Goal: Task Accomplishment & Management: Use online tool/utility

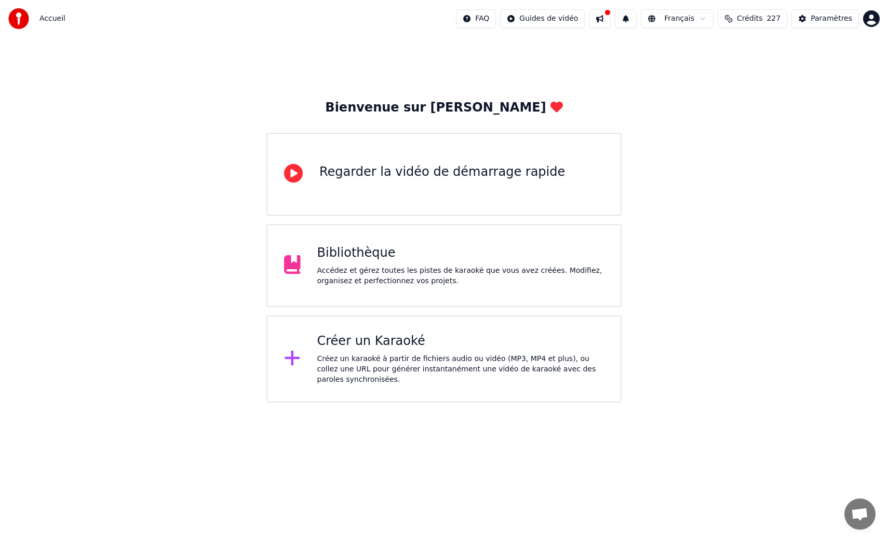
click at [357, 352] on div "Créer un Karaoké Créez un karaoké à partir de fichiers audio ou vidéo (MP3, MP4…" at bounding box center [460, 359] width 287 height 52
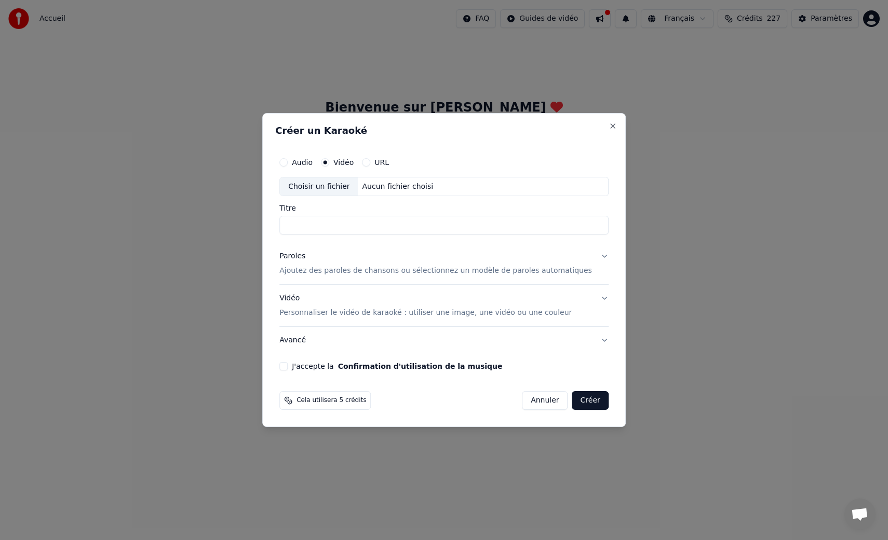
click at [316, 189] on div "Choisir un fichier" at bounding box center [319, 187] width 78 height 19
type input "**********"
click at [380, 268] on p "Ajoutez des paroles de chansons ou sélectionnez un modèle de paroles automatiqu…" at bounding box center [435, 271] width 313 height 10
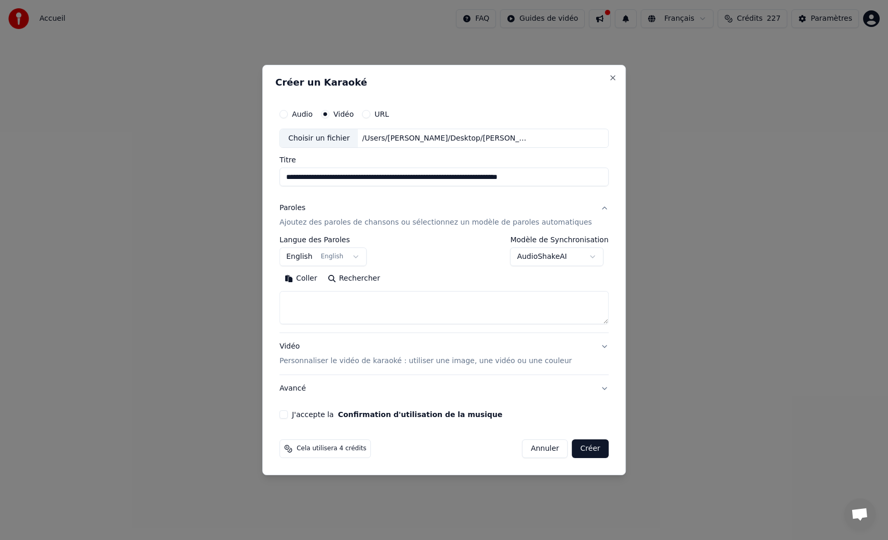
click at [316, 257] on button "English English" at bounding box center [322, 257] width 87 height 19
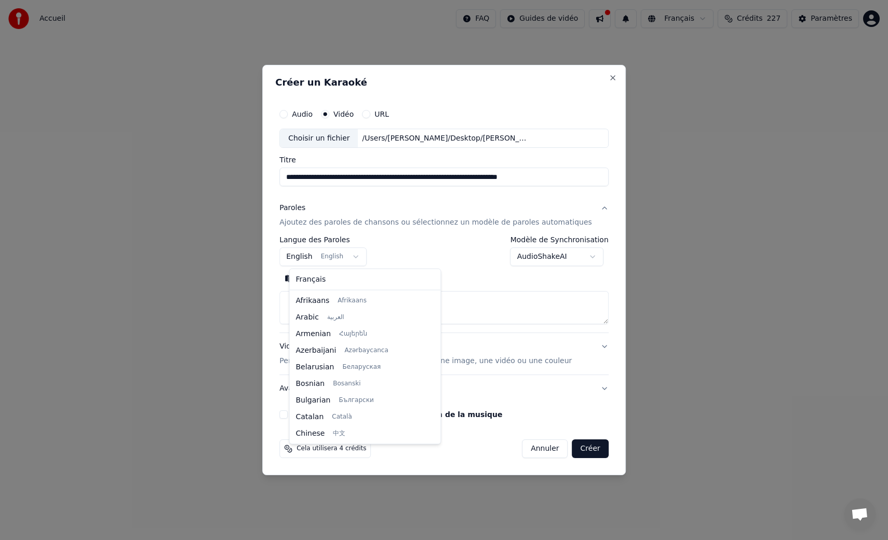
scroll to position [83, 0]
select select "**"
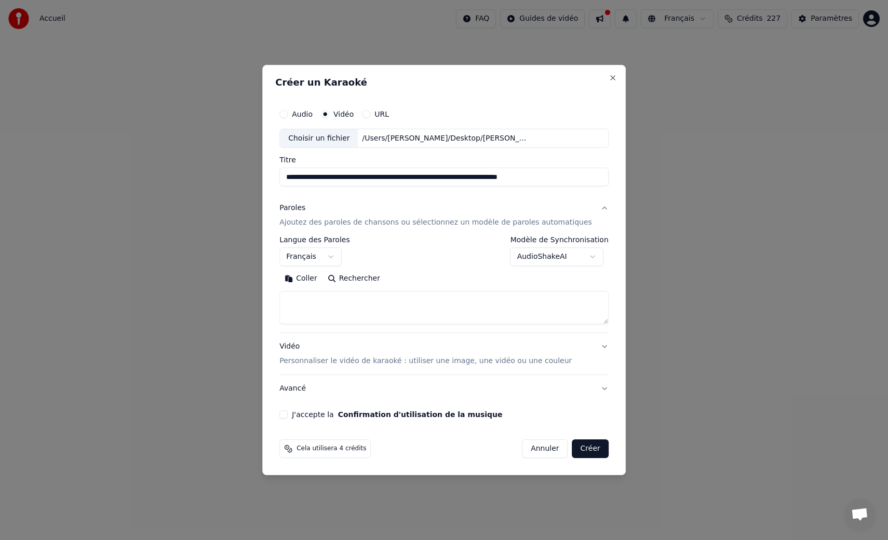
click at [328, 304] on textarea at bounding box center [443, 308] width 329 height 33
paste textarea "**********"
type textarea "**********"
click at [307, 348] on div "Vidéo Personnaliser le vidéo de karaoké : utiliser une image, une vidéo ou une …" at bounding box center [425, 354] width 292 height 25
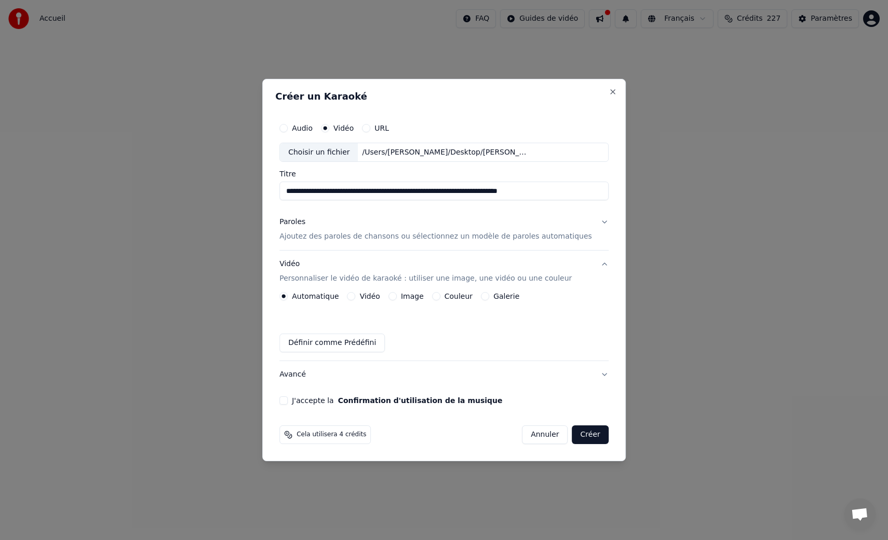
click at [374, 302] on div "Automatique Vidéo Image Couleur Galerie Définir comme Prédéfini" at bounding box center [443, 322] width 329 height 60
click at [372, 297] on label "Vidéo" at bounding box center [370, 296] width 20 height 7
click at [356, 297] on button "Vidéo" at bounding box center [351, 296] width 8 height 8
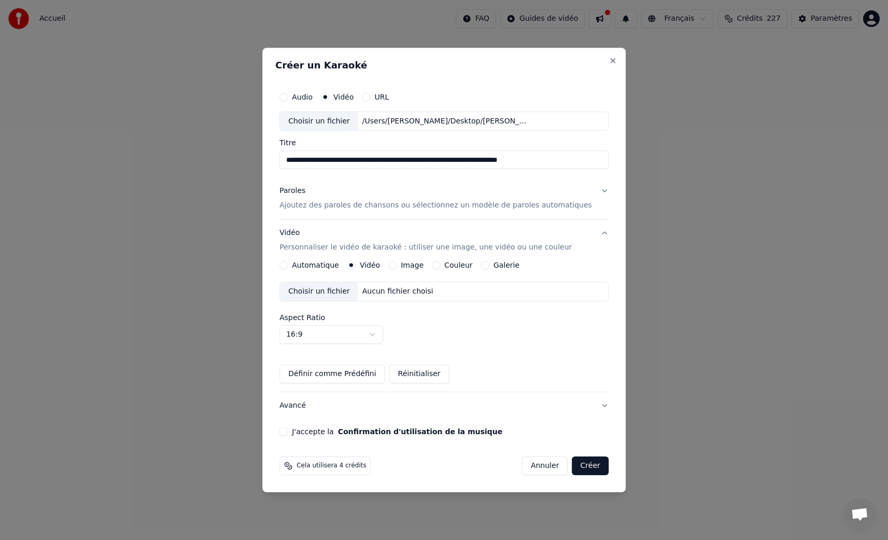
click at [336, 293] on div "Choisir un fichier" at bounding box center [319, 291] width 78 height 19
click at [288, 430] on button "J'accepte la Confirmation d'utilisation de la musique" at bounding box center [283, 432] width 8 height 8
click at [597, 188] on button "Paroles Ajoutez des paroles de chansons ou sélectionnez un modèle de paroles au…" at bounding box center [443, 199] width 329 height 42
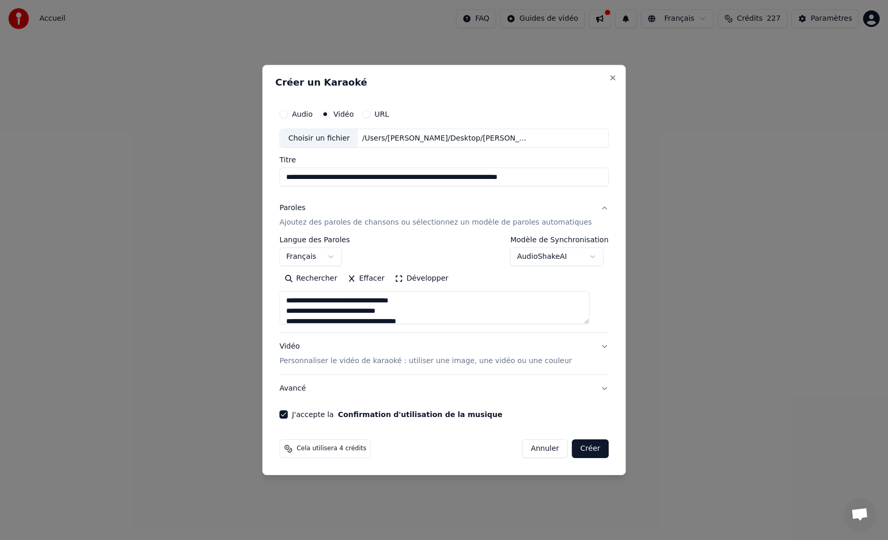
click at [571, 254] on body "**********" at bounding box center [444, 201] width 888 height 403
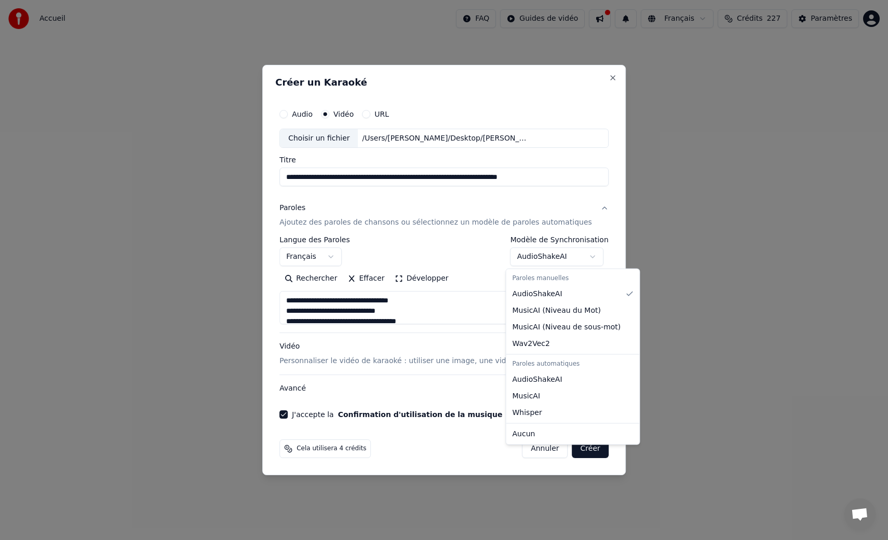
click at [566, 256] on body "**********" at bounding box center [444, 201] width 888 height 403
select select "**********"
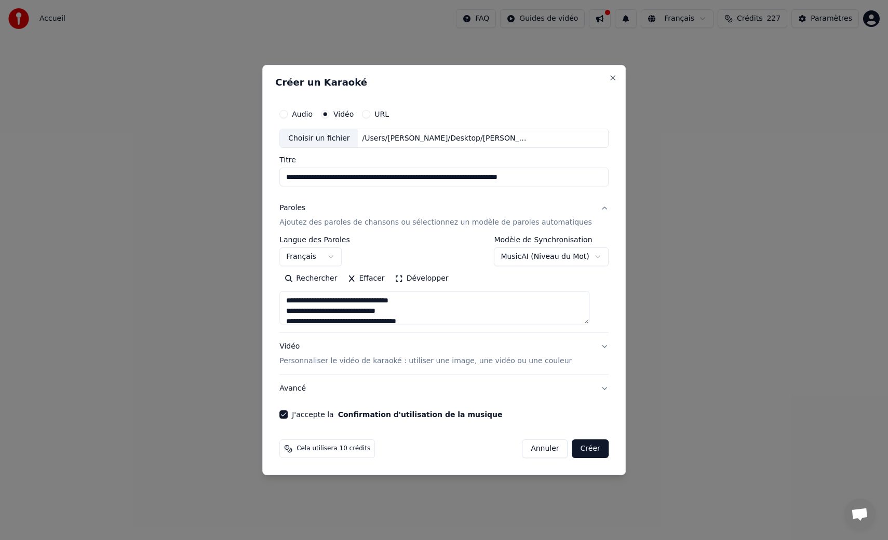
click at [577, 451] on button "Créer" at bounding box center [590, 449] width 36 height 19
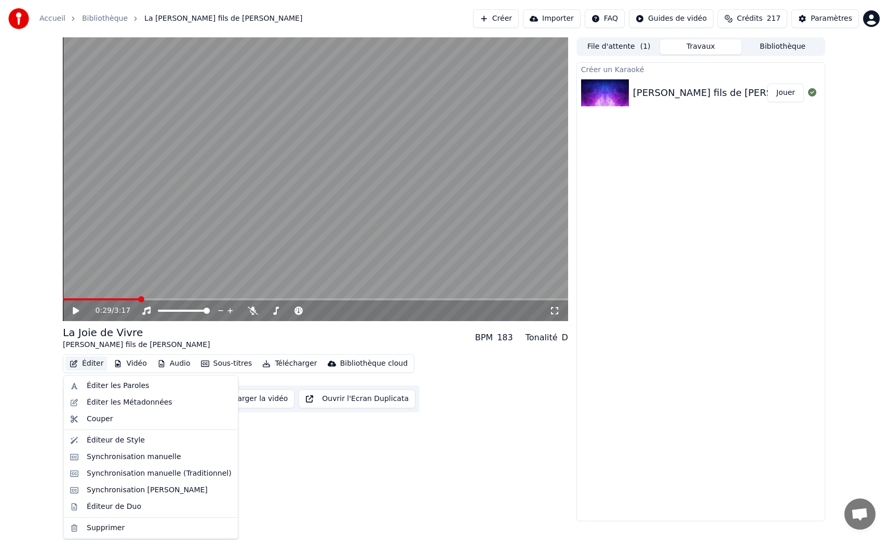
click at [80, 362] on button "Éditer" at bounding box center [86, 364] width 42 height 15
click at [103, 381] on div "Éditer les Paroles" at bounding box center [118, 386] width 62 height 10
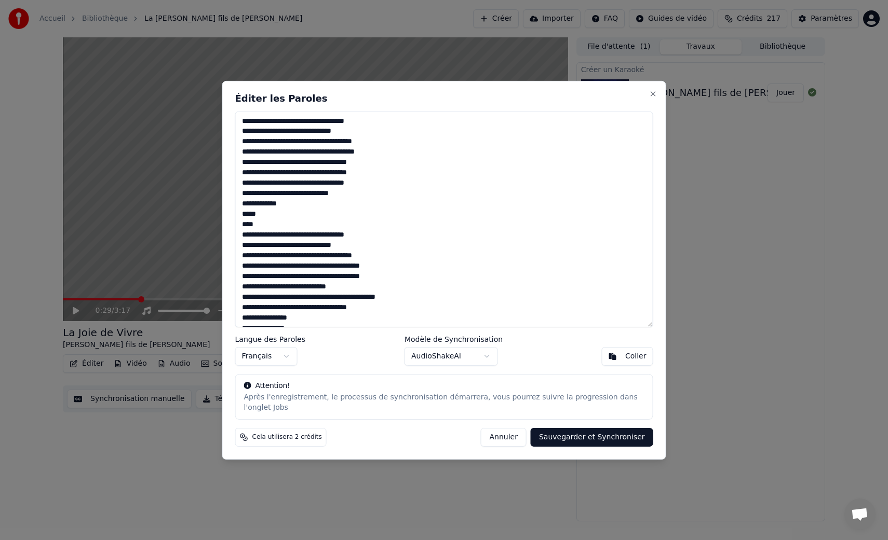
click at [616, 442] on button "Sauvegarder et Synchroniser" at bounding box center [592, 437] width 123 height 19
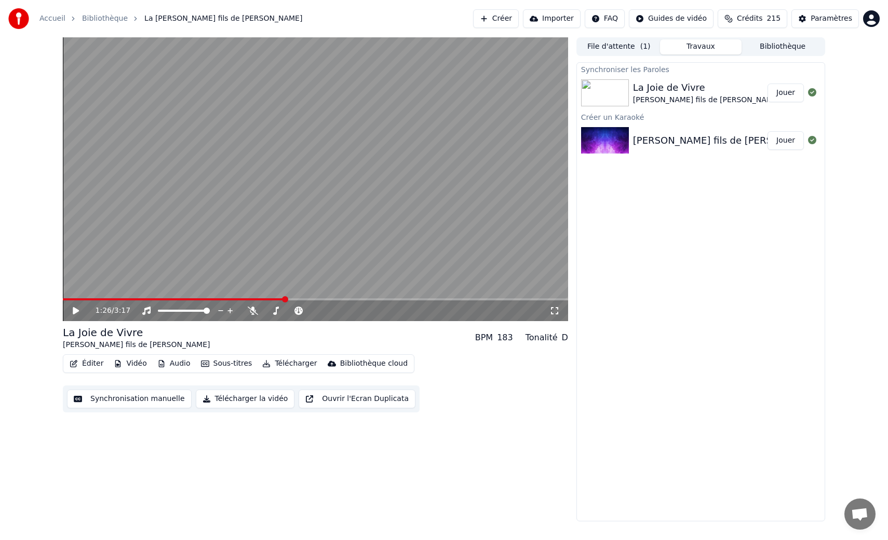
click at [76, 370] on button "Éditer" at bounding box center [86, 364] width 42 height 15
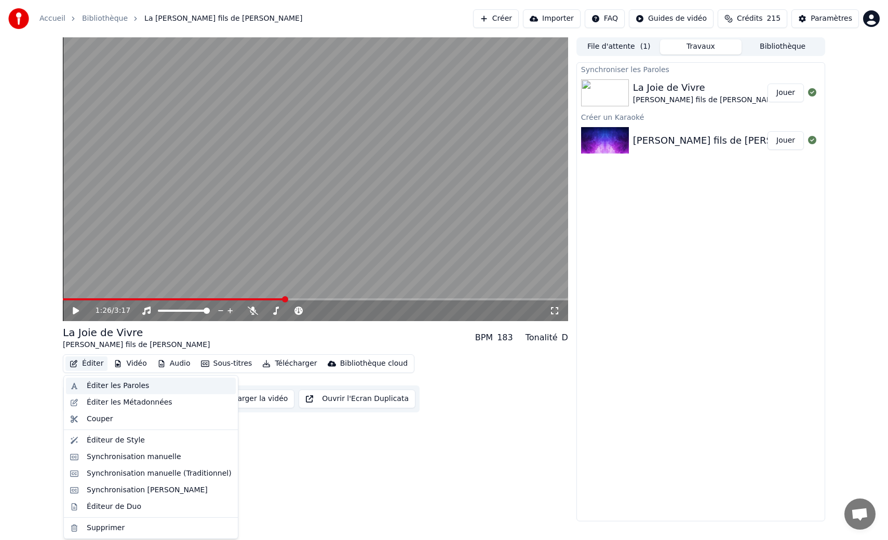
click at [95, 381] on div "Éditer les Paroles" at bounding box center [118, 386] width 62 height 10
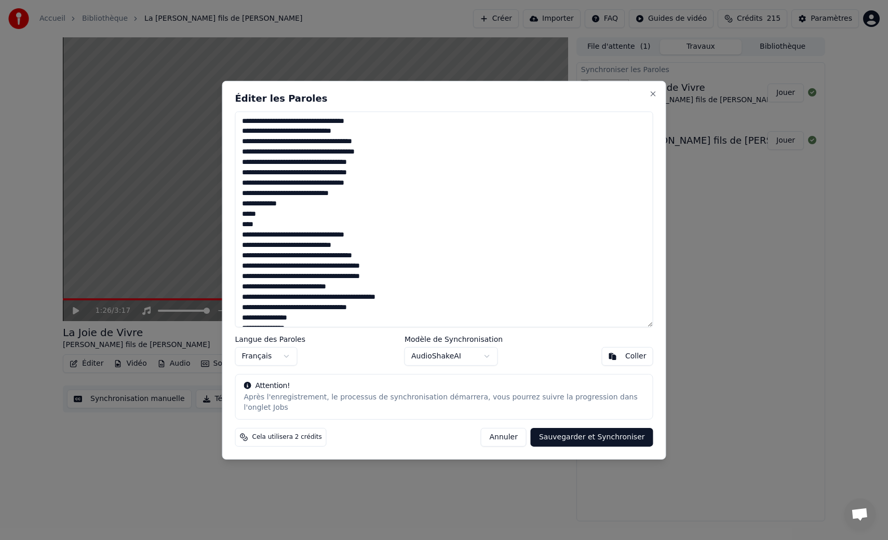
click at [329, 238] on textarea at bounding box center [444, 219] width 418 height 216
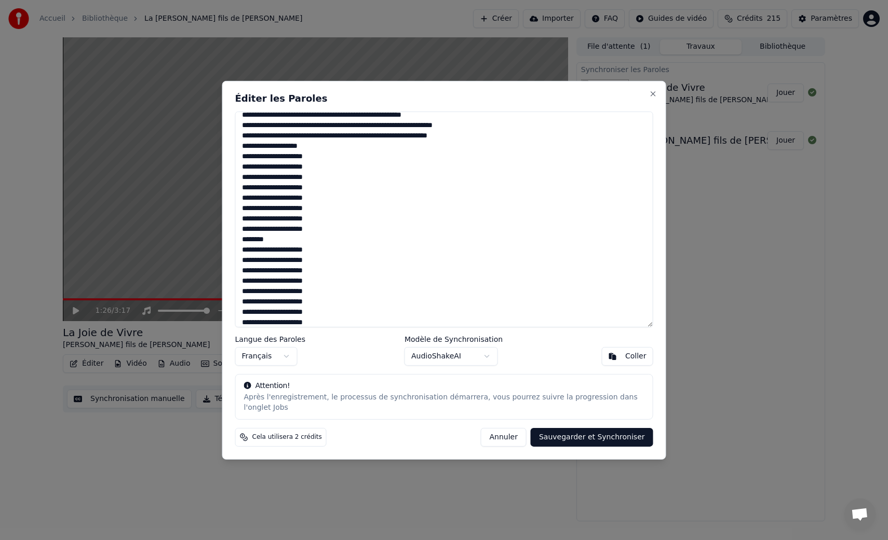
type textarea "**********"
click at [578, 431] on button "Sauvegarder et Synchroniser" at bounding box center [592, 437] width 123 height 19
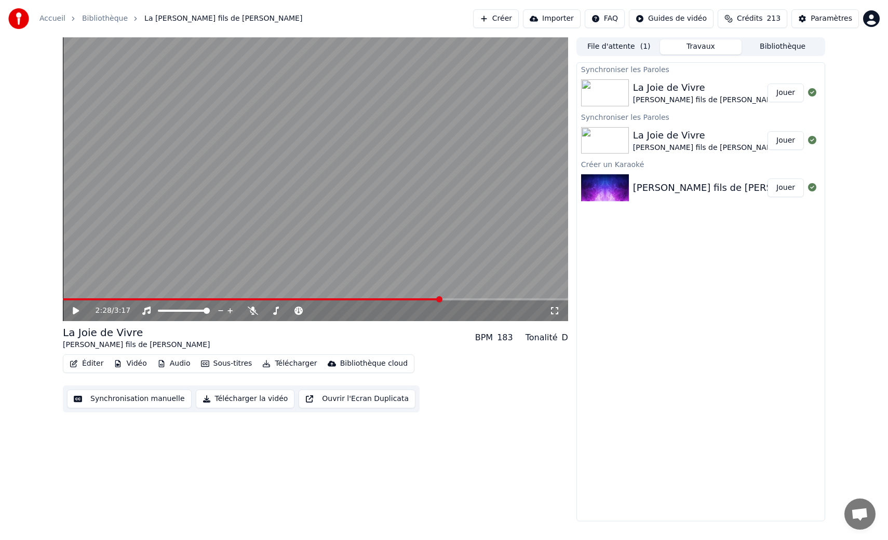
click at [96, 364] on button "Éditer" at bounding box center [86, 364] width 42 height 15
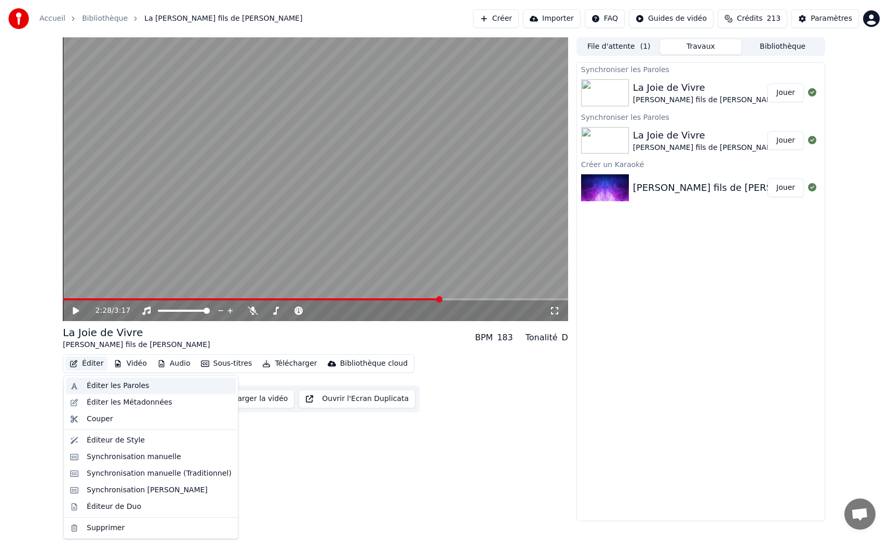
click at [111, 394] on div "Éditer les Paroles" at bounding box center [151, 386] width 170 height 17
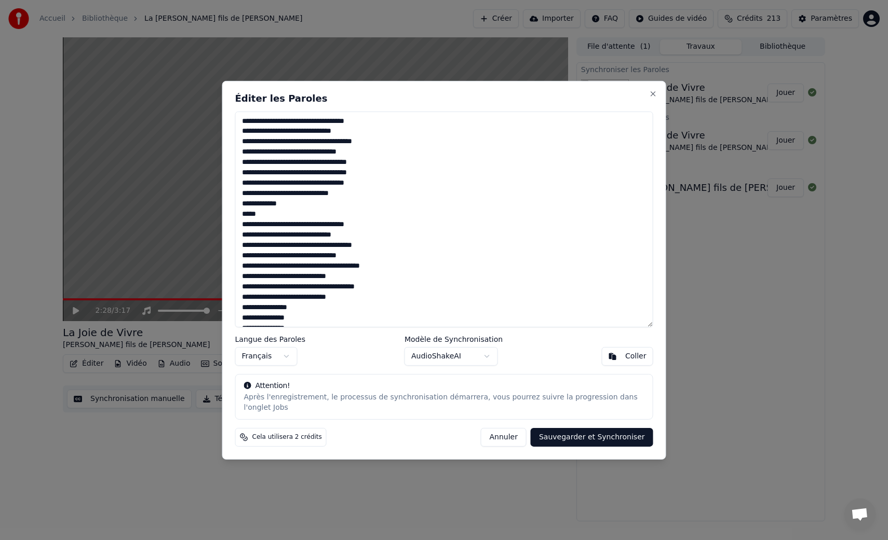
click at [477, 357] on body "Accueil Bibliothèque La [PERSON_NAME] fils de [PERSON_NAME] Importer FAQ Guides…" at bounding box center [444, 270] width 888 height 540
click at [588, 439] on button "Sauvegarder et Synchroniser" at bounding box center [592, 437] width 123 height 19
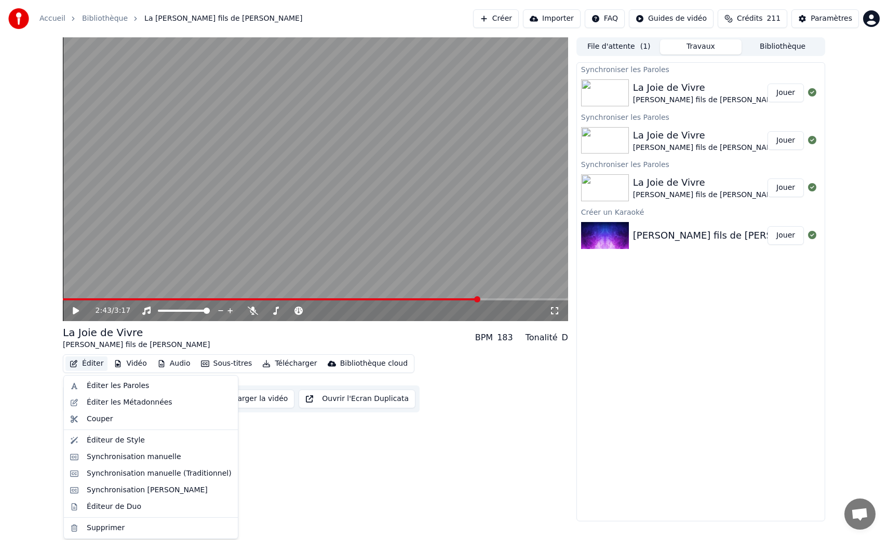
click at [90, 367] on button "Éditer" at bounding box center [86, 364] width 42 height 15
click at [103, 382] on div "Éditer les Paroles" at bounding box center [118, 386] width 62 height 10
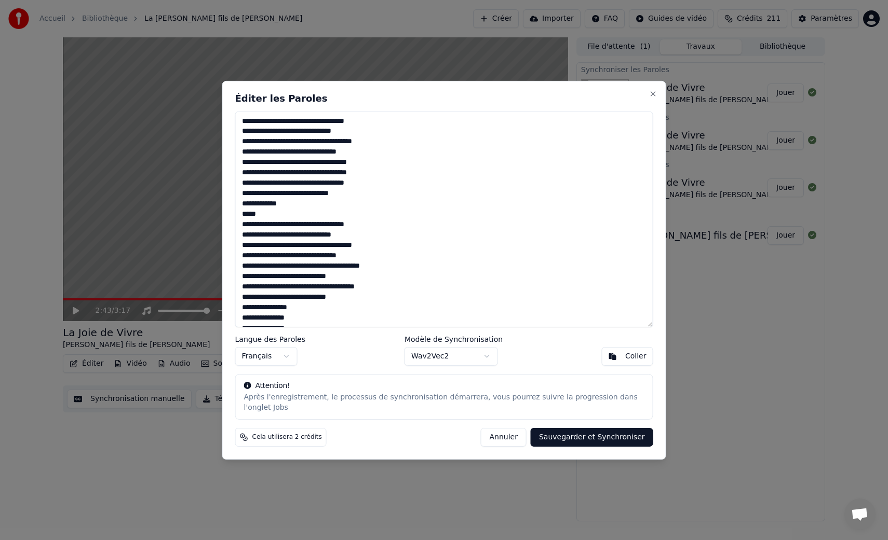
click at [360, 154] on textarea at bounding box center [444, 219] width 418 height 216
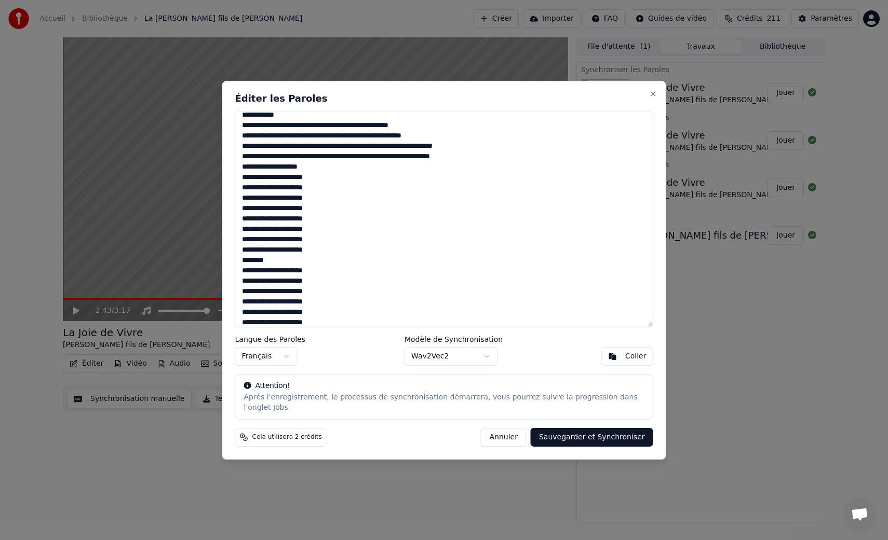
scroll to position [260, 0]
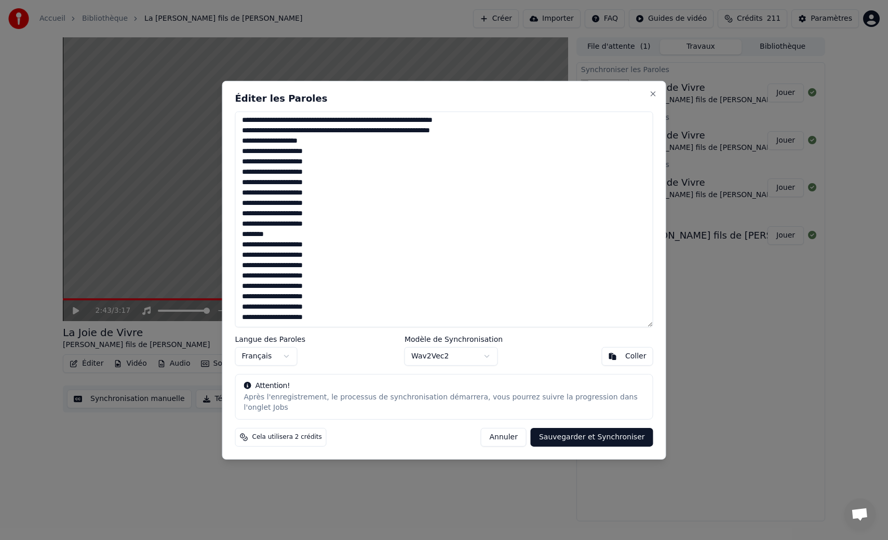
type textarea "**********"
click at [487, 354] on body "Accueil Bibliothèque La [PERSON_NAME] fils de [PERSON_NAME] Importer FAQ Guides…" at bounding box center [444, 270] width 888 height 540
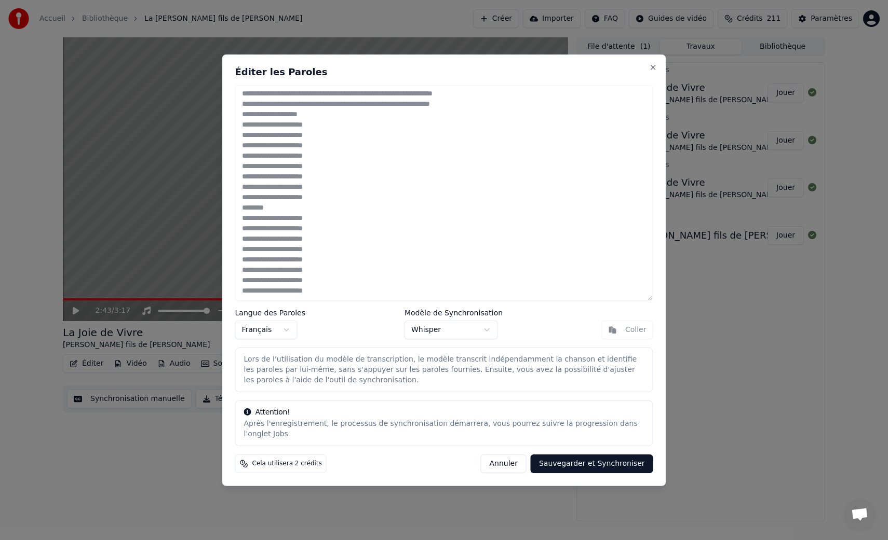
click at [603, 465] on button "Sauvegarder et Synchroniser" at bounding box center [592, 464] width 123 height 19
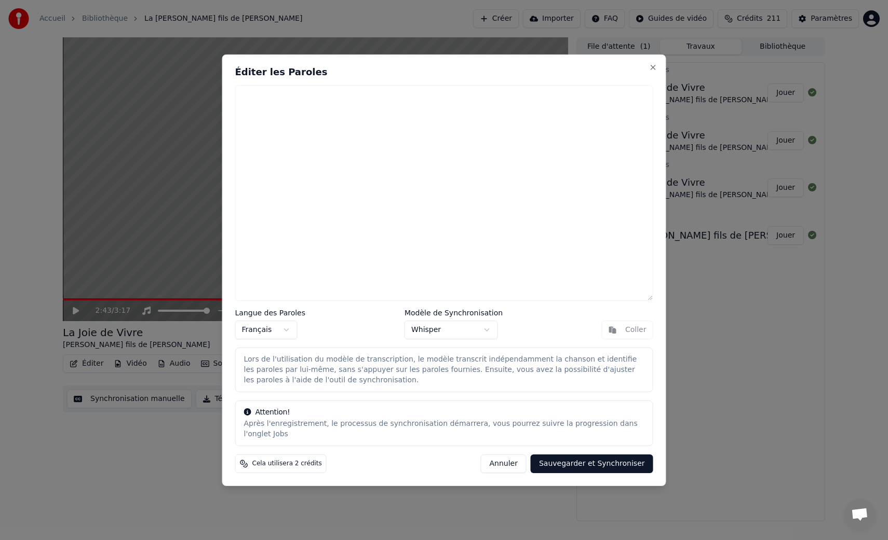
scroll to position [0, 0]
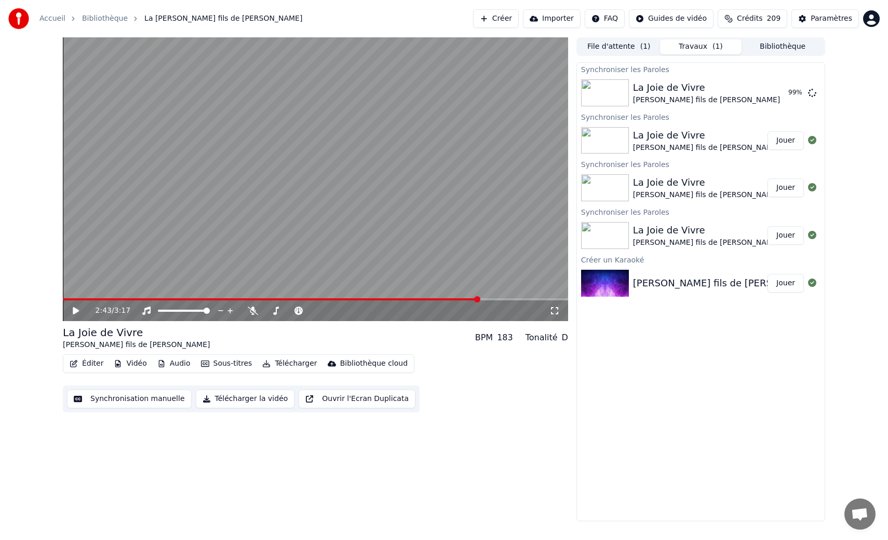
click at [83, 367] on button "Éditer" at bounding box center [86, 364] width 42 height 15
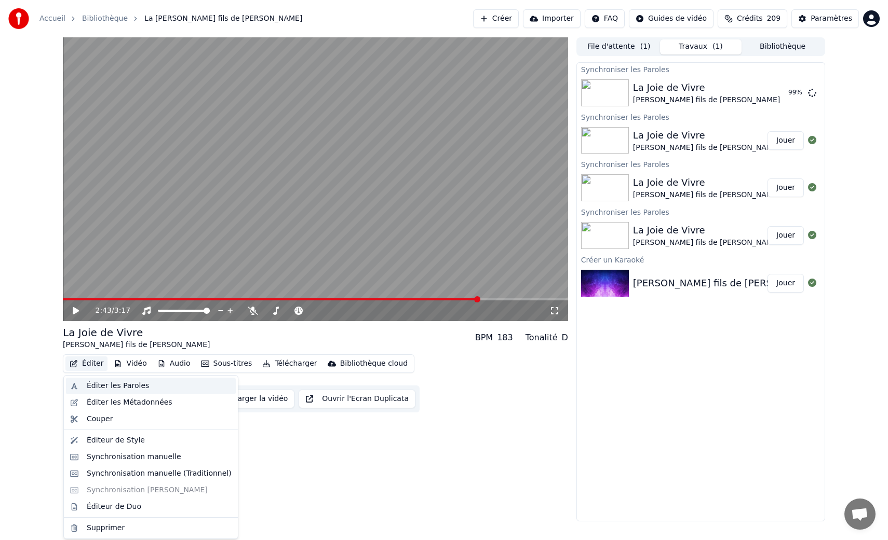
click at [100, 383] on div "Éditer les Paroles" at bounding box center [118, 386] width 62 height 10
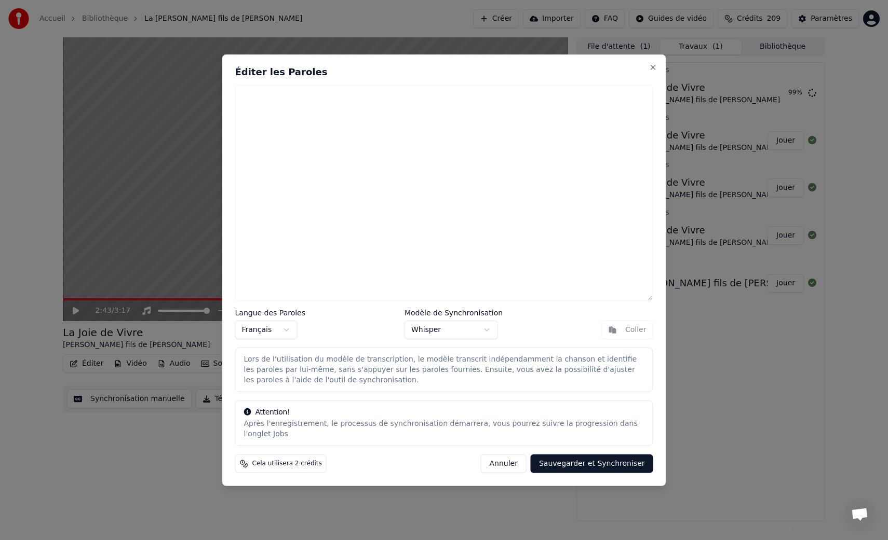
click at [481, 327] on body "Accueil Bibliothèque La [PERSON_NAME] fils de [PERSON_NAME] Importer FAQ Guides…" at bounding box center [444, 270] width 888 height 540
click at [576, 467] on button "Sauvegarder et Synchroniser" at bounding box center [592, 464] width 123 height 19
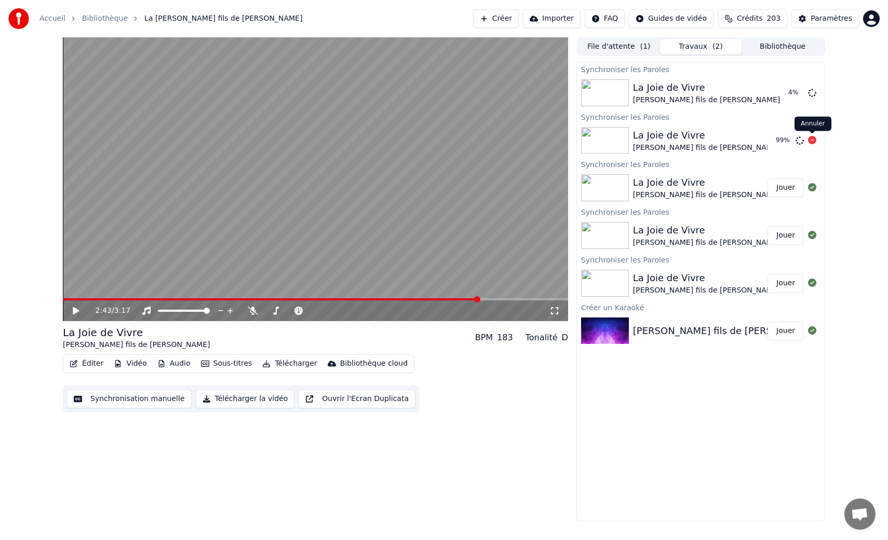
click at [814, 139] on icon at bounding box center [812, 140] width 8 height 8
click at [74, 311] on icon at bounding box center [75, 311] width 5 height 6
click at [758, 142] on div "La Joie de [PERSON_NAME] fils de [PERSON_NAME]" at bounding box center [718, 140] width 171 height 25
click at [813, 139] on icon at bounding box center [812, 140] width 8 height 8
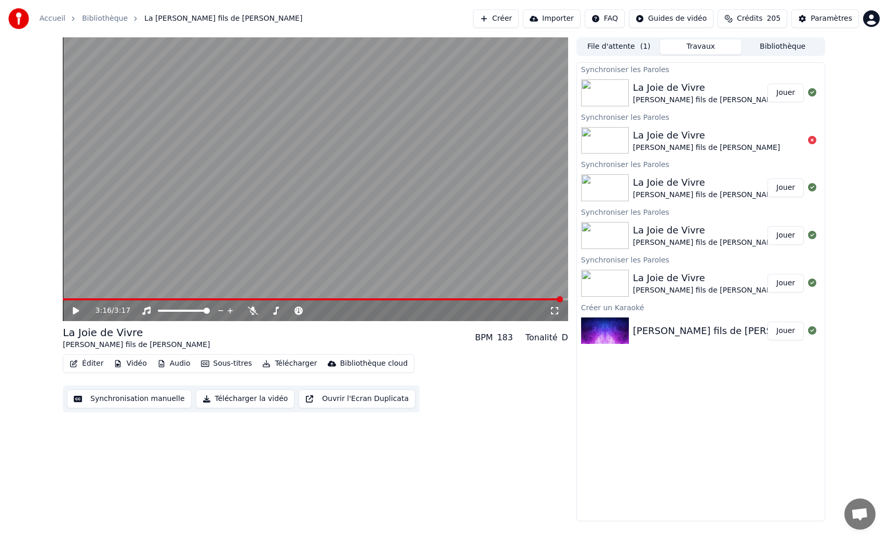
click at [783, 89] on button "Jouer" at bounding box center [785, 93] width 36 height 19
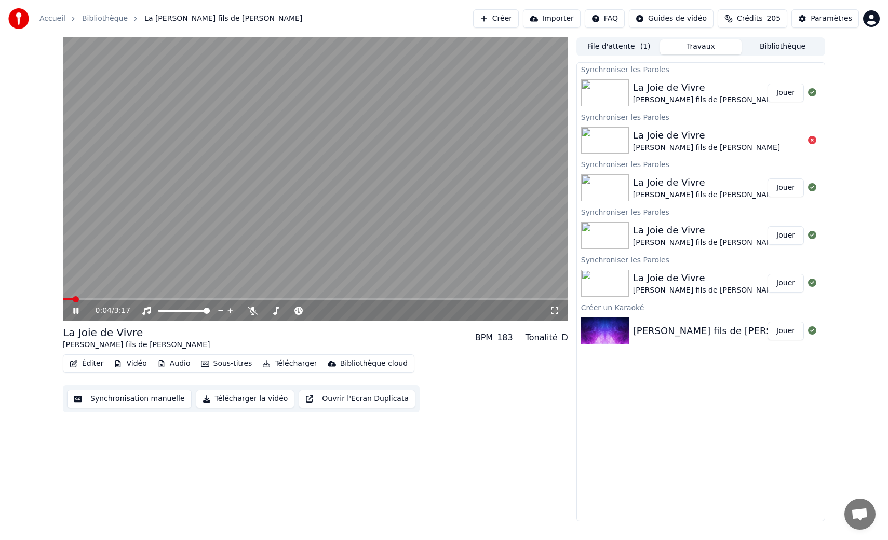
click at [317, 297] on video at bounding box center [315, 179] width 505 height 284
click at [320, 300] on span at bounding box center [315, 300] width 505 height 2
click at [75, 314] on icon at bounding box center [83, 311] width 24 height 8
click at [75, 314] on icon at bounding box center [75, 311] width 5 height 6
click at [91, 365] on button "Éditer" at bounding box center [86, 364] width 42 height 15
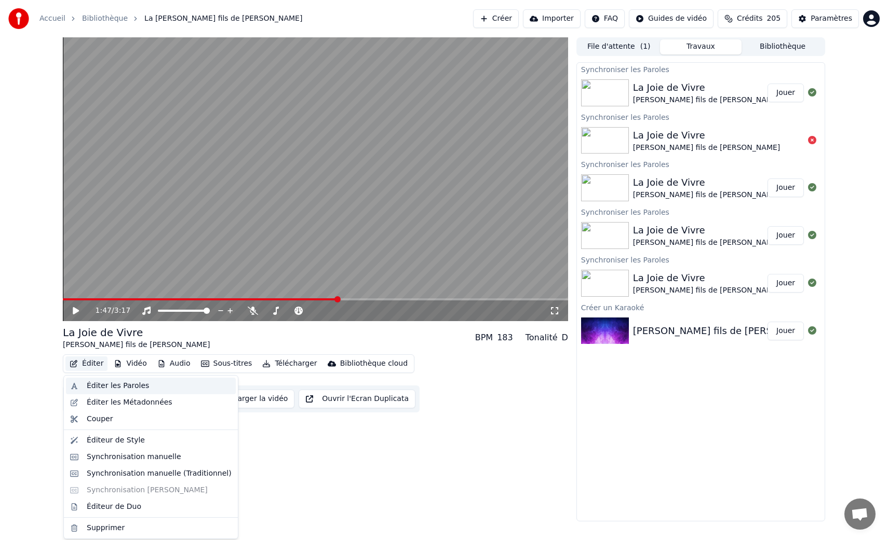
click at [103, 384] on div "Éditer les Paroles" at bounding box center [118, 386] width 62 height 10
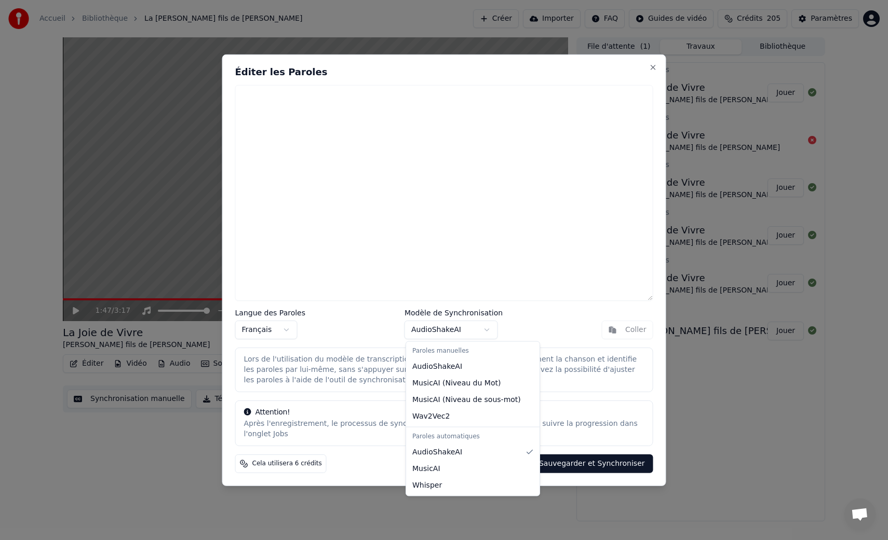
click at [468, 327] on body "Accueil Bibliothèque La [PERSON_NAME] fils de [PERSON_NAME] Importer FAQ Guides…" at bounding box center [444, 270] width 888 height 540
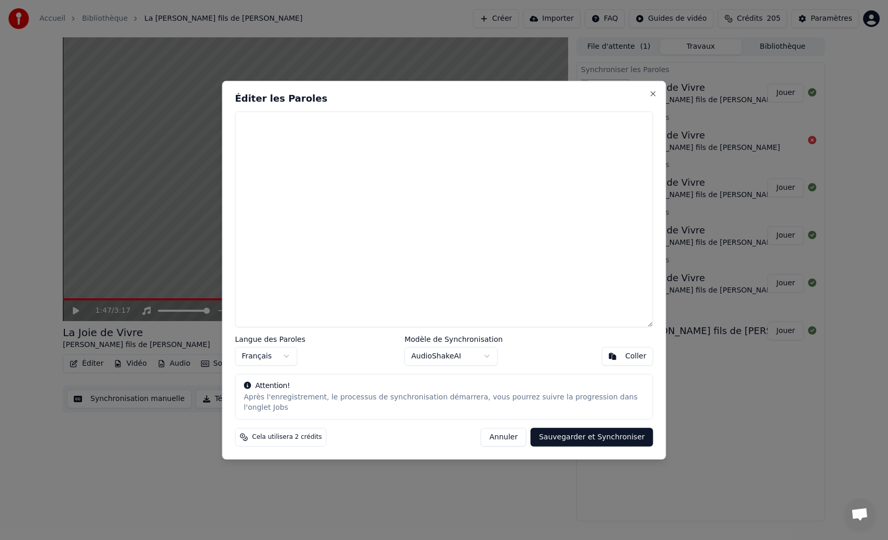
click at [358, 151] on textarea at bounding box center [444, 219] width 418 height 216
paste textarea "**********"
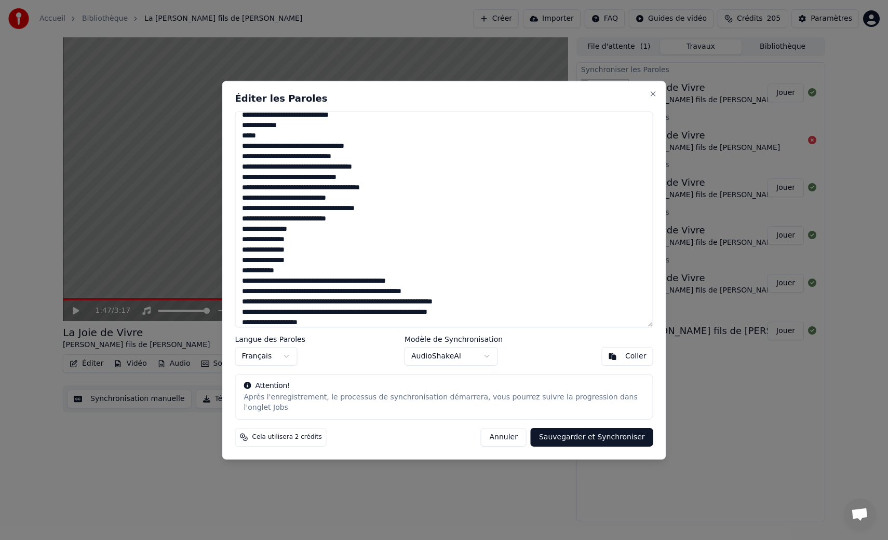
scroll to position [260, 0]
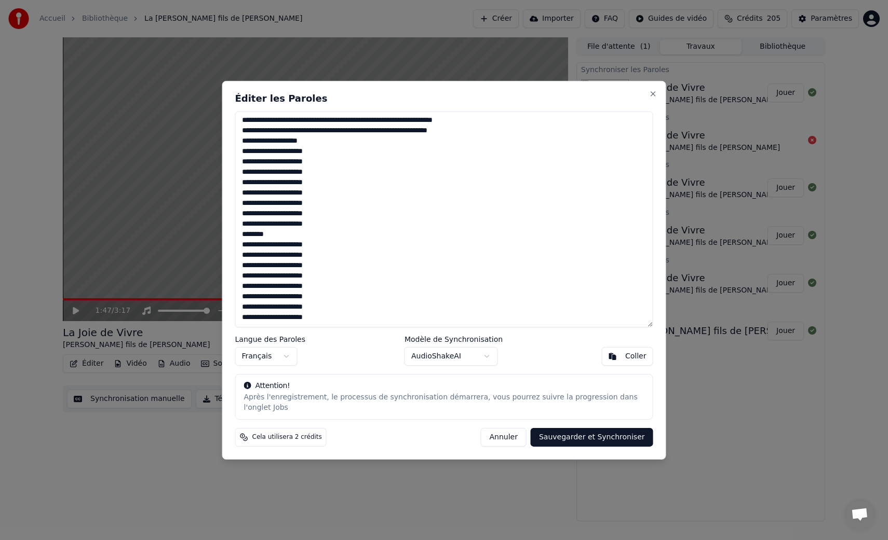
drag, startPoint x: 308, startPoint y: 224, endPoint x: 226, endPoint y: 158, distance: 104.8
click at [226, 158] on div "Éditer les Paroles Langue des Paroles Français Modèle de Synchronisation AudioS…" at bounding box center [444, 269] width 444 height 379
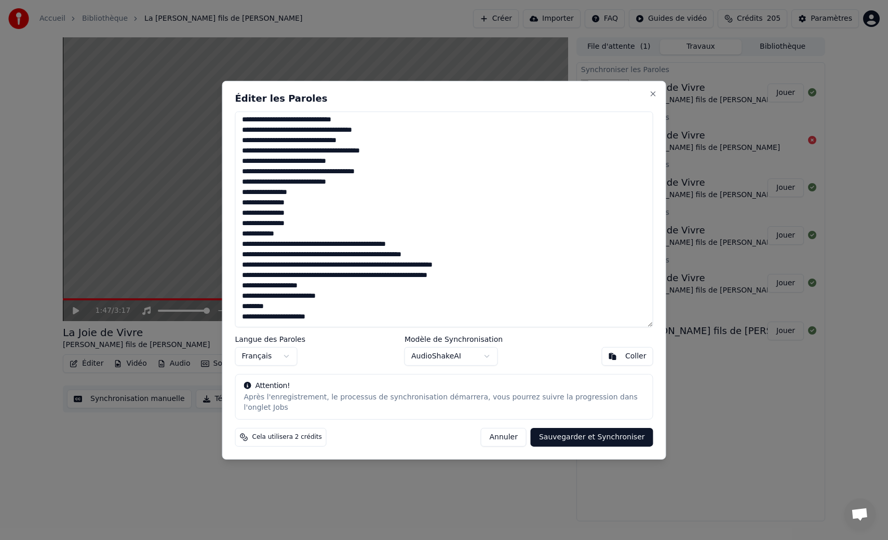
scroll to position [125, 0]
click at [619, 432] on button "Sauvegarder et Synchroniser" at bounding box center [592, 437] width 123 height 19
type textarea "**********"
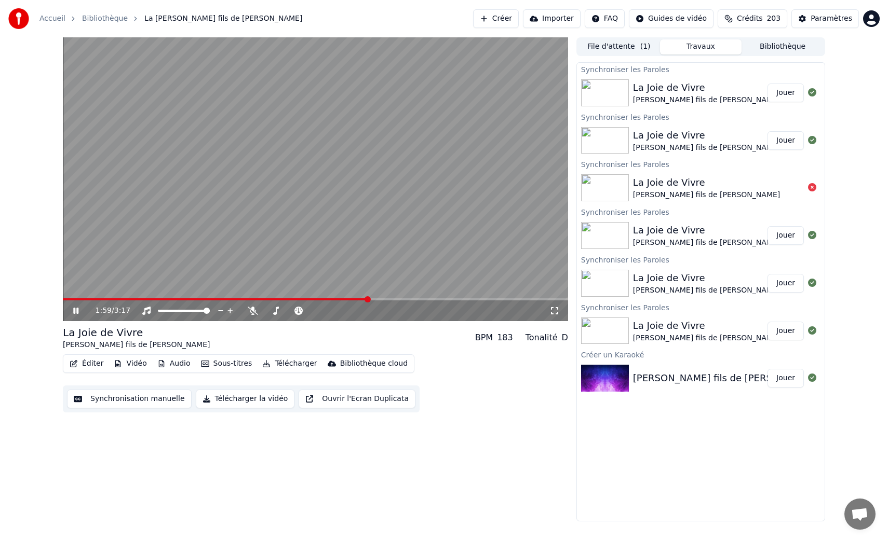
click at [364, 179] on video at bounding box center [315, 179] width 505 height 284
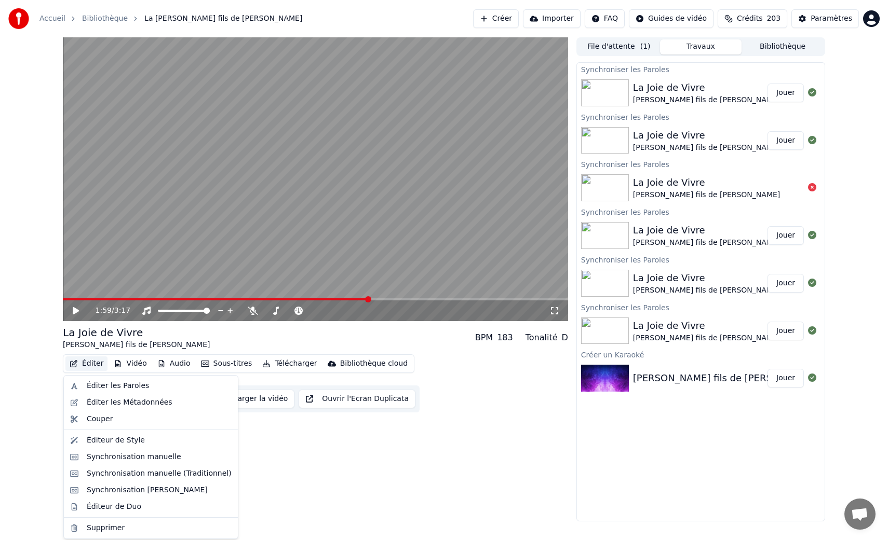
click at [97, 368] on button "Éditer" at bounding box center [86, 364] width 42 height 15
click at [138, 507] on div "Éditeur de Duo" at bounding box center [159, 507] width 145 height 10
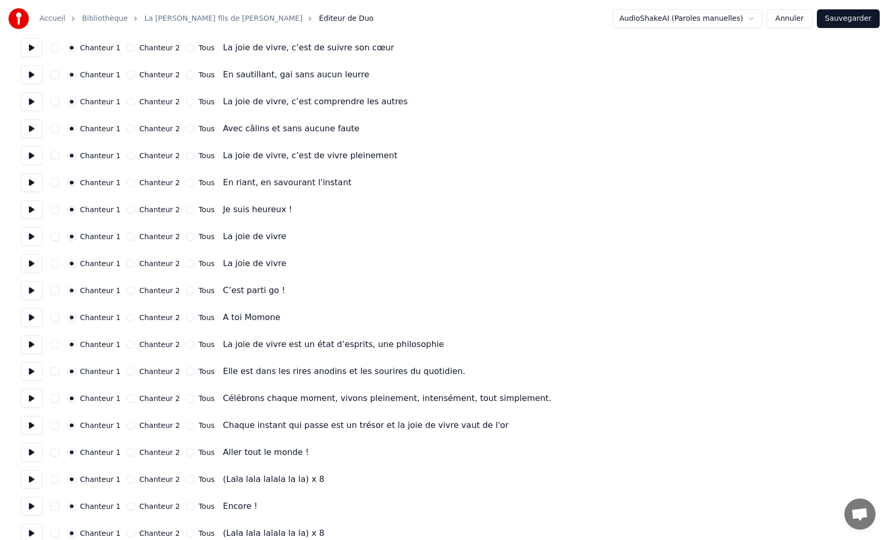
scroll to position [427, 0]
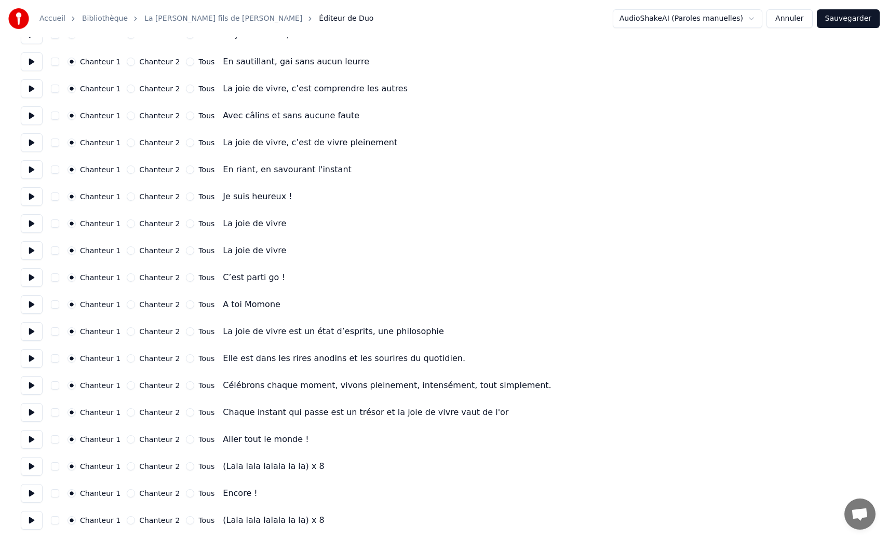
click at [127, 331] on button "Chanteur 2" at bounding box center [131, 332] width 8 height 8
click at [128, 358] on button "Chanteur 2" at bounding box center [131, 359] width 8 height 8
click at [130, 384] on button "Chanteur 2" at bounding box center [131, 386] width 8 height 8
click at [128, 411] on button "Chanteur 2" at bounding box center [131, 413] width 8 height 8
click at [834, 15] on button "Sauvegarder" at bounding box center [848, 18] width 63 height 19
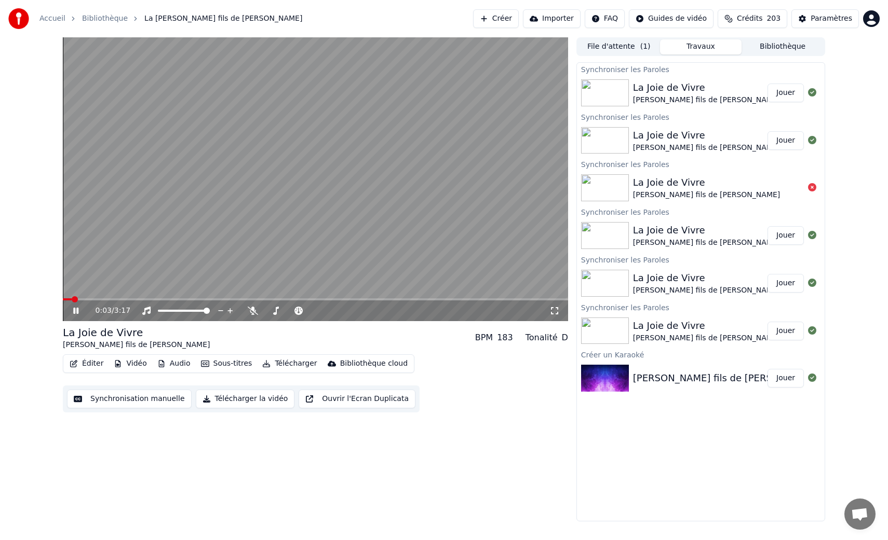
click at [555, 309] on icon at bounding box center [554, 311] width 10 height 8
click at [123, 399] on button "Synchronisation manuelle" at bounding box center [129, 399] width 125 height 19
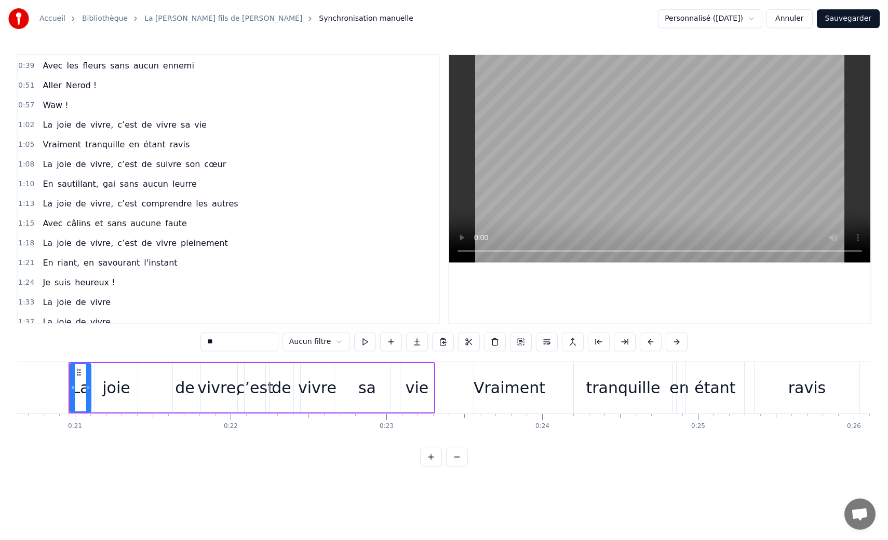
scroll to position [144, 0]
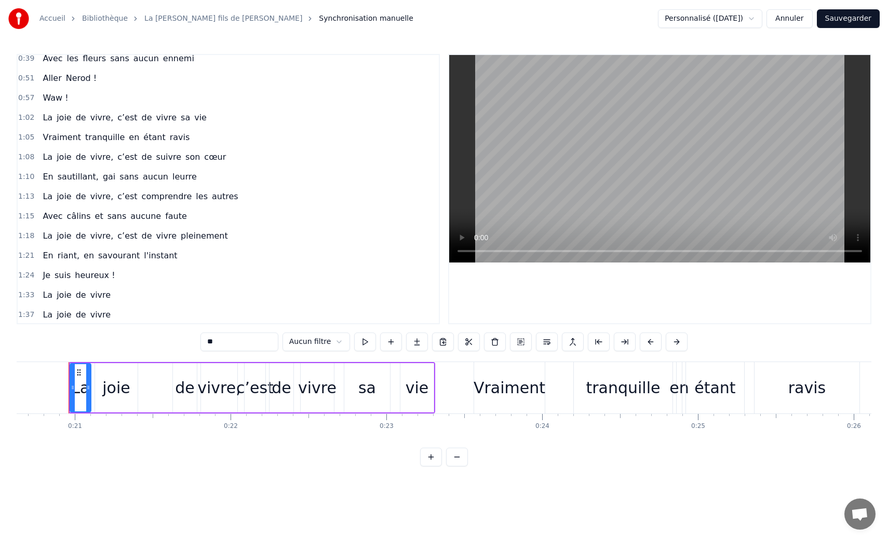
click at [150, 254] on span "l'instant" at bounding box center [160, 256] width 35 height 12
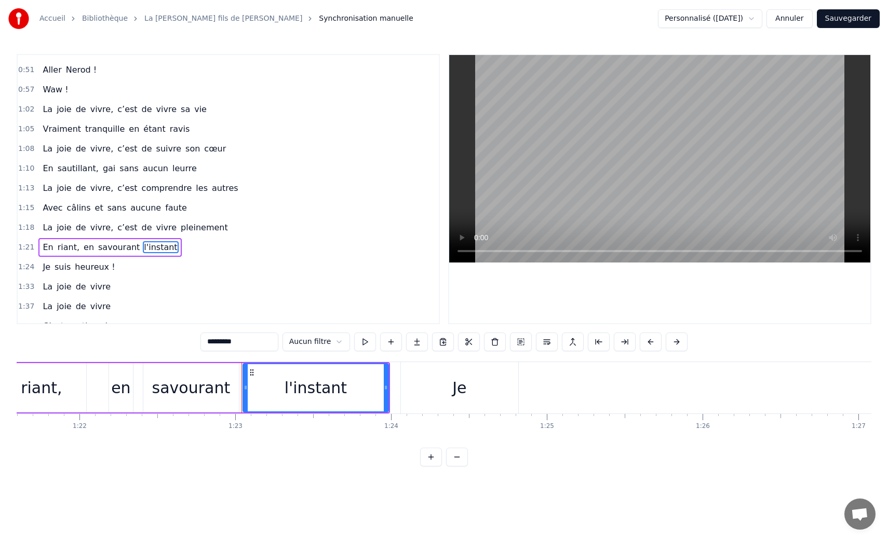
scroll to position [0, 12881]
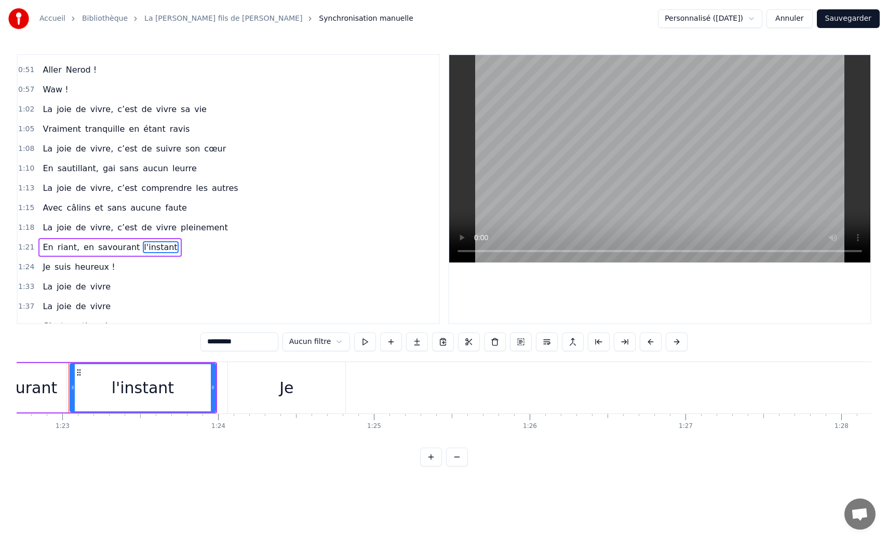
click at [46, 272] on span "Je" at bounding box center [47, 267] width 10 height 12
type input "**"
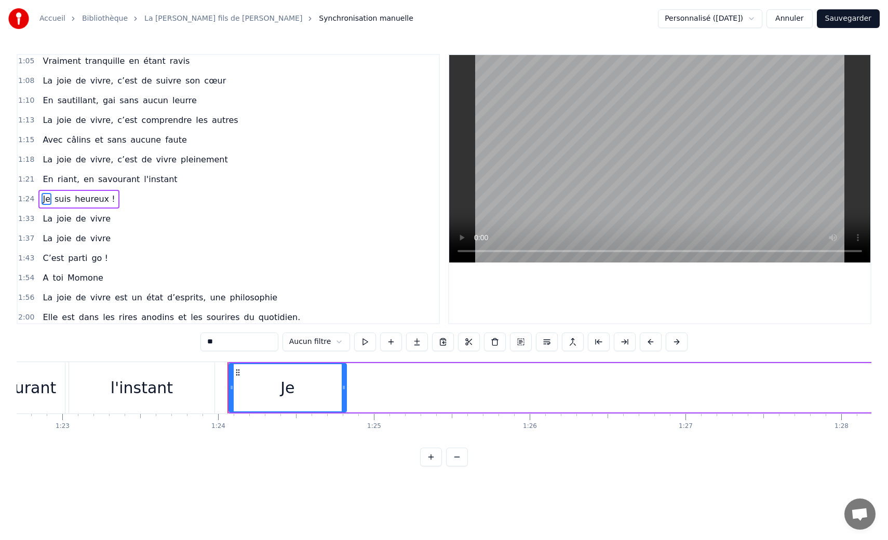
scroll to position [231, 0]
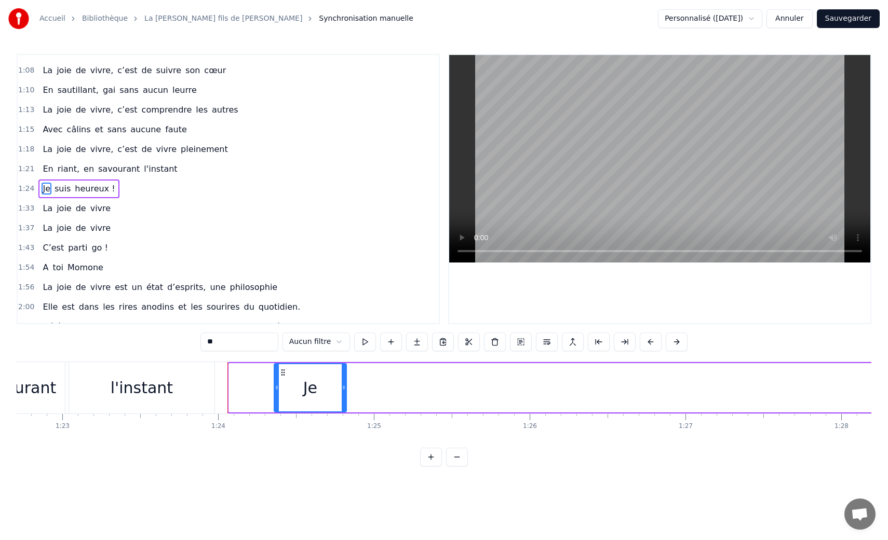
drag, startPoint x: 231, startPoint y: 391, endPoint x: 276, endPoint y: 391, distance: 45.2
click at [276, 391] on icon at bounding box center [277, 388] width 4 height 8
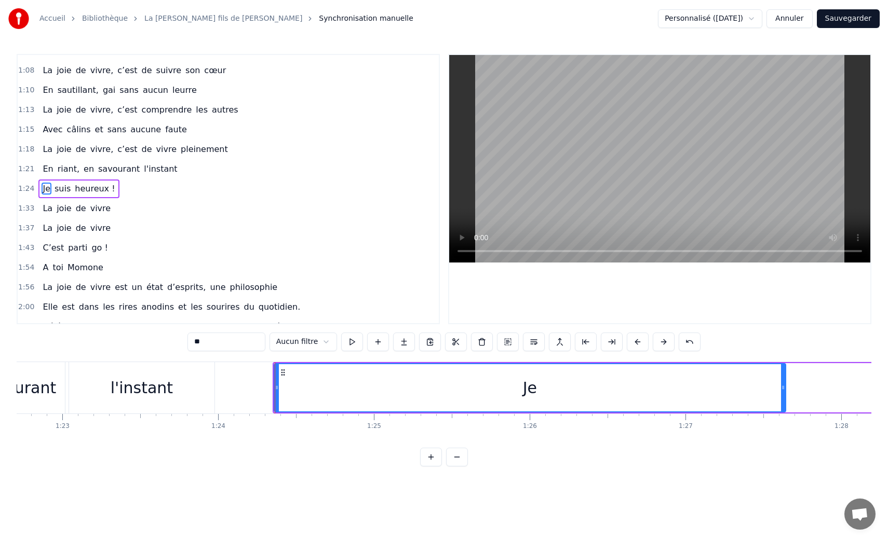
drag, startPoint x: 344, startPoint y: 391, endPoint x: 798, endPoint y: 373, distance: 454.6
click at [785, 373] on div at bounding box center [783, 387] width 4 height 47
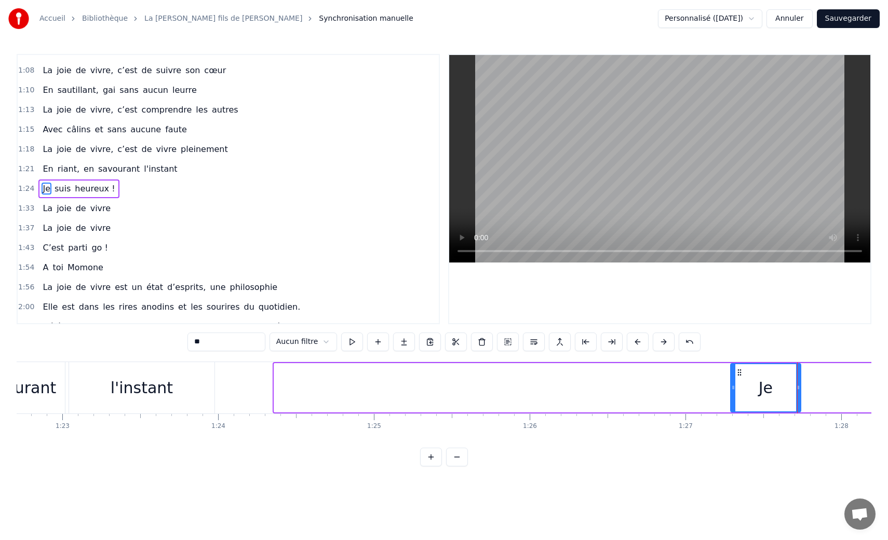
drag, startPoint x: 275, startPoint y: 388, endPoint x: 738, endPoint y: 381, distance: 463.7
click at [735, 381] on div at bounding box center [733, 387] width 4 height 47
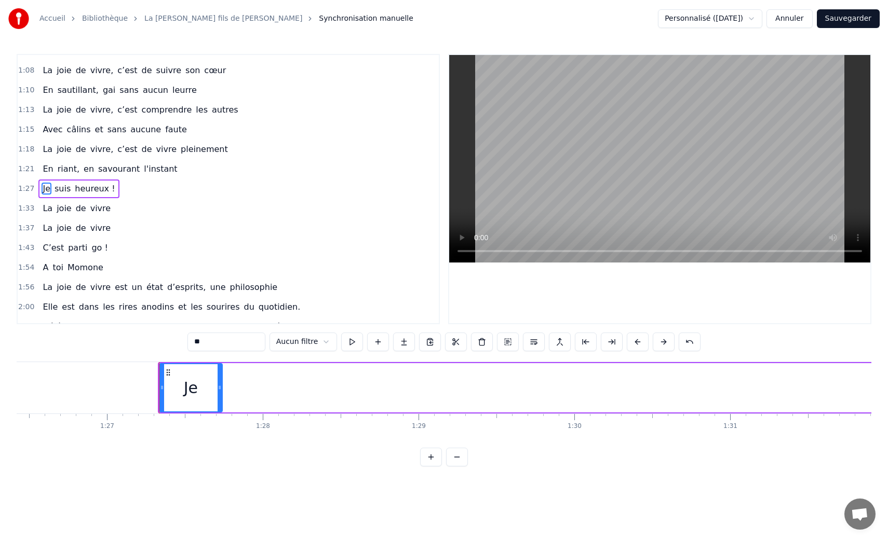
scroll to position [0, 13461]
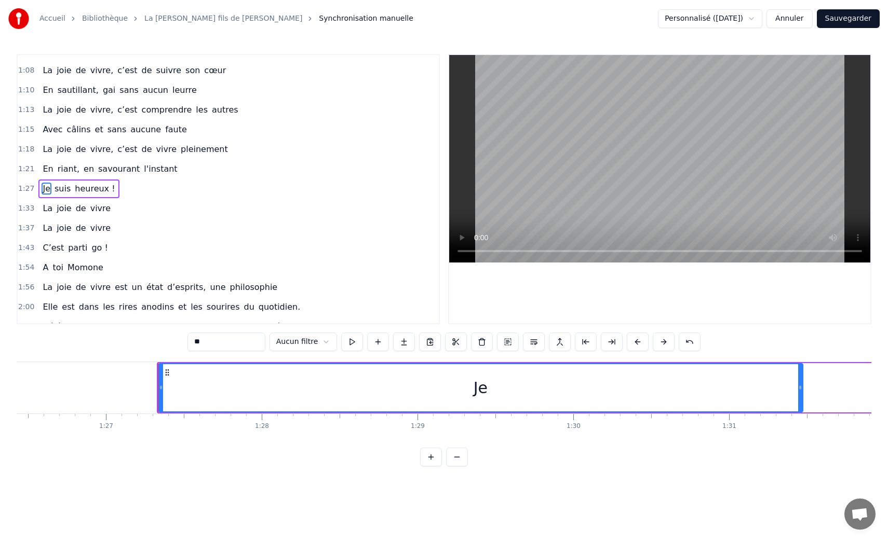
drag, startPoint x: 218, startPoint y: 390, endPoint x: 799, endPoint y: 383, distance: 581.5
click at [799, 384] on icon at bounding box center [800, 388] width 4 height 8
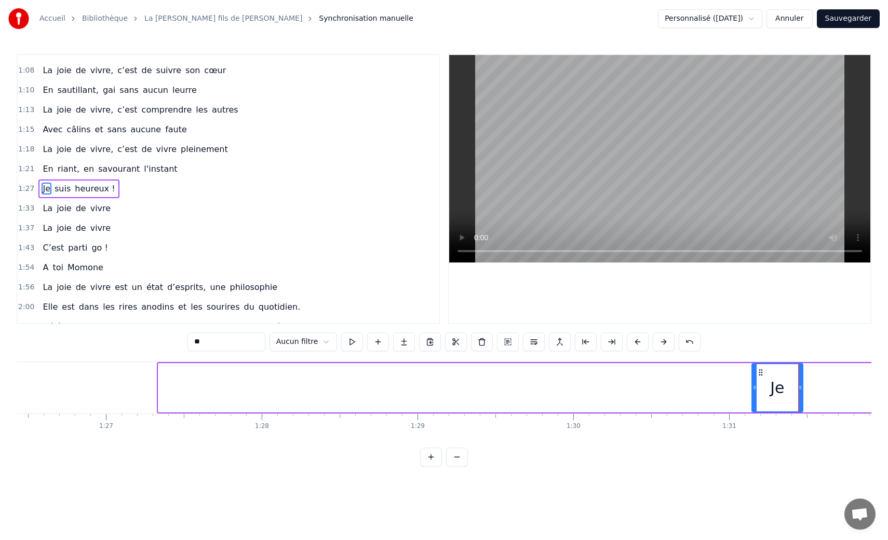
drag, startPoint x: 160, startPoint y: 388, endPoint x: 753, endPoint y: 412, distance: 593.9
click at [753, 412] on div "Je" at bounding box center [777, 387] width 52 height 49
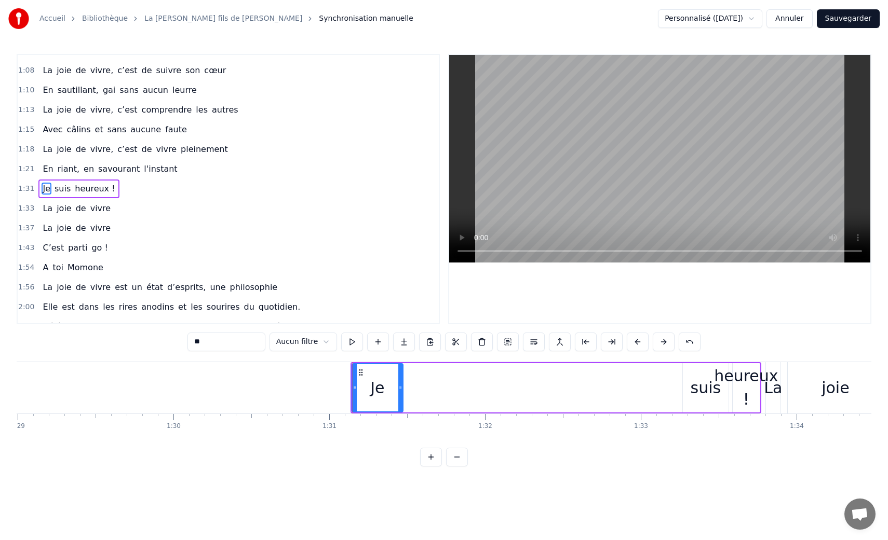
scroll to position [0, 13868]
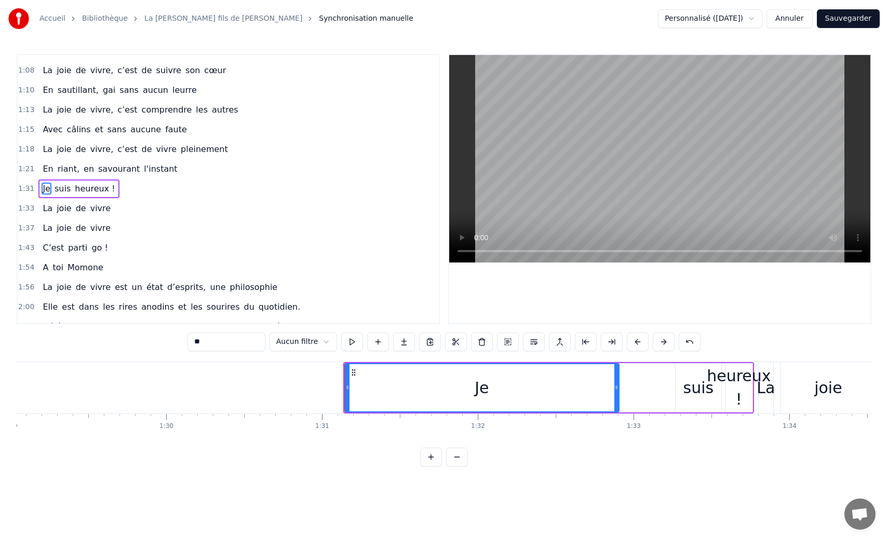
drag, startPoint x: 394, startPoint y: 384, endPoint x: 617, endPoint y: 378, distance: 223.3
click at [617, 378] on div at bounding box center [616, 387] width 4 height 47
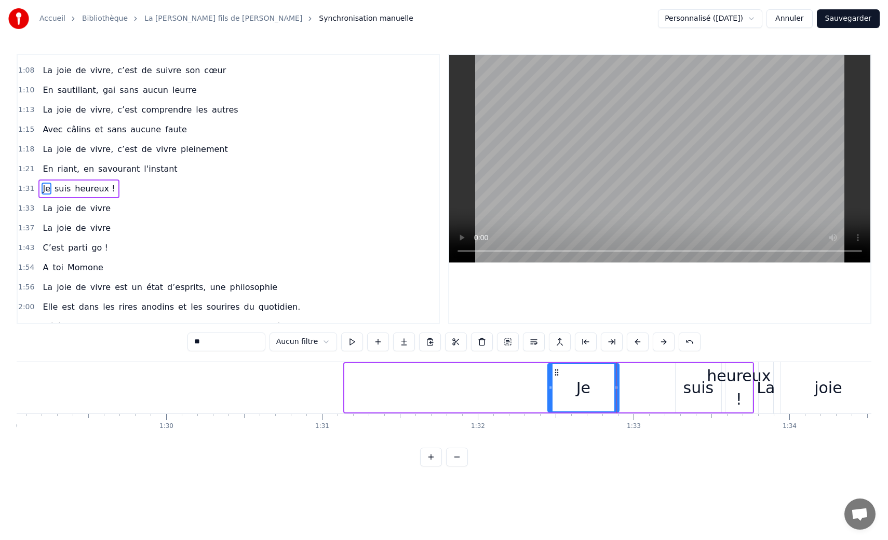
drag, startPoint x: 347, startPoint y: 388, endPoint x: 552, endPoint y: 392, distance: 204.6
click at [552, 392] on div at bounding box center [550, 387] width 4 height 47
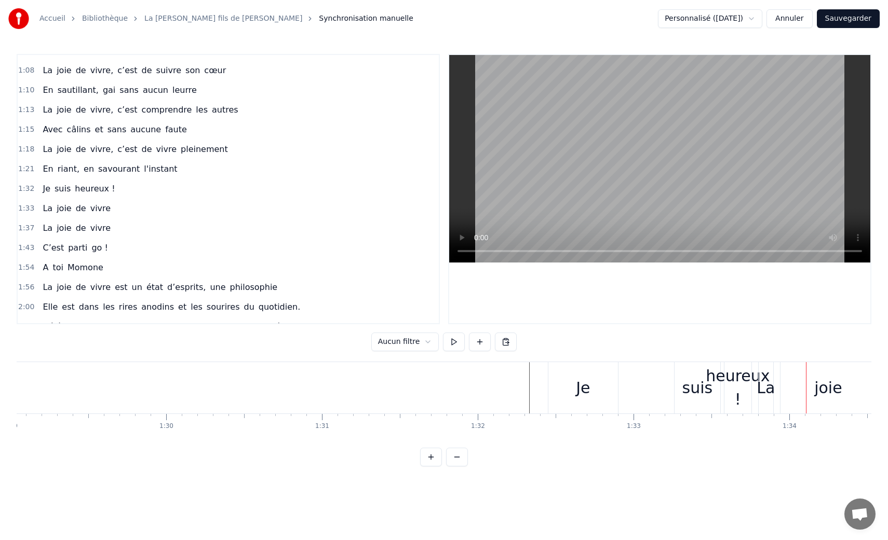
click at [572, 390] on div "Je" at bounding box center [583, 387] width 70 height 51
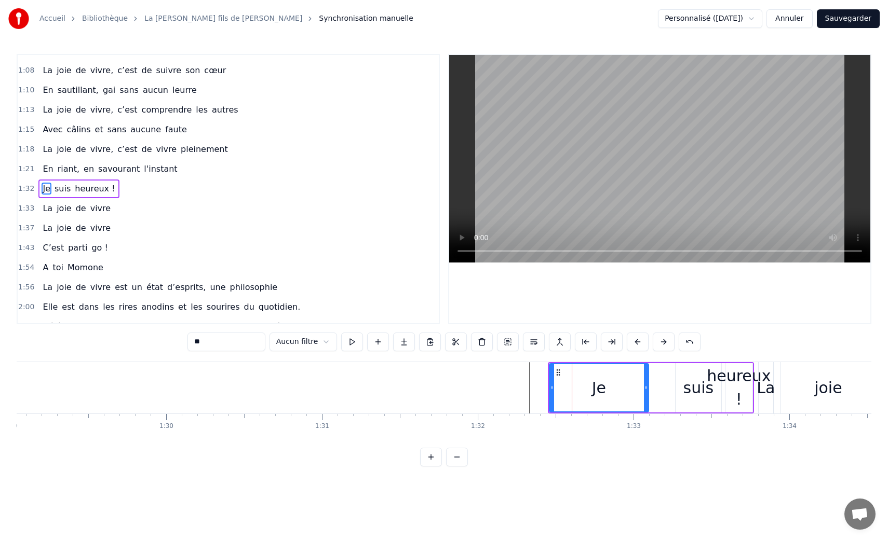
drag, startPoint x: 615, startPoint y: 391, endPoint x: 650, endPoint y: 391, distance: 34.8
click at [648, 391] on icon at bounding box center [646, 388] width 4 height 8
drag, startPoint x: 550, startPoint y: 389, endPoint x: 610, endPoint y: 390, distance: 60.2
click at [610, 390] on icon at bounding box center [611, 388] width 4 height 8
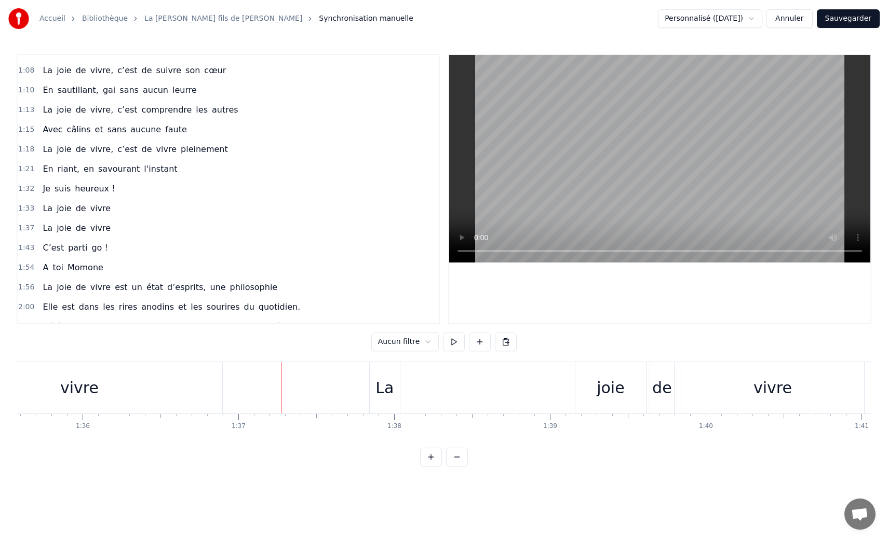
scroll to position [0, 14887]
click at [380, 384] on div "La" at bounding box center [383, 387] width 18 height 23
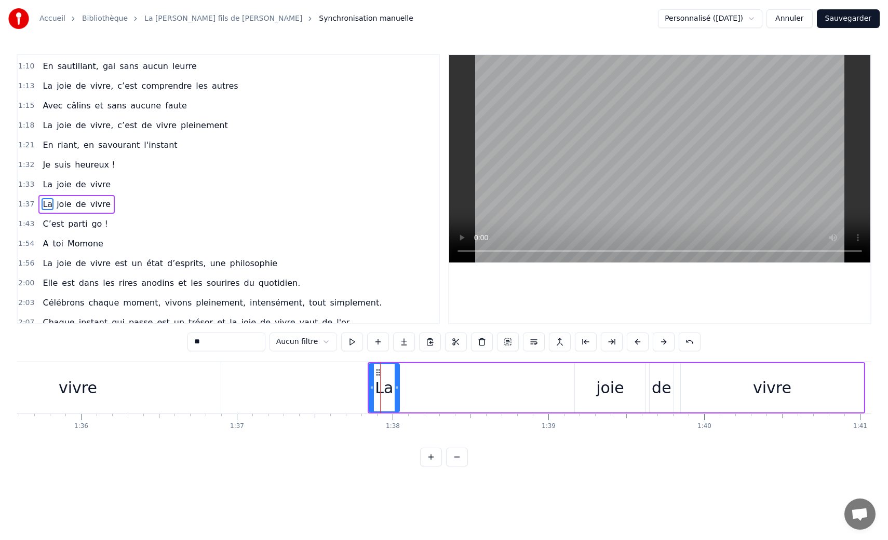
scroll to position [270, 0]
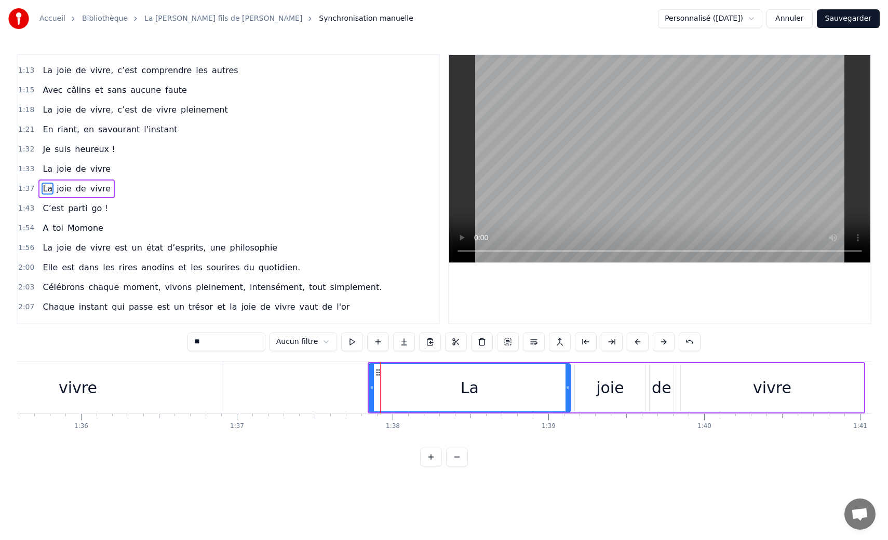
drag, startPoint x: 396, startPoint y: 388, endPoint x: 567, endPoint y: 397, distance: 171.5
click at [567, 397] on div at bounding box center [567, 387] width 4 height 47
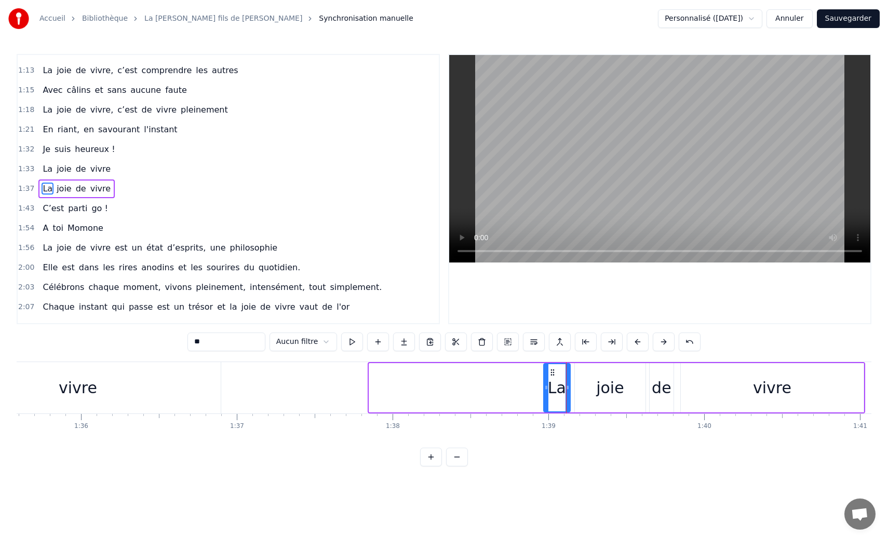
drag, startPoint x: 371, startPoint y: 386, endPoint x: 546, endPoint y: 395, distance: 174.6
click at [546, 395] on div at bounding box center [546, 387] width 4 height 47
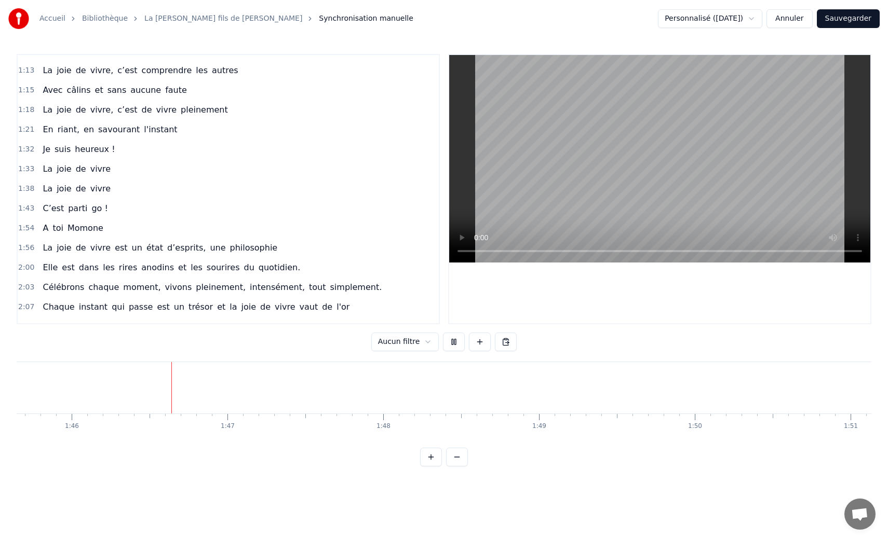
scroll to position [0, 16458]
click at [837, 18] on button "Sauvegarder" at bounding box center [848, 18] width 63 height 19
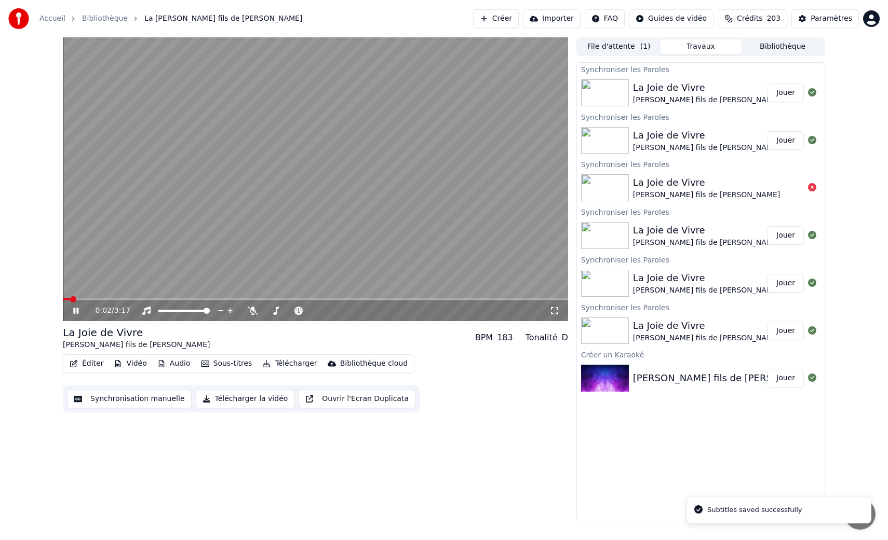
click at [553, 315] on div "0:02 / 3:17" at bounding box center [315, 311] width 497 height 10
click at [557, 313] on icon at bounding box center [554, 310] width 7 height 7
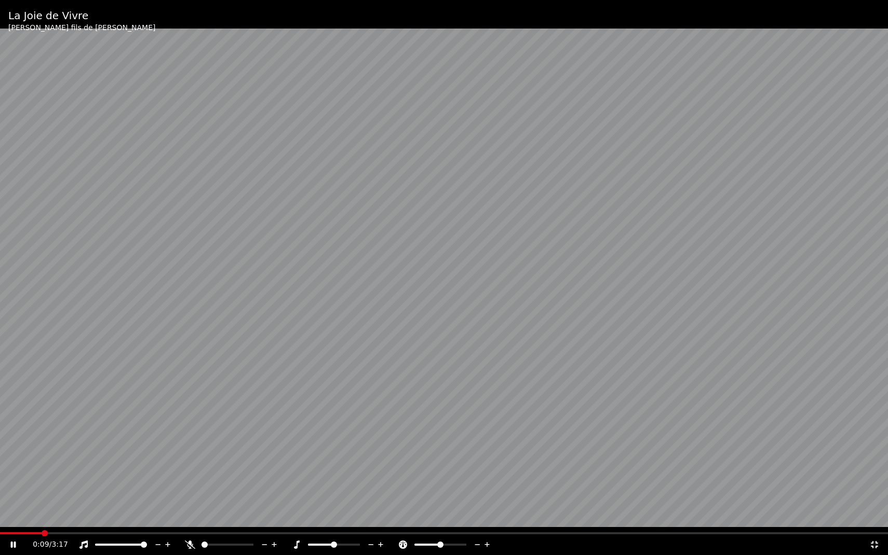
click at [84, 533] on span at bounding box center [444, 534] width 888 height 2
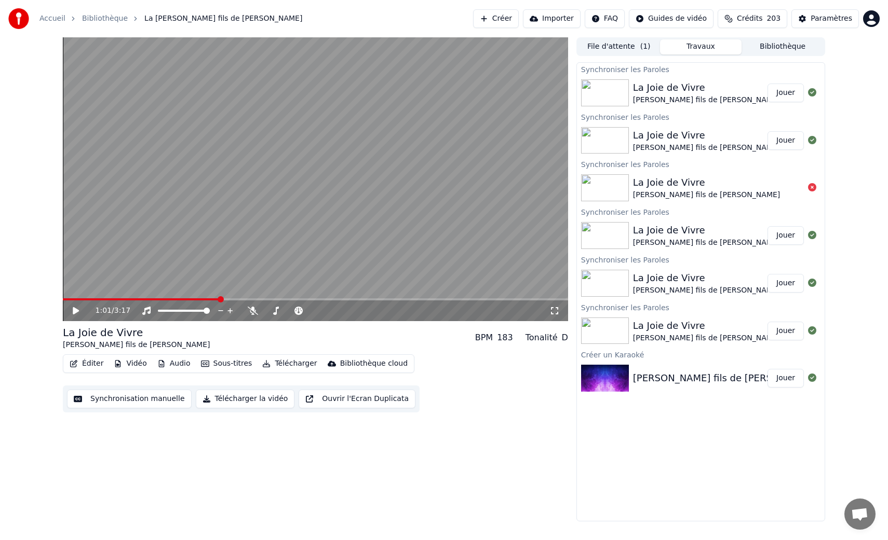
click at [118, 405] on button "Synchronisation manuelle" at bounding box center [129, 399] width 125 height 19
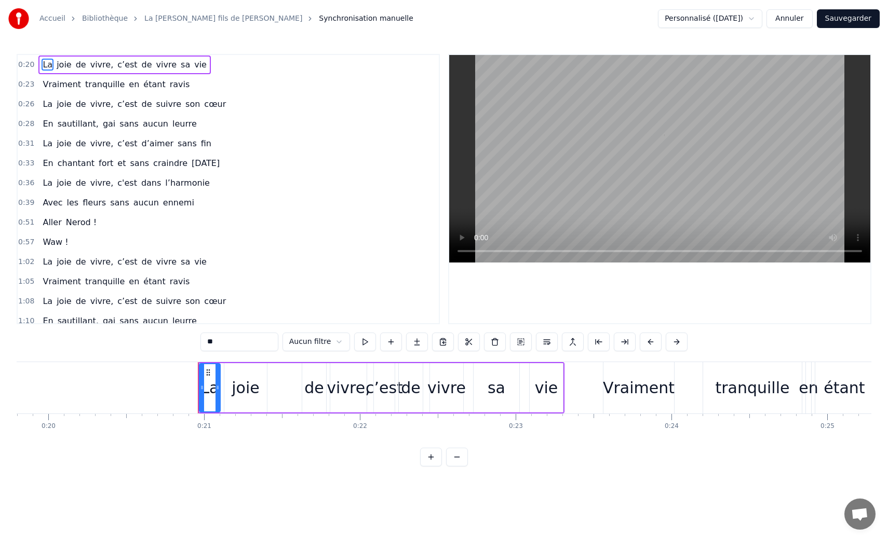
scroll to position [0, 3213]
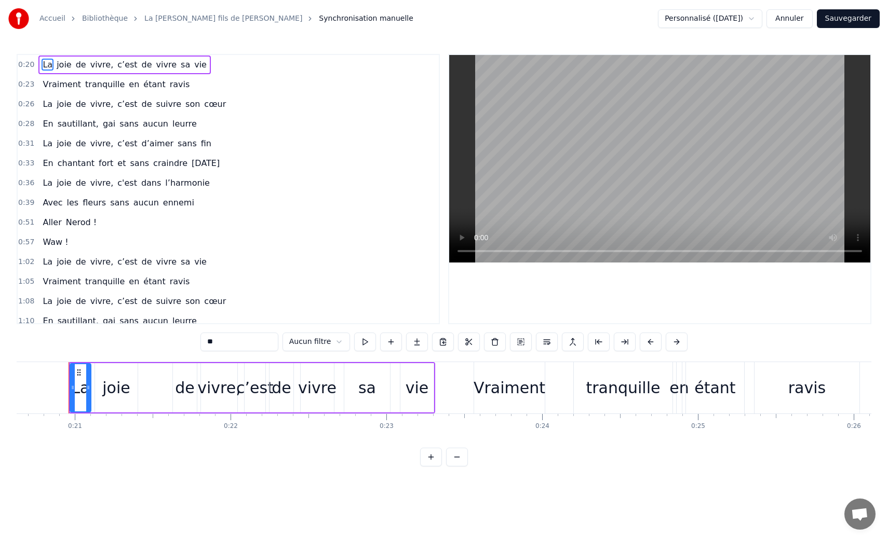
click at [54, 244] on span "Waw !" at bounding box center [56, 242] width 28 height 12
type input "*****"
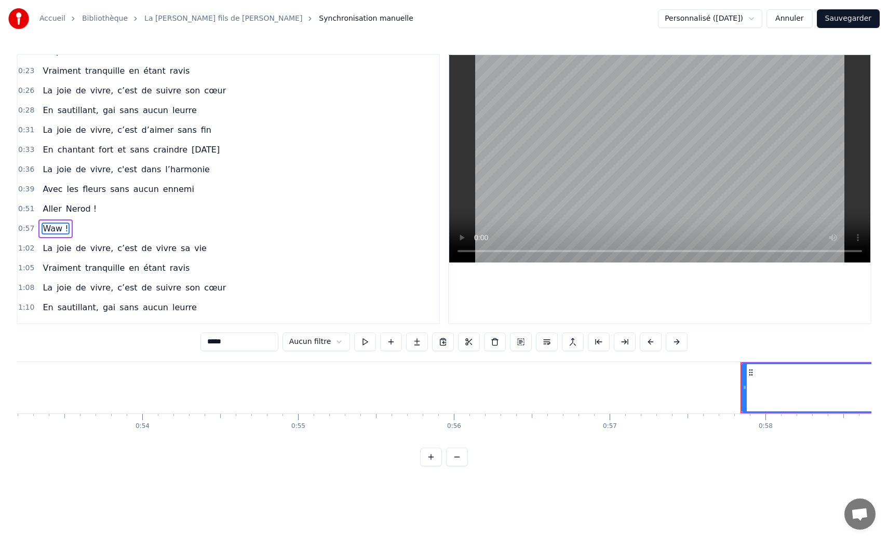
scroll to position [0, 8956]
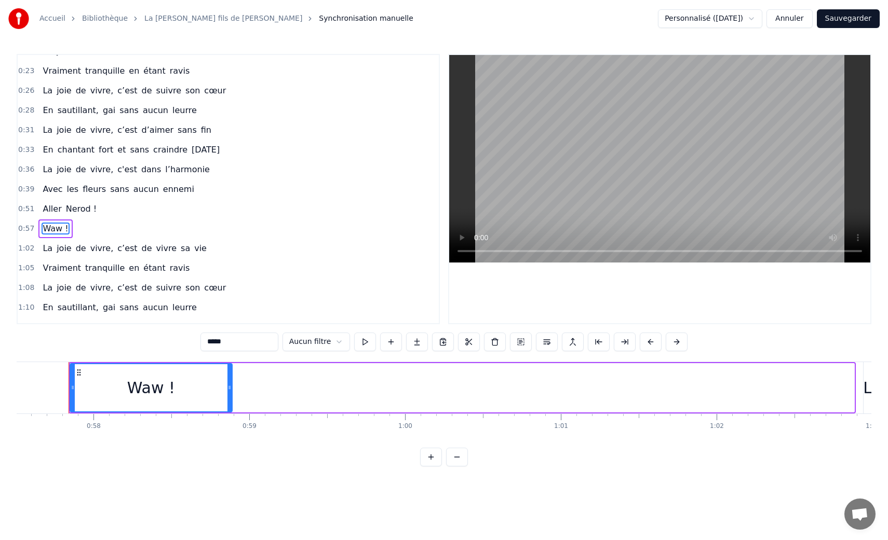
drag, startPoint x: 849, startPoint y: 391, endPoint x: 228, endPoint y: 374, distance: 621.7
click at [228, 374] on div at bounding box center [229, 387] width 4 height 47
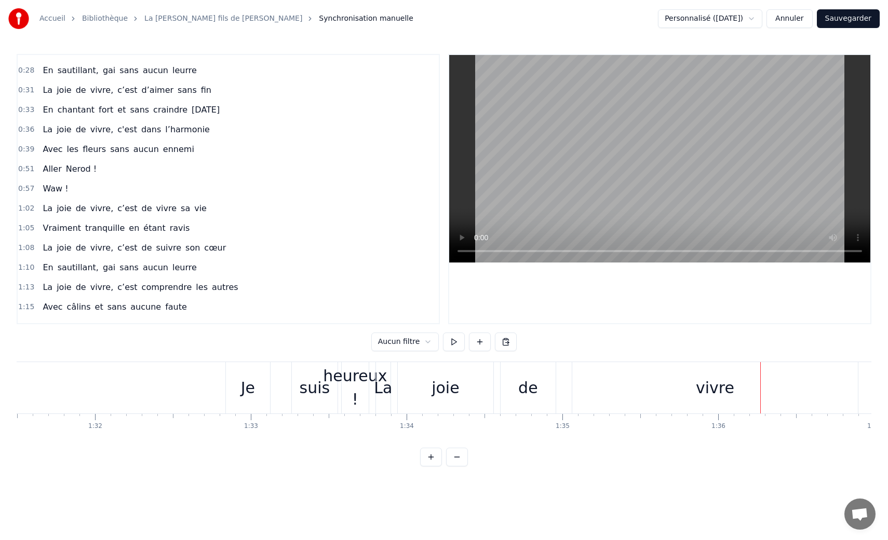
scroll to position [0, 14250]
click at [388, 385] on div "La" at bounding box center [383, 387] width 18 height 23
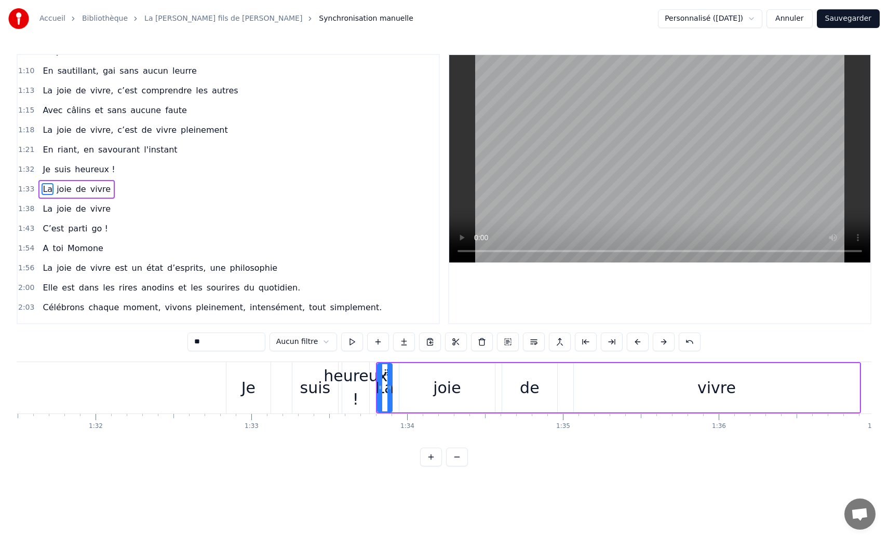
scroll to position [251, 0]
drag, startPoint x: 390, startPoint y: 389, endPoint x: 418, endPoint y: 393, distance: 28.8
click at [418, 393] on div at bounding box center [417, 387] width 4 height 47
drag, startPoint x: 380, startPoint y: 395, endPoint x: 399, endPoint y: 397, distance: 19.8
click at [399, 397] on div at bounding box center [399, 387] width 4 height 47
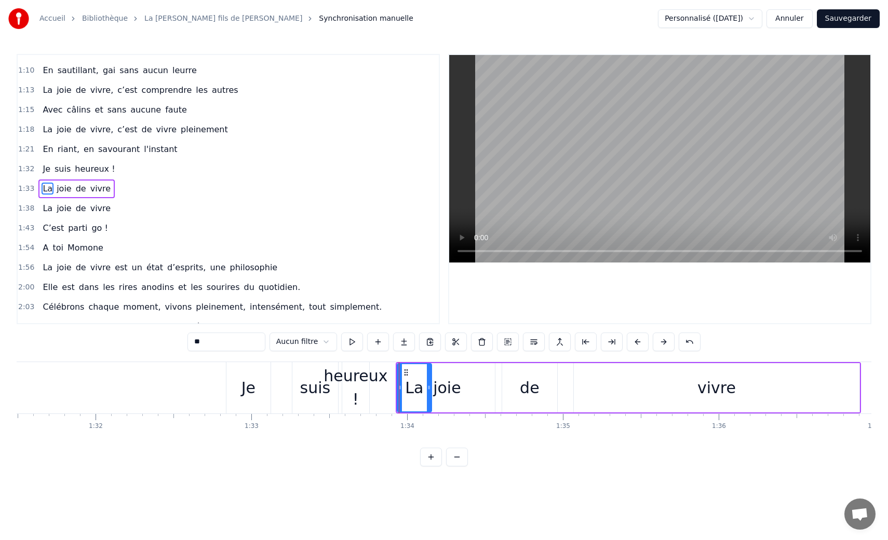
drag, startPoint x: 417, startPoint y: 397, endPoint x: 428, endPoint y: 398, distance: 10.9
click at [428, 398] on div at bounding box center [429, 387] width 4 height 47
click at [455, 395] on div "joie" at bounding box center [447, 387] width 28 height 23
drag, startPoint x: 403, startPoint y: 392, endPoint x: 459, endPoint y: 392, distance: 56.6
click at [459, 392] on div at bounding box center [458, 387] width 4 height 47
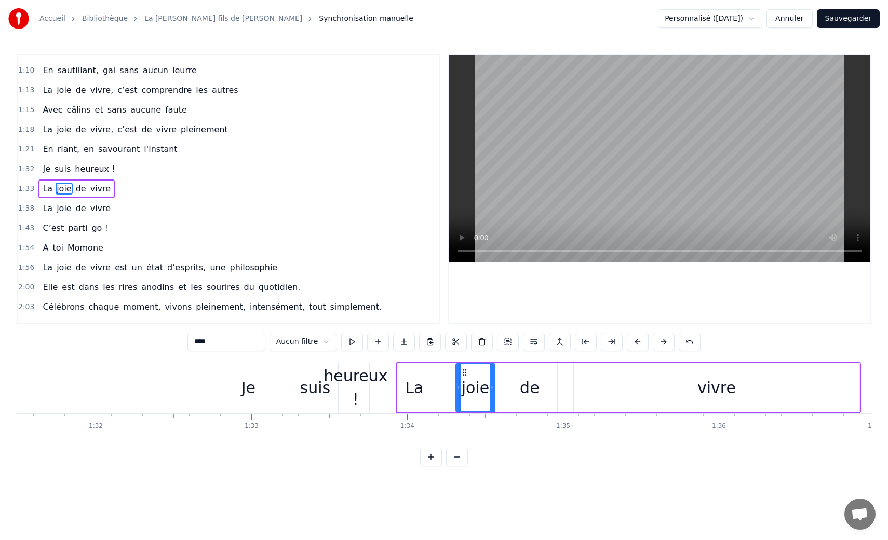
click at [527, 385] on div "de" at bounding box center [530, 387] width 20 height 23
click at [314, 385] on div "suis" at bounding box center [315, 387] width 31 height 23
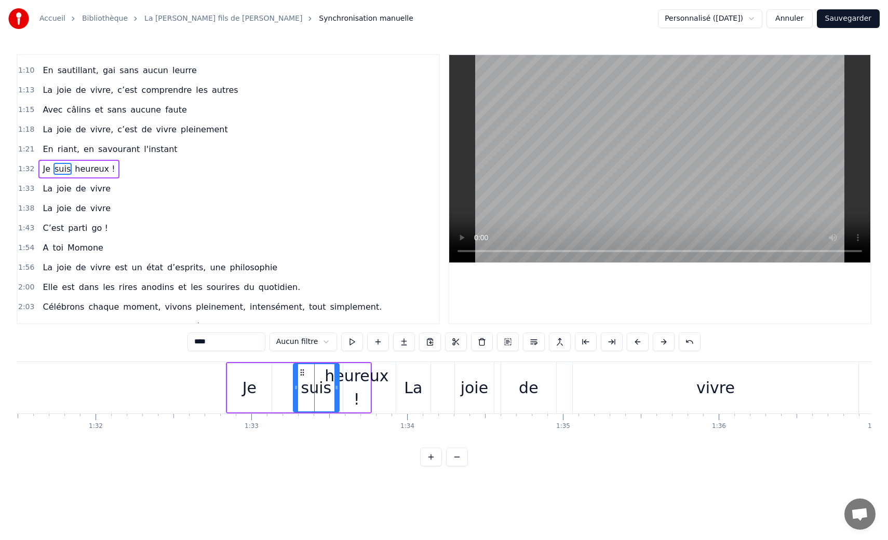
scroll to position [231, 0]
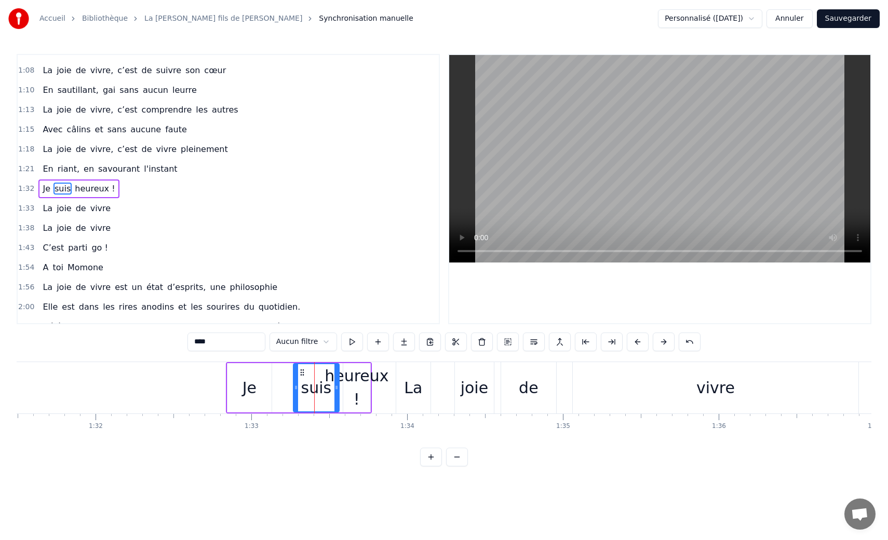
click at [245, 391] on div "Je" at bounding box center [249, 387] width 14 height 23
click at [360, 386] on div "heureux !" at bounding box center [356, 387] width 64 height 47
type input "*********"
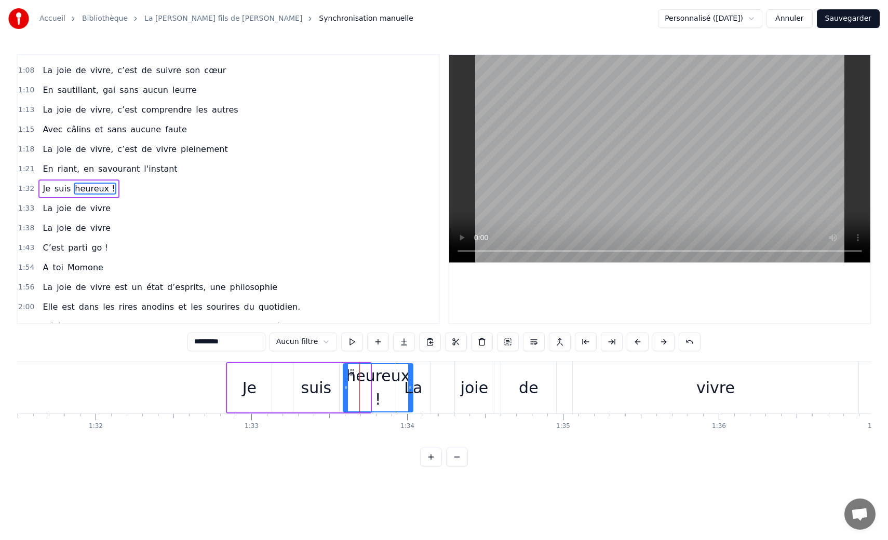
drag, startPoint x: 368, startPoint y: 390, endPoint x: 409, endPoint y: 394, distance: 41.2
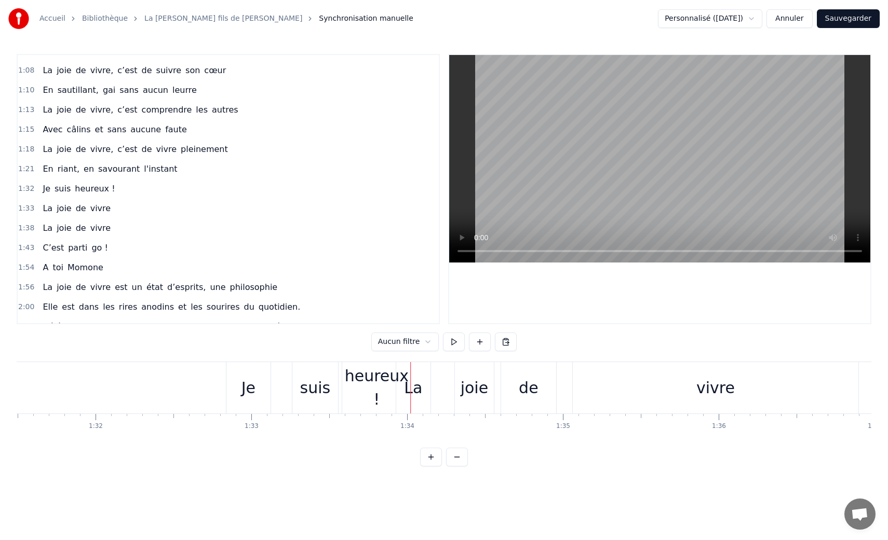
click at [376, 388] on div "heureux !" at bounding box center [376, 387] width 69 height 47
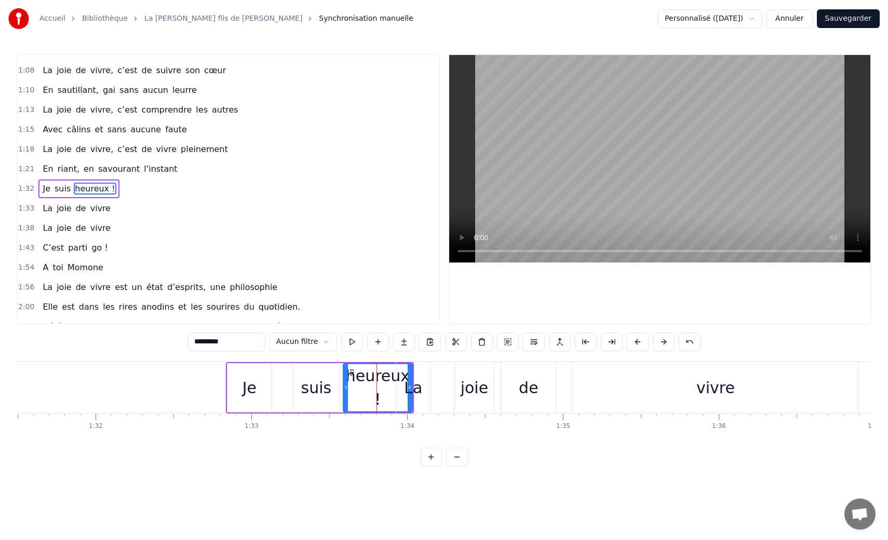
click at [313, 391] on div "suis" at bounding box center [316, 387] width 31 height 23
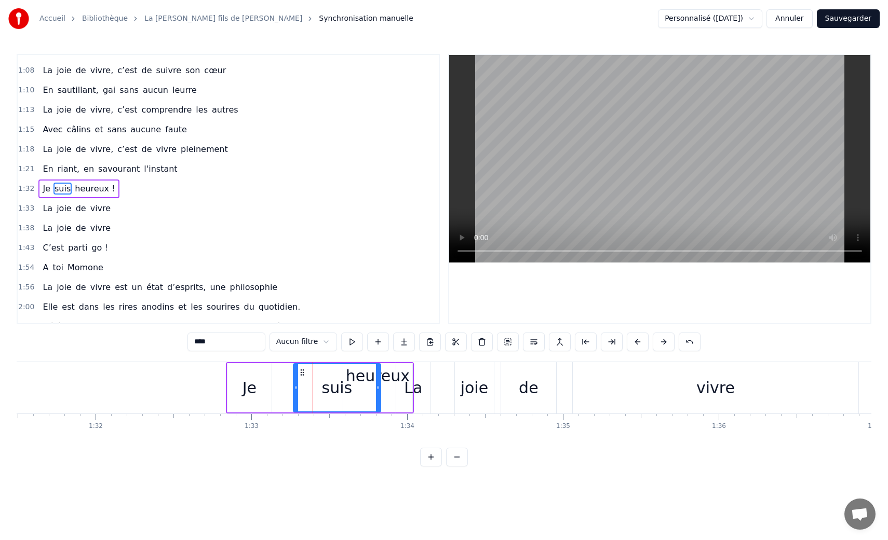
drag, startPoint x: 335, startPoint y: 391, endPoint x: 376, endPoint y: 391, distance: 41.5
click at [376, 391] on icon at bounding box center [378, 388] width 4 height 8
drag, startPoint x: 295, startPoint y: 394, endPoint x: 343, endPoint y: 392, distance: 47.8
click at [343, 392] on div at bounding box center [344, 387] width 4 height 47
click at [412, 389] on div "La" at bounding box center [413, 387] width 18 height 23
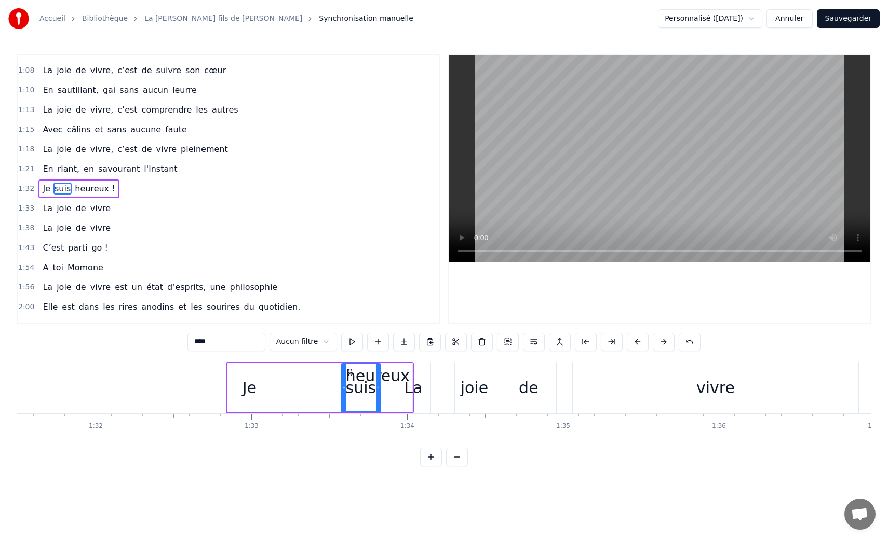
type input "**"
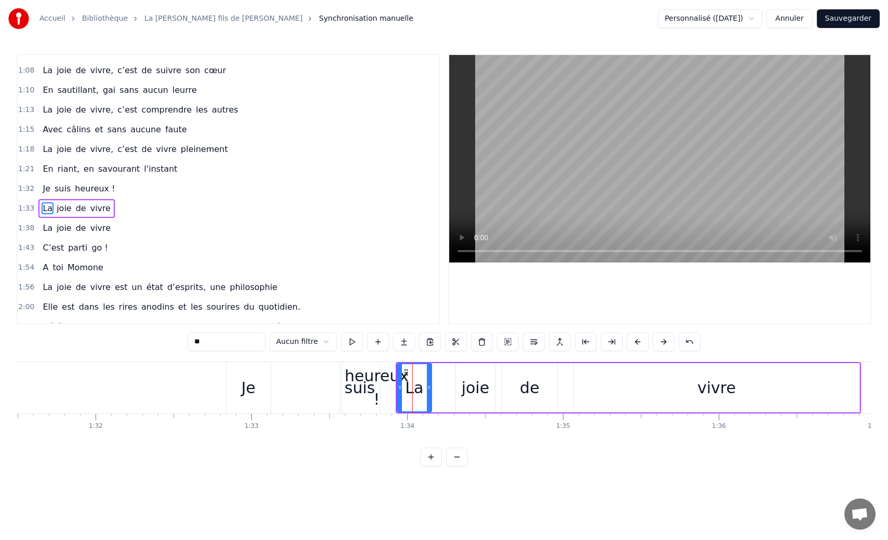
scroll to position [251, 0]
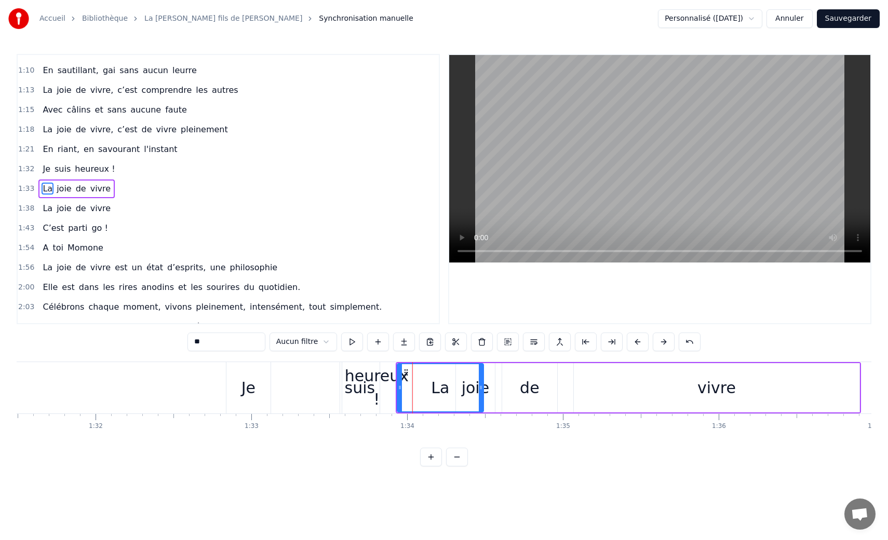
drag, startPoint x: 427, startPoint y: 390, endPoint x: 478, endPoint y: 389, distance: 51.4
click at [479, 389] on icon at bounding box center [481, 388] width 4 height 8
drag, startPoint x: 399, startPoint y: 390, endPoint x: 447, endPoint y: 390, distance: 47.8
click at [447, 390] on icon at bounding box center [447, 388] width 4 height 8
click at [475, 395] on div "La" at bounding box center [463, 387] width 37 height 47
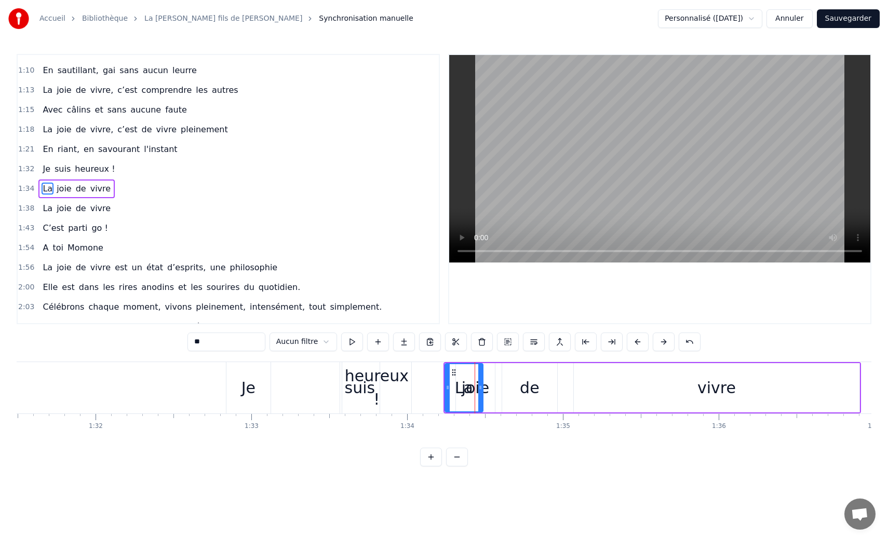
click at [475, 388] on div at bounding box center [475, 387] width 1 height 51
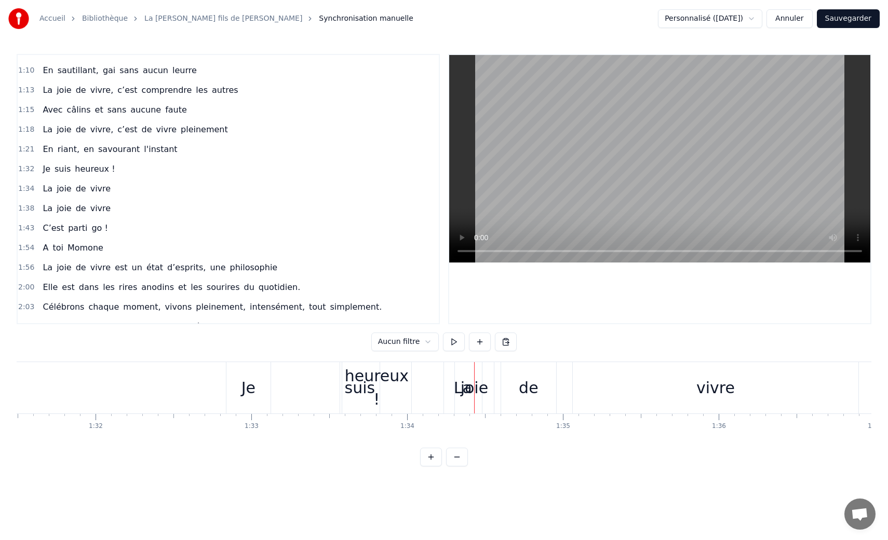
click at [478, 389] on div "joie" at bounding box center [474, 387] width 28 height 23
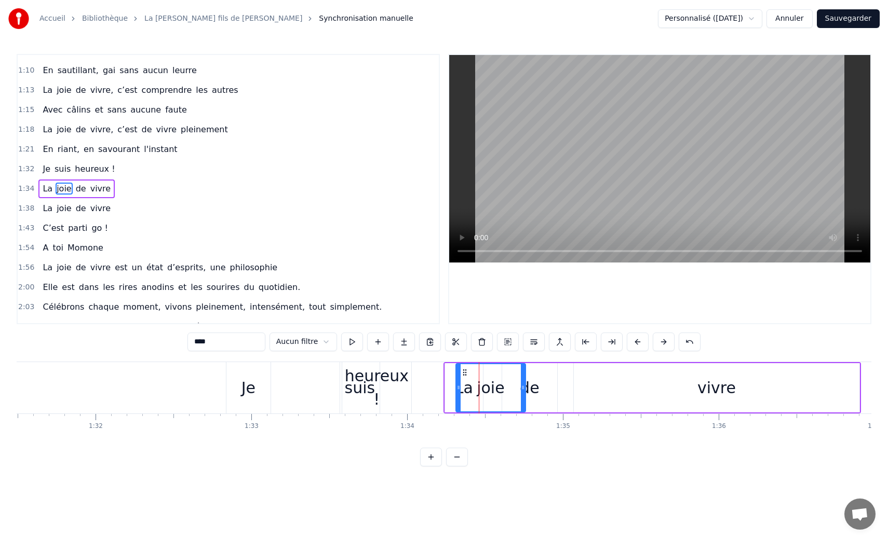
drag, startPoint x: 491, startPoint y: 389, endPoint x: 521, endPoint y: 389, distance: 30.1
click at [521, 389] on icon at bounding box center [523, 388] width 4 height 8
drag, startPoint x: 458, startPoint y: 391, endPoint x: 491, endPoint y: 393, distance: 32.7
click at [491, 393] on div at bounding box center [491, 387] width 4 height 47
click at [545, 386] on div "de" at bounding box center [529, 387] width 55 height 49
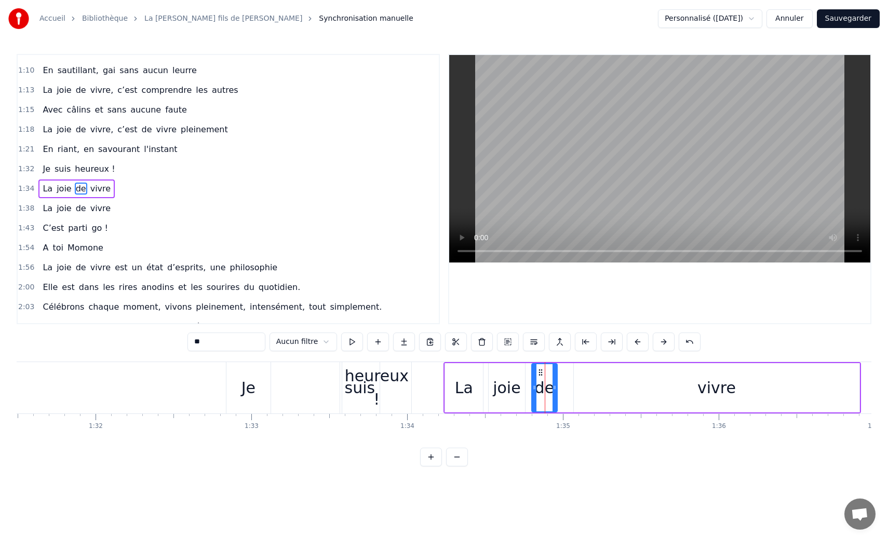
drag, startPoint x: 505, startPoint y: 389, endPoint x: 535, endPoint y: 389, distance: 29.6
click at [535, 389] on icon at bounding box center [534, 388] width 4 height 8
drag, startPoint x: 553, startPoint y: 390, endPoint x: 563, endPoint y: 391, distance: 9.9
click at [563, 391] on icon at bounding box center [562, 388] width 4 height 8
click at [846, 388] on div "vivre" at bounding box center [717, 387] width 286 height 49
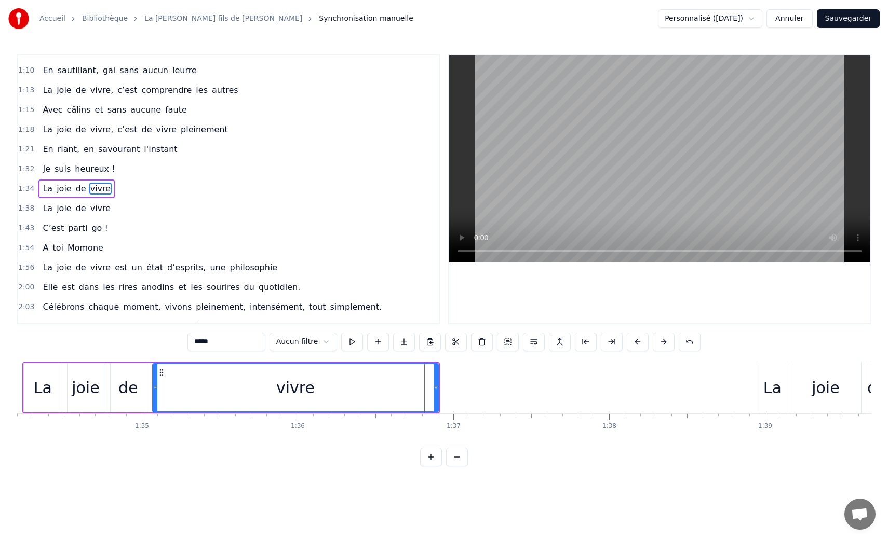
scroll to position [0, 14647]
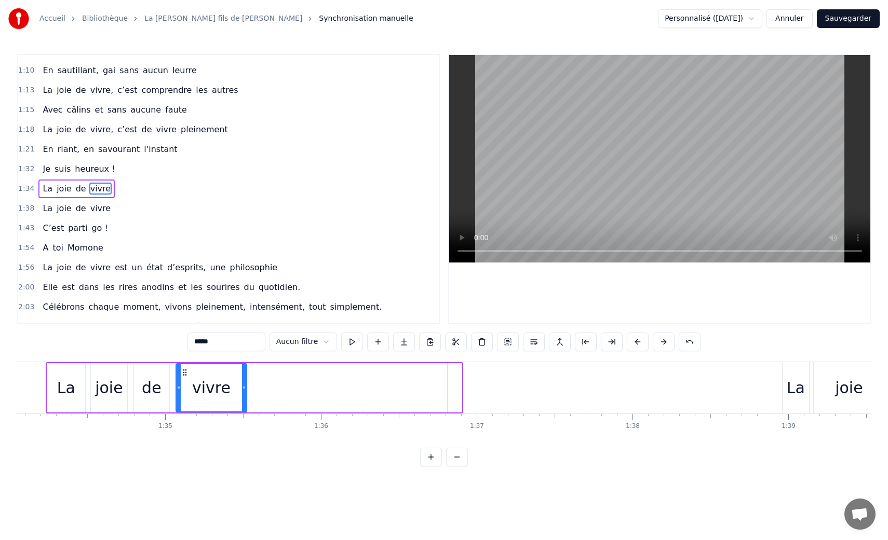
drag, startPoint x: 460, startPoint y: 387, endPoint x: 243, endPoint y: 383, distance: 217.0
click at [243, 383] on div at bounding box center [244, 387] width 4 height 47
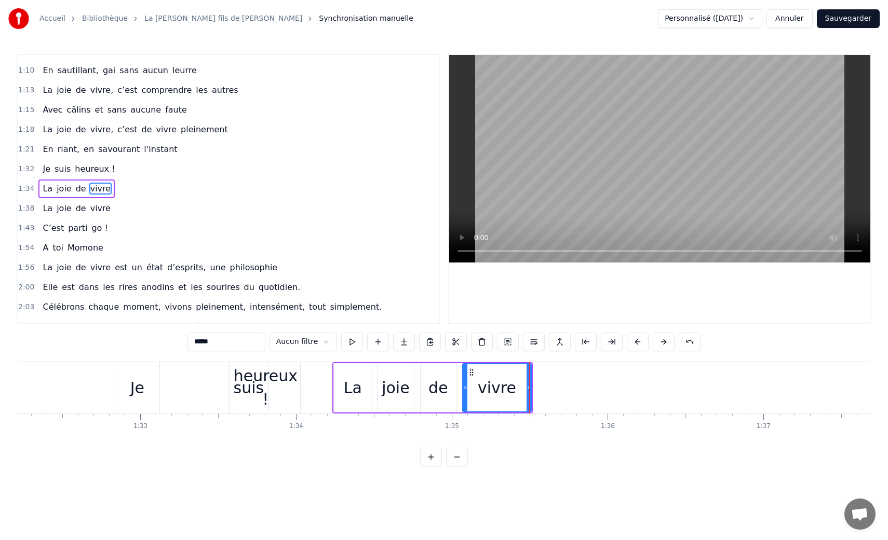
scroll to position [0, 14357]
click at [243, 383] on div "heureux !" at bounding box center [269, 387] width 69 height 47
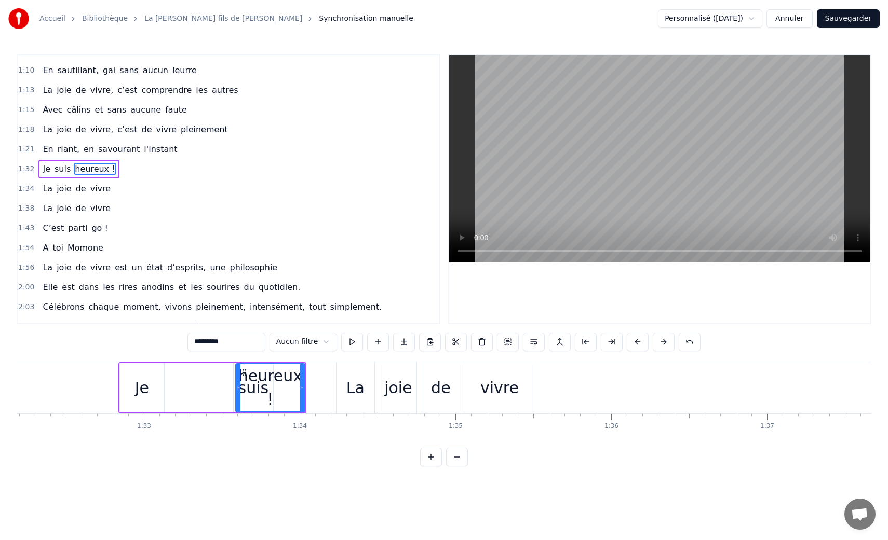
scroll to position [231, 0]
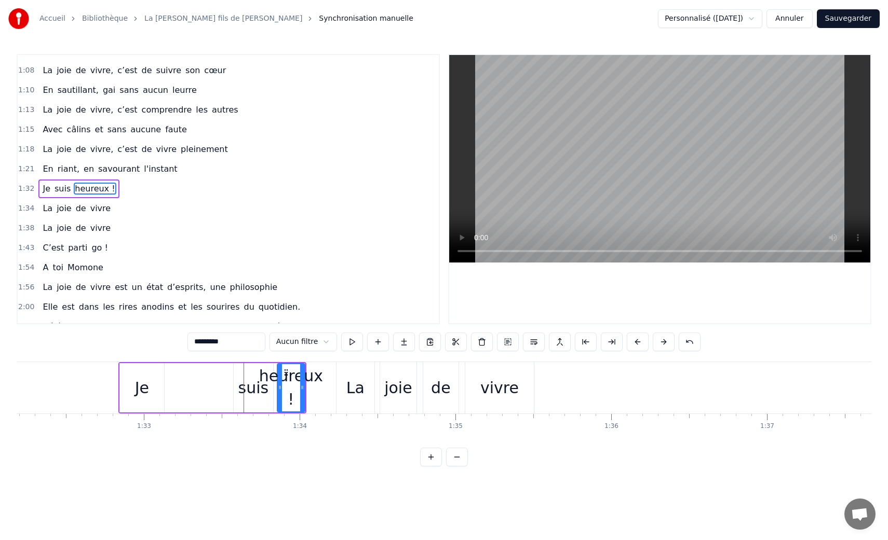
drag, startPoint x: 236, startPoint y: 384, endPoint x: 277, endPoint y: 393, distance: 42.5
click at [278, 393] on div at bounding box center [280, 387] width 4 height 47
click at [251, 389] on div "suis" at bounding box center [253, 387] width 31 height 23
drag, startPoint x: 234, startPoint y: 388, endPoint x: 222, endPoint y: 388, distance: 11.4
click at [222, 388] on icon at bounding box center [224, 388] width 4 height 8
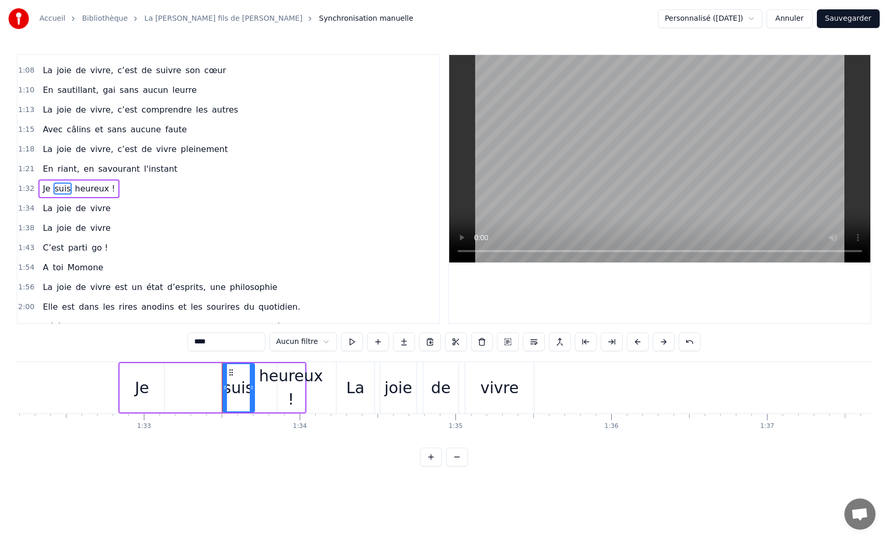
drag, startPoint x: 272, startPoint y: 388, endPoint x: 254, endPoint y: 387, distance: 18.2
click at [254, 387] on icon at bounding box center [252, 388] width 4 height 8
click at [151, 387] on div "Je" at bounding box center [142, 387] width 44 height 49
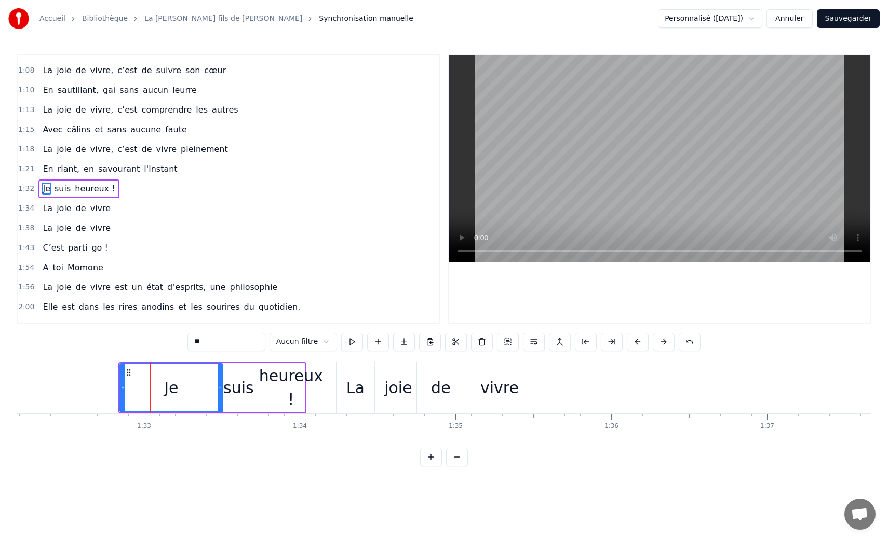
drag, startPoint x: 162, startPoint y: 388, endPoint x: 221, endPoint y: 392, distance: 58.8
click at [221, 392] on div at bounding box center [220, 387] width 4 height 47
drag, startPoint x: 123, startPoint y: 390, endPoint x: 202, endPoint y: 393, distance: 79.5
click at [202, 393] on div at bounding box center [202, 387] width 4 height 47
click at [283, 388] on div "heureux !" at bounding box center [291, 387] width 64 height 47
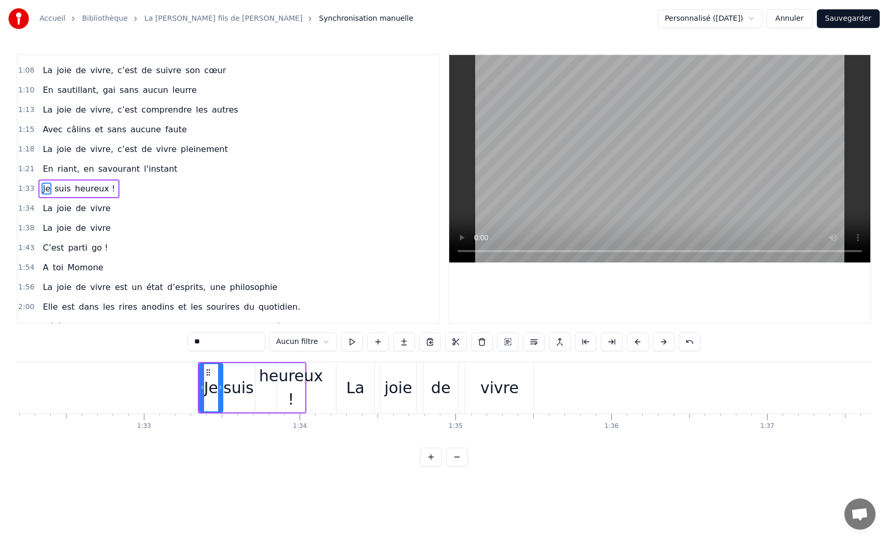
type input "*********"
click at [304, 389] on div "heureux !" at bounding box center [291, 387] width 64 height 47
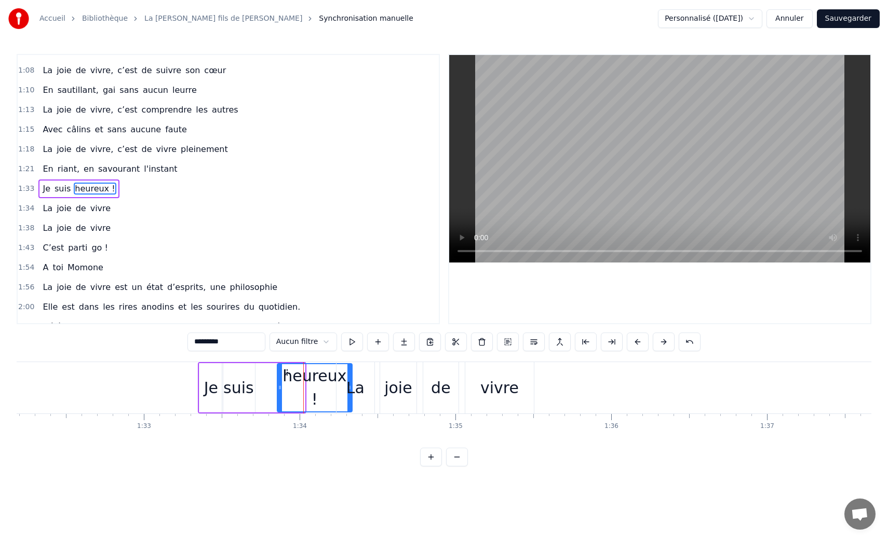
drag, startPoint x: 302, startPoint y: 388, endPoint x: 349, endPoint y: 390, distance: 47.3
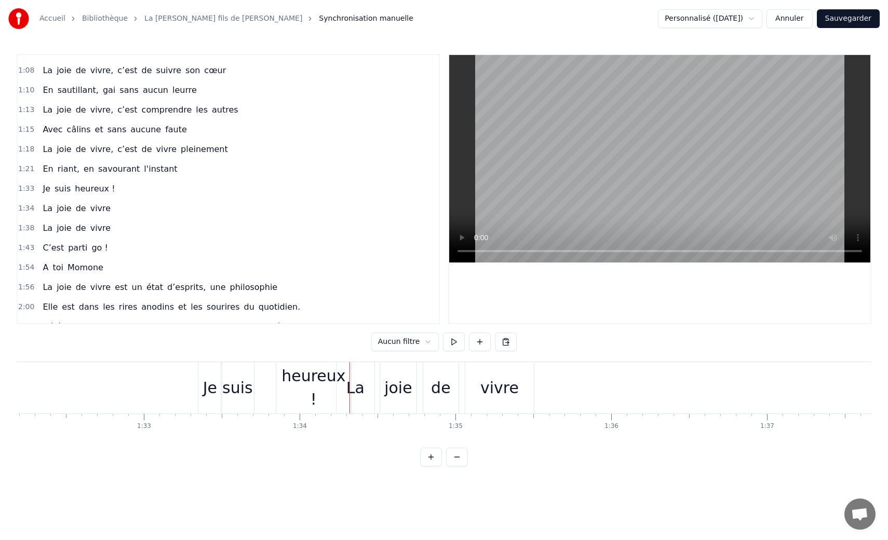
click at [198, 383] on div "Je" at bounding box center [209, 387] width 23 height 51
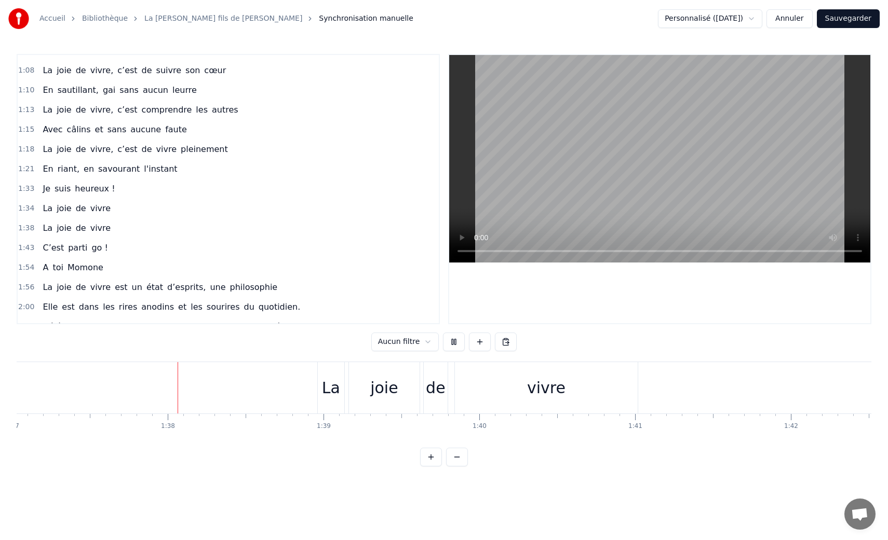
scroll to position [0, 15126]
click at [516, 394] on div "vivre" at bounding box center [532, 387] width 183 height 51
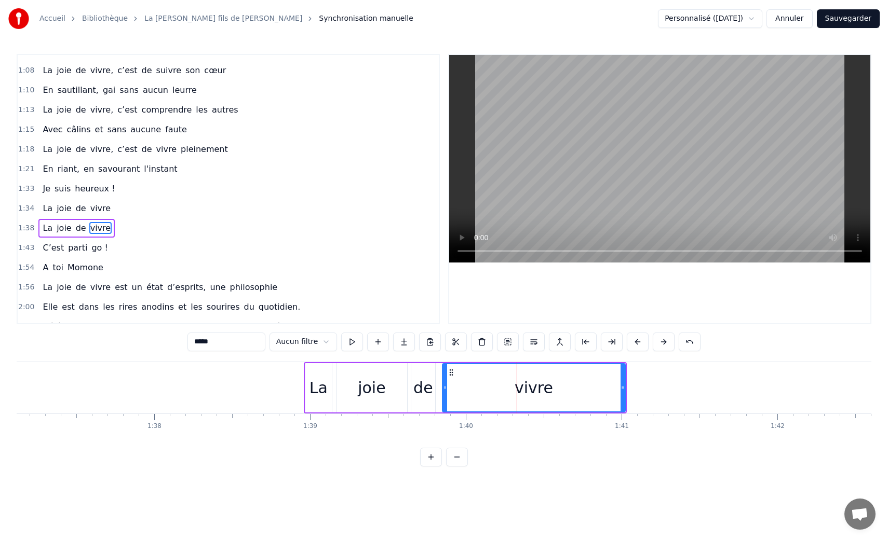
scroll to position [270, 0]
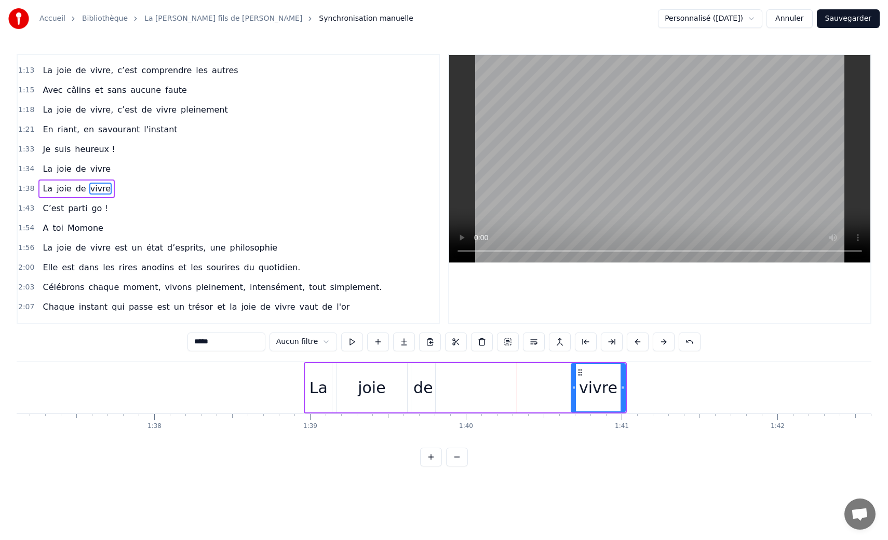
drag, startPoint x: 442, startPoint y: 386, endPoint x: 572, endPoint y: 397, distance: 130.2
click at [572, 397] on div at bounding box center [574, 387] width 4 height 47
click at [423, 390] on div "de" at bounding box center [423, 387] width 20 height 23
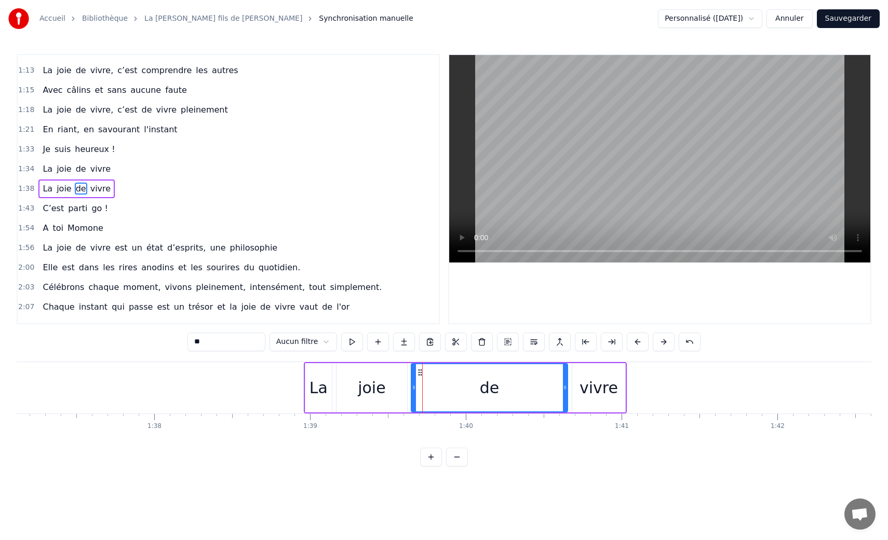
drag, startPoint x: 432, startPoint y: 391, endPoint x: 564, endPoint y: 391, distance: 131.3
click at [564, 391] on icon at bounding box center [565, 388] width 4 height 8
drag, startPoint x: 413, startPoint y: 389, endPoint x: 487, endPoint y: 391, distance: 74.3
click at [487, 391] on icon at bounding box center [487, 388] width 4 height 8
click at [375, 387] on div "joie" at bounding box center [372, 387] width 28 height 23
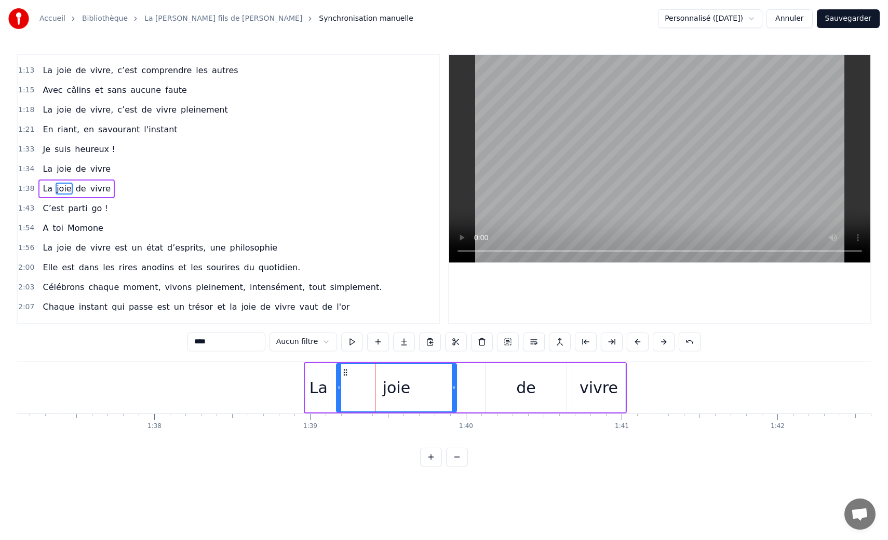
drag, startPoint x: 406, startPoint y: 392, endPoint x: 463, endPoint y: 392, distance: 56.6
click at [457, 392] on div "joie" at bounding box center [396, 387] width 121 height 49
drag, startPoint x: 339, startPoint y: 389, endPoint x: 425, endPoint y: 394, distance: 86.3
click at [425, 394] on div at bounding box center [423, 387] width 4 height 47
click at [321, 389] on div "La" at bounding box center [318, 387] width 18 height 23
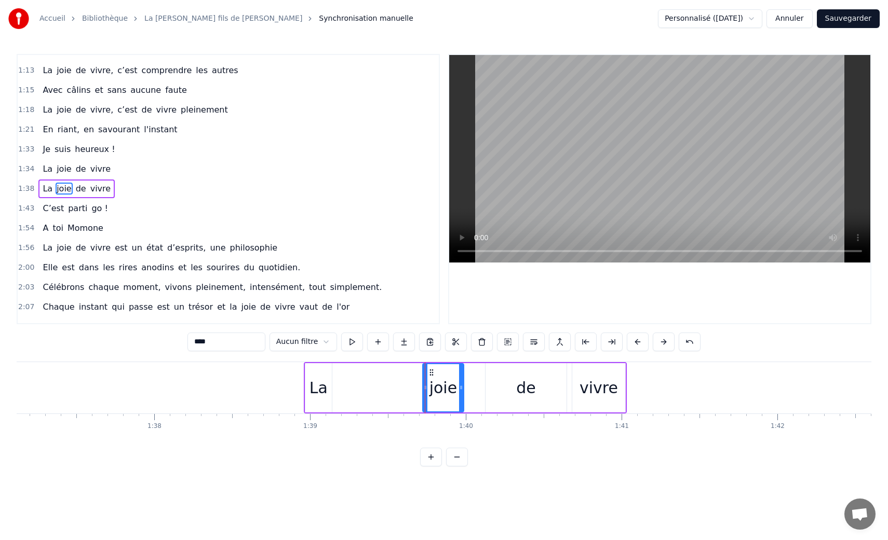
type input "**"
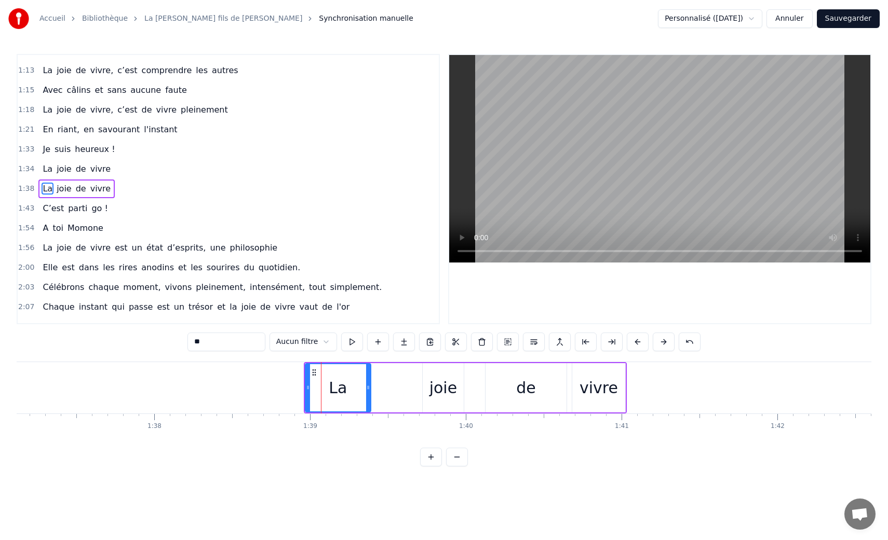
drag, startPoint x: 329, startPoint y: 392, endPoint x: 373, endPoint y: 394, distance: 43.6
click at [370, 394] on div at bounding box center [368, 387] width 4 height 47
drag, startPoint x: 308, startPoint y: 389, endPoint x: 339, endPoint y: 393, distance: 31.4
click at [339, 393] on div at bounding box center [338, 387] width 4 height 47
click at [421, 383] on div "La joie de vivre" at bounding box center [481, 387] width 292 height 51
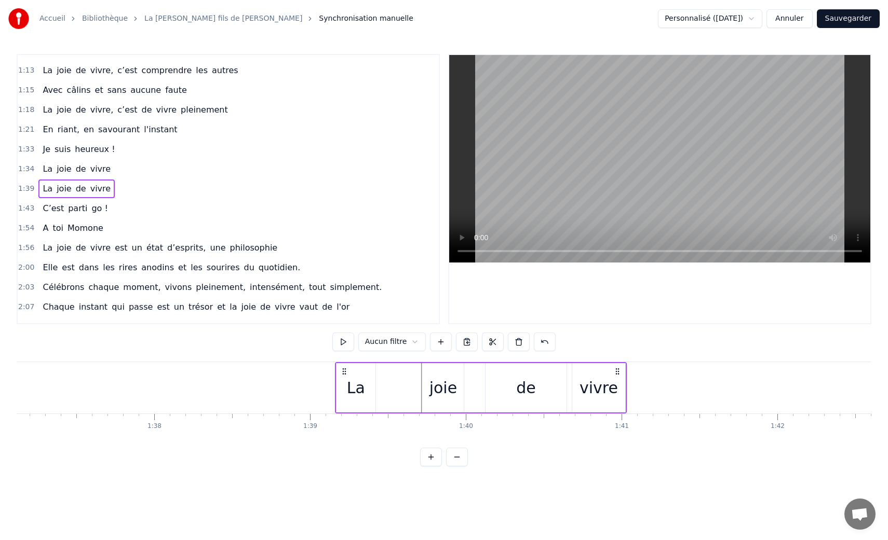
click at [446, 388] on div "joie" at bounding box center [443, 387] width 28 height 23
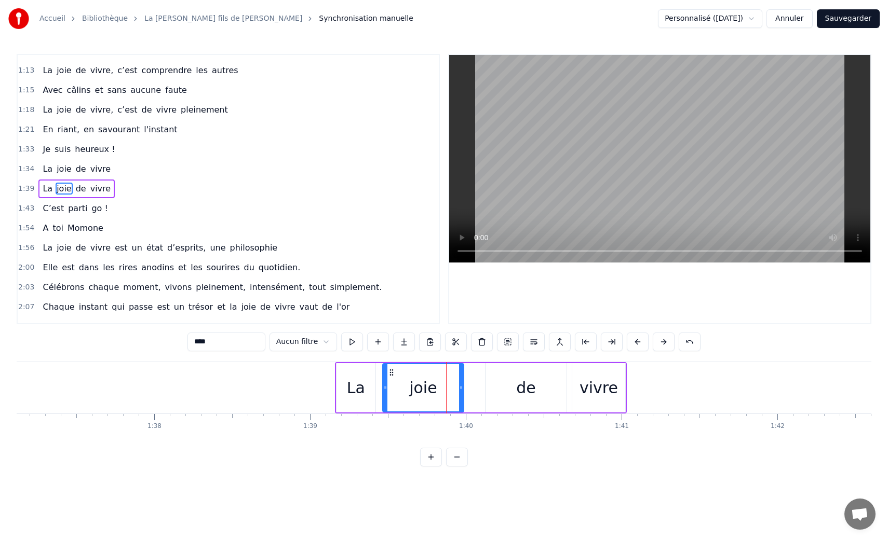
drag, startPoint x: 426, startPoint y: 390, endPoint x: 386, endPoint y: 390, distance: 40.0
click at [386, 390] on icon at bounding box center [385, 388] width 4 height 8
drag, startPoint x: 460, startPoint y: 391, endPoint x: 417, endPoint y: 392, distance: 43.6
click at [417, 392] on div at bounding box center [417, 387] width 4 height 47
click at [520, 387] on div "de" at bounding box center [526, 387] width 20 height 23
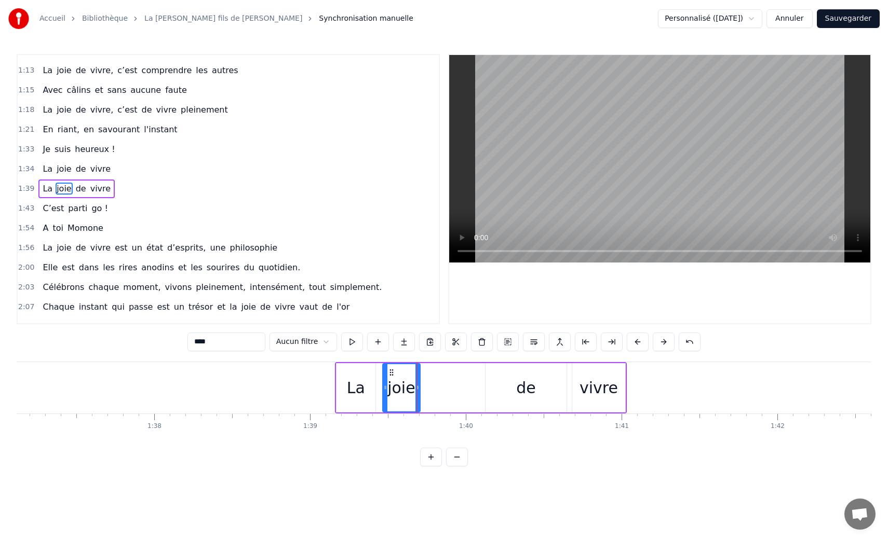
type input "**"
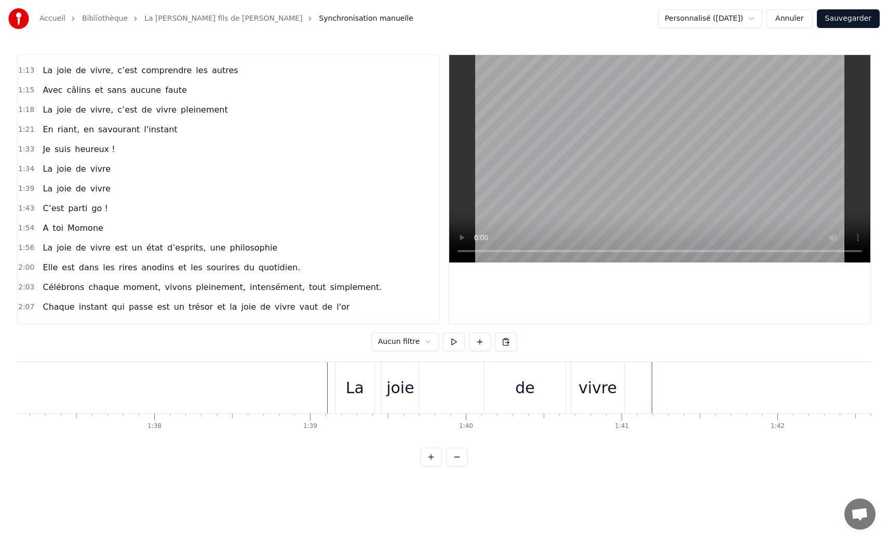
click at [524, 388] on div "de" at bounding box center [525, 387] width 20 height 23
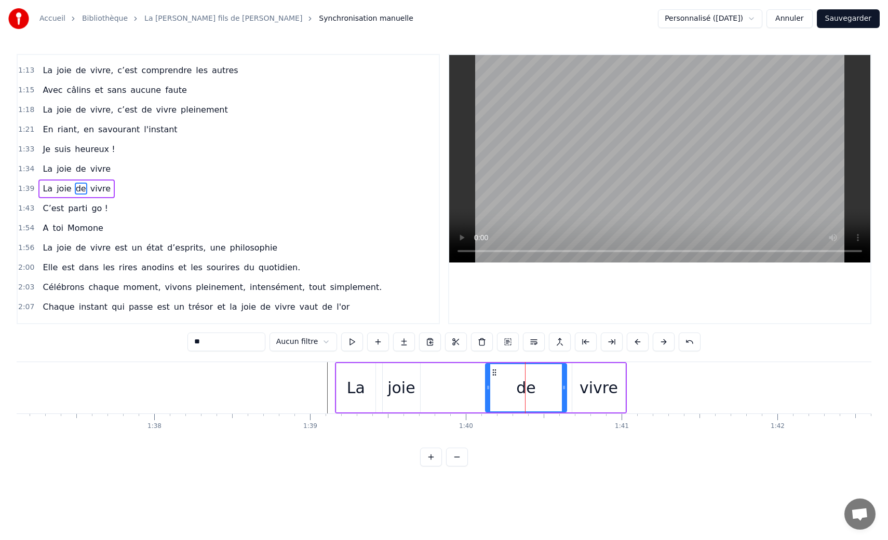
click at [564, 388] on icon at bounding box center [564, 388] width 4 height 8
drag, startPoint x: 564, startPoint y: 387, endPoint x: 529, endPoint y: 390, distance: 35.0
click at [529, 390] on icon at bounding box center [529, 388] width 4 height 8
click at [595, 390] on div "vivre" at bounding box center [598, 387] width 38 height 23
type input "*****"
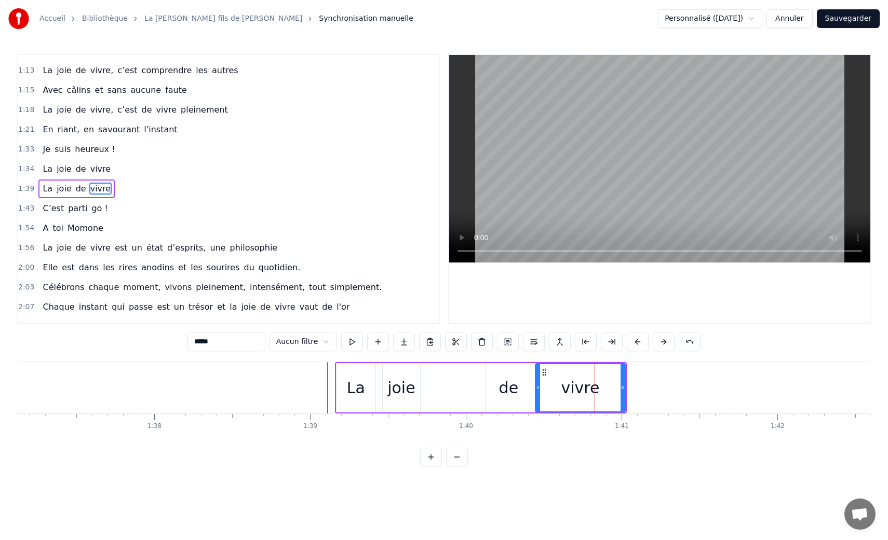
drag, startPoint x: 573, startPoint y: 389, endPoint x: 536, endPoint y: 388, distance: 36.9
click at [536, 388] on icon at bounding box center [538, 388] width 4 height 8
click at [625, 394] on div "vivre" at bounding box center [580, 387] width 91 height 49
drag, startPoint x: 622, startPoint y: 390, endPoint x: 576, endPoint y: 391, distance: 45.7
click at [576, 391] on icon at bounding box center [577, 388] width 4 height 8
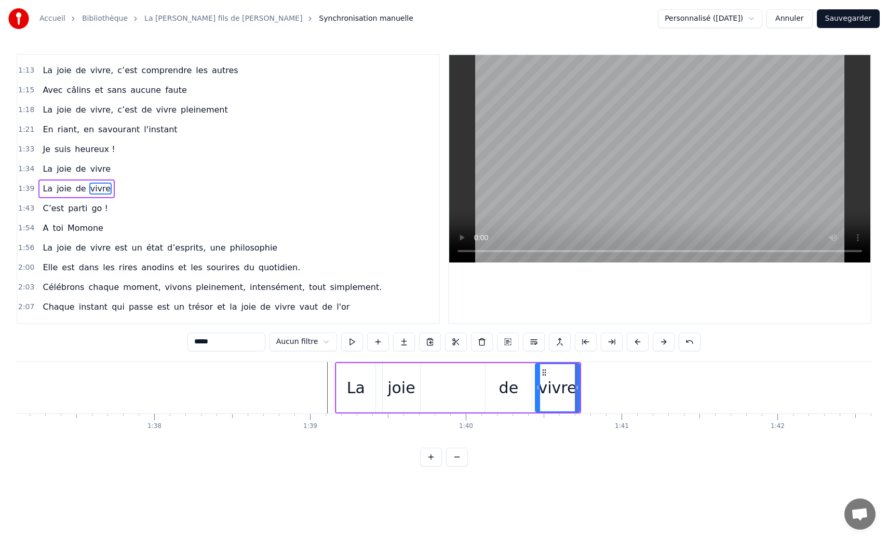
click at [306, 384] on div at bounding box center [311, 387] width 30841 height 51
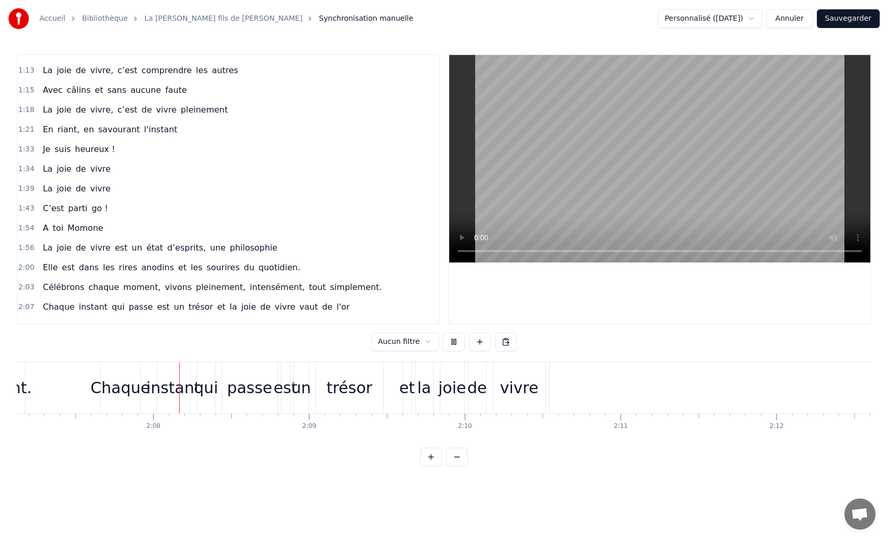
scroll to position [0, 19813]
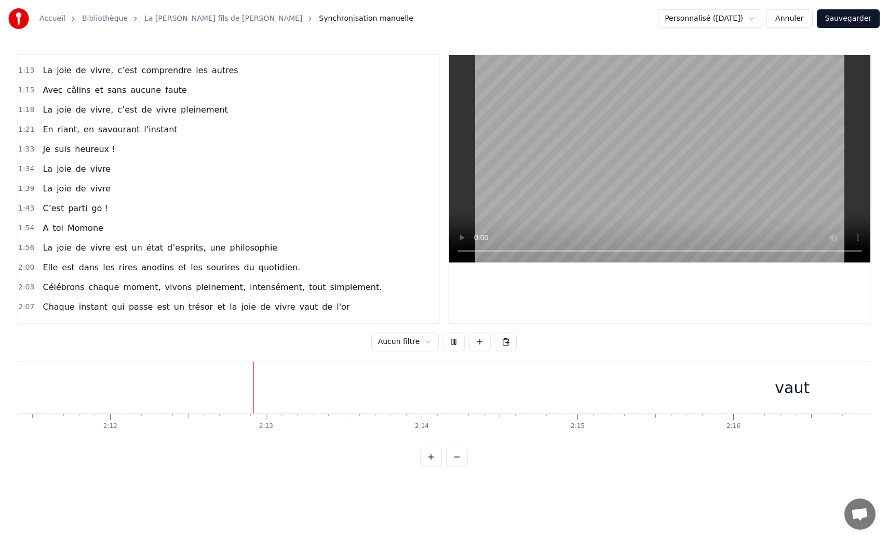
click at [802, 48] on div "Accueil Bibliothèque La [PERSON_NAME] fils de Momone • Momone Synchronisation m…" at bounding box center [444, 233] width 888 height 467
click at [641, 399] on div "vaut" at bounding box center [732, 387] width 1818 height 51
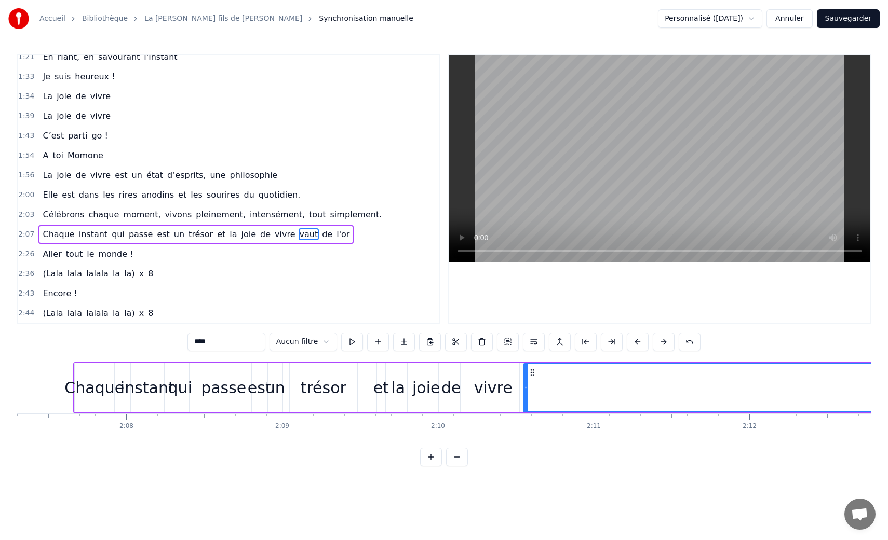
scroll to position [0, 19817]
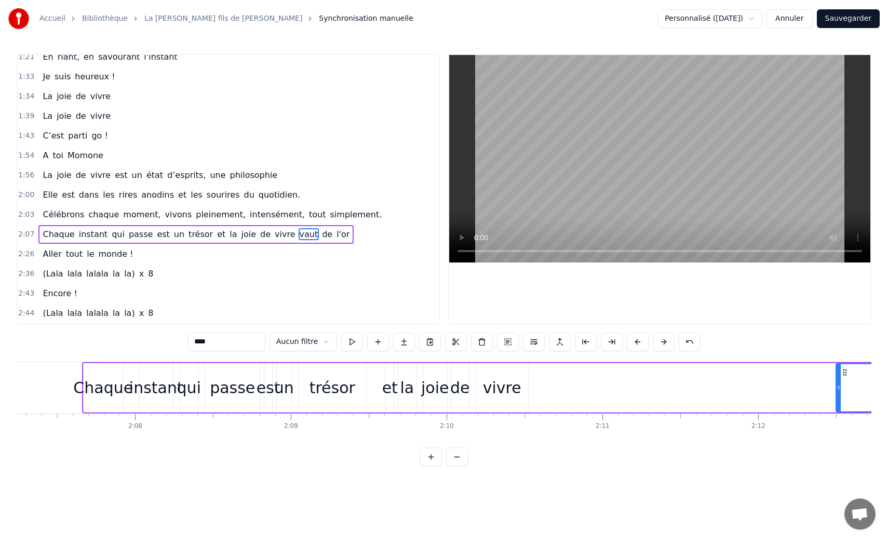
drag, startPoint x: 535, startPoint y: 390, endPoint x: 845, endPoint y: 395, distance: 310.0
click at [841, 395] on div at bounding box center [838, 387] width 4 height 47
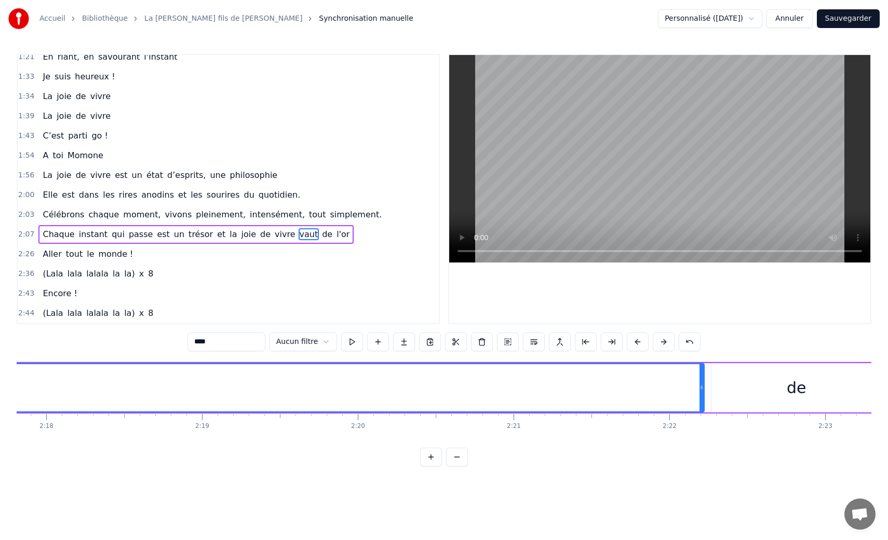
scroll to position [0, 21467]
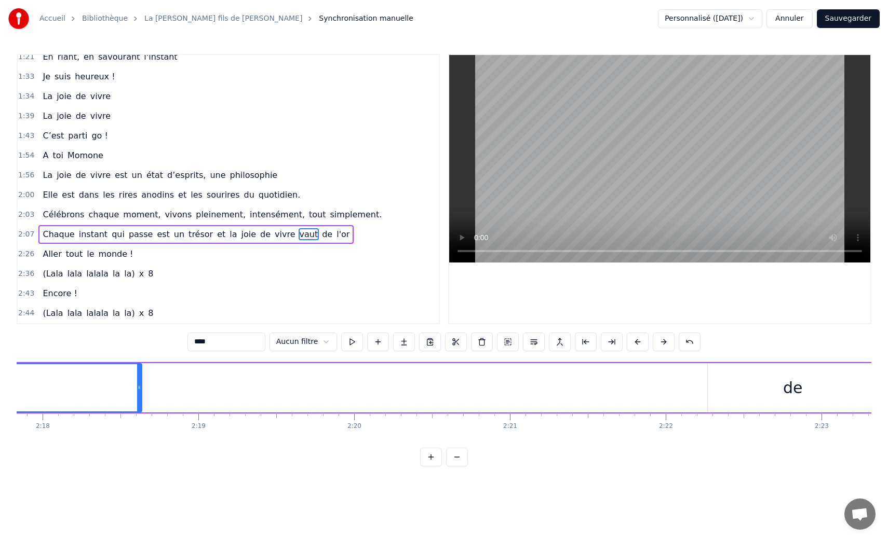
drag, startPoint x: 698, startPoint y: 389, endPoint x: 103, endPoint y: 400, distance: 594.5
click at [137, 400] on div at bounding box center [139, 387] width 4 height 47
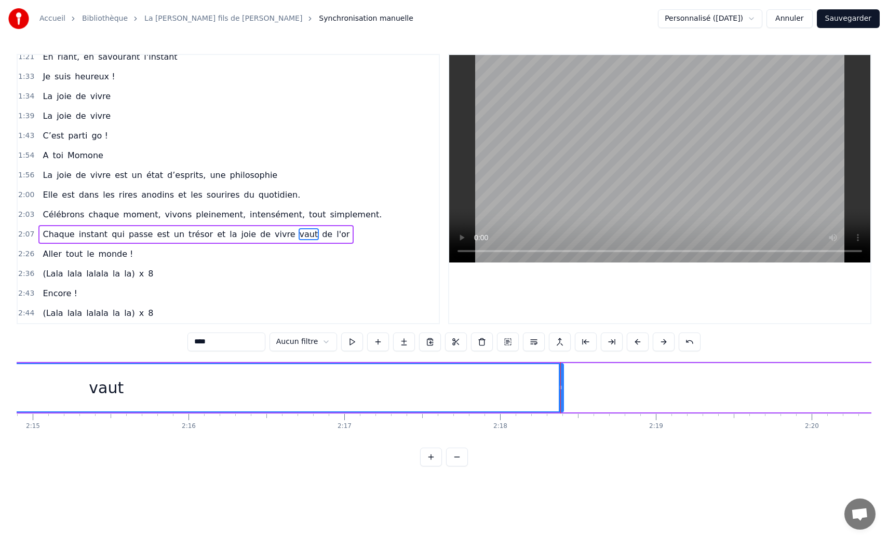
scroll to position [0, 21009]
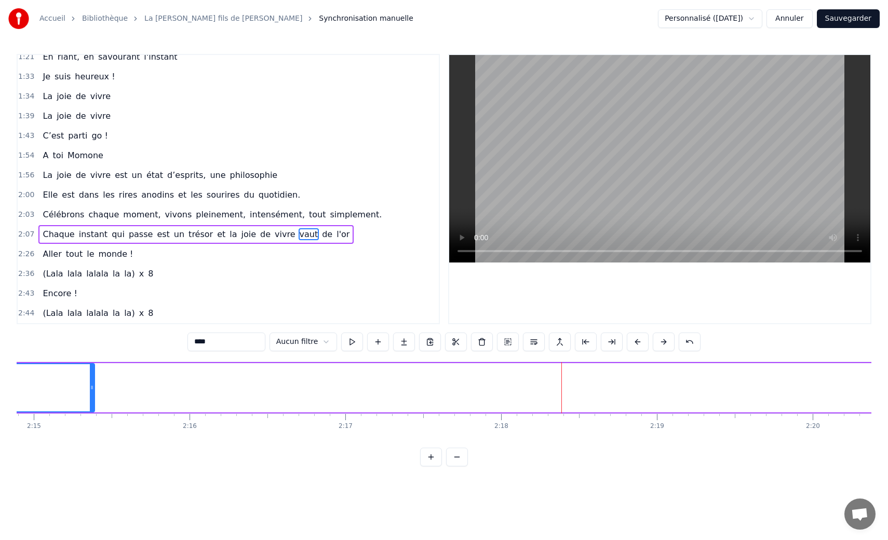
drag, startPoint x: 562, startPoint y: 390, endPoint x: 89, endPoint y: 398, distance: 473.0
click at [90, 398] on div at bounding box center [92, 387] width 4 height 47
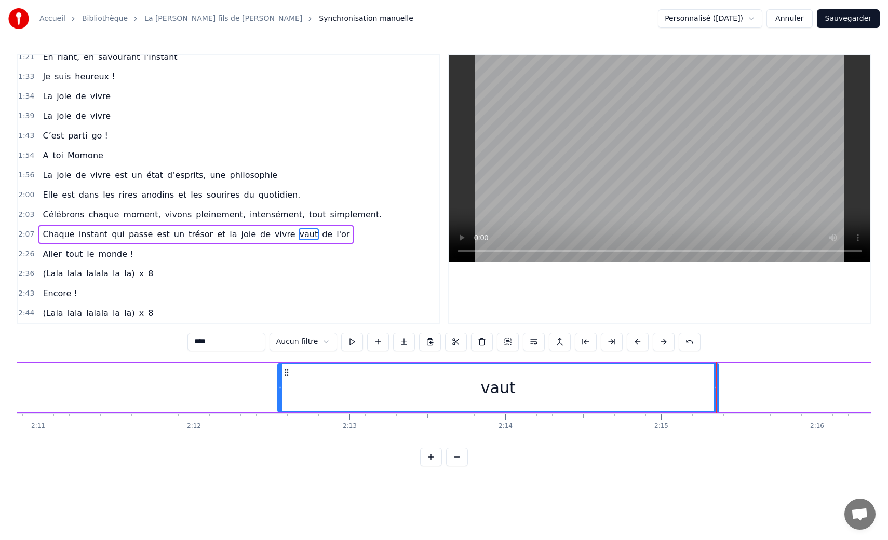
scroll to position [0, 20375]
click at [723, 390] on icon at bounding box center [722, 388] width 4 height 8
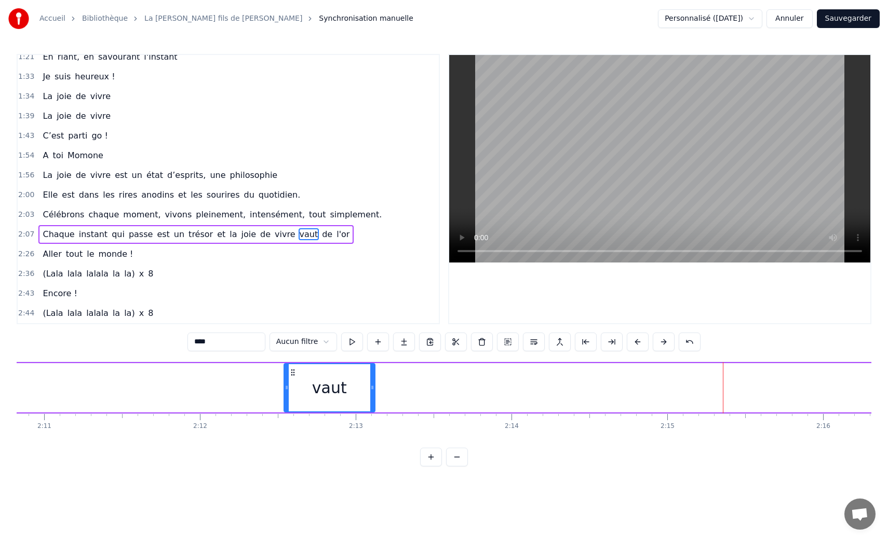
drag, startPoint x: 723, startPoint y: 390, endPoint x: 372, endPoint y: 387, distance: 351.0
click at [372, 387] on icon at bounding box center [372, 388] width 4 height 8
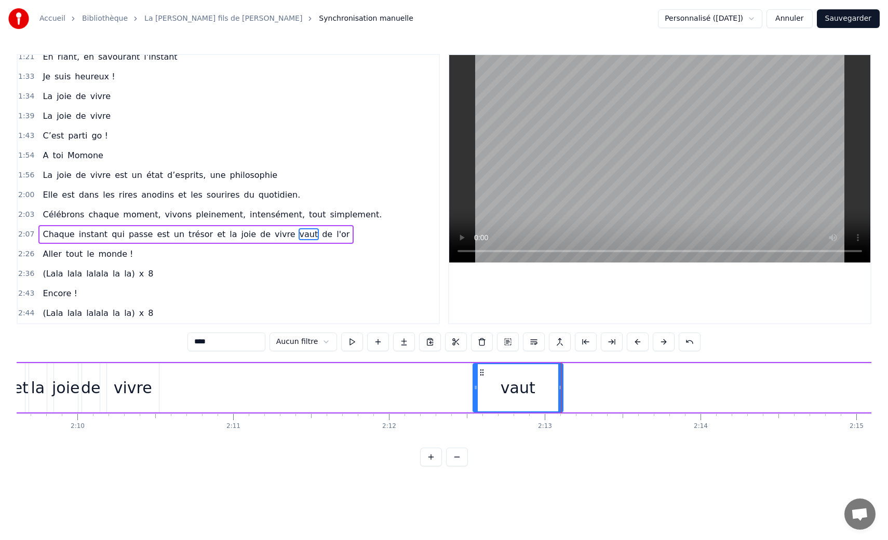
scroll to position [0, 20184]
click at [112, 396] on div "vivre" at bounding box center [135, 387] width 52 height 49
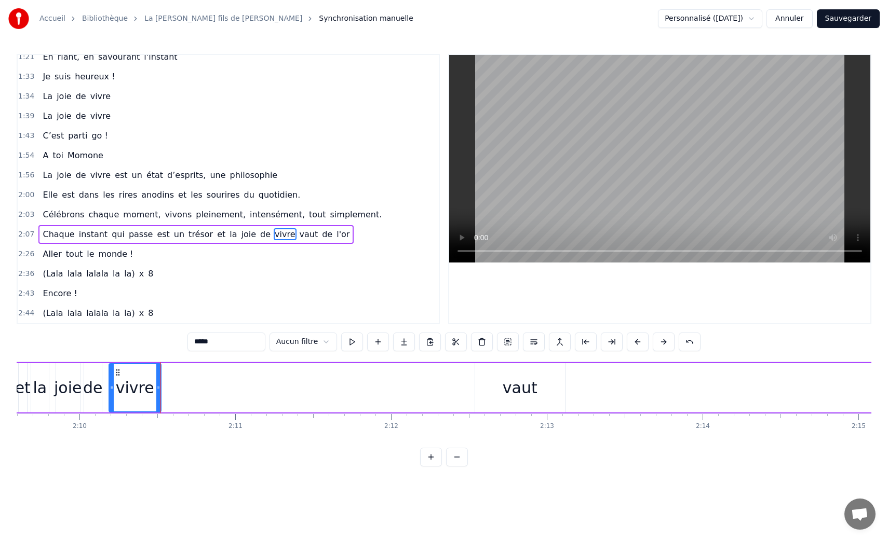
click at [158, 359] on div "0:20 La joie de vivre, c’est de vivre sa vie 0:23 Vraiment tranquille en étant …" at bounding box center [444, 260] width 855 height 413
click at [157, 349] on div "0:20 La joie de vivre, c’est de vivre sa vie 0:23 Vraiment tranquille en étant …" at bounding box center [444, 260] width 855 height 413
click at [500, 396] on div "vaut" at bounding box center [520, 387] width 90 height 49
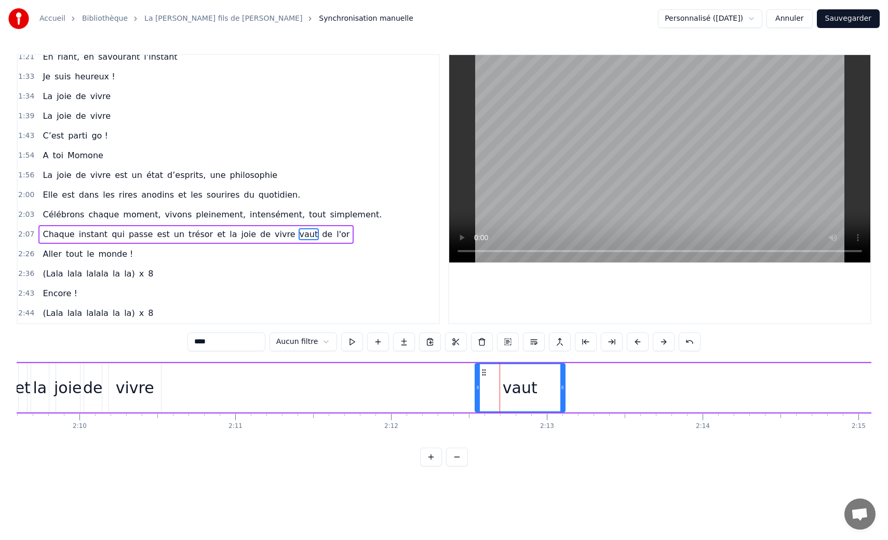
click at [475, 389] on div "vaut" at bounding box center [520, 387] width 91 height 49
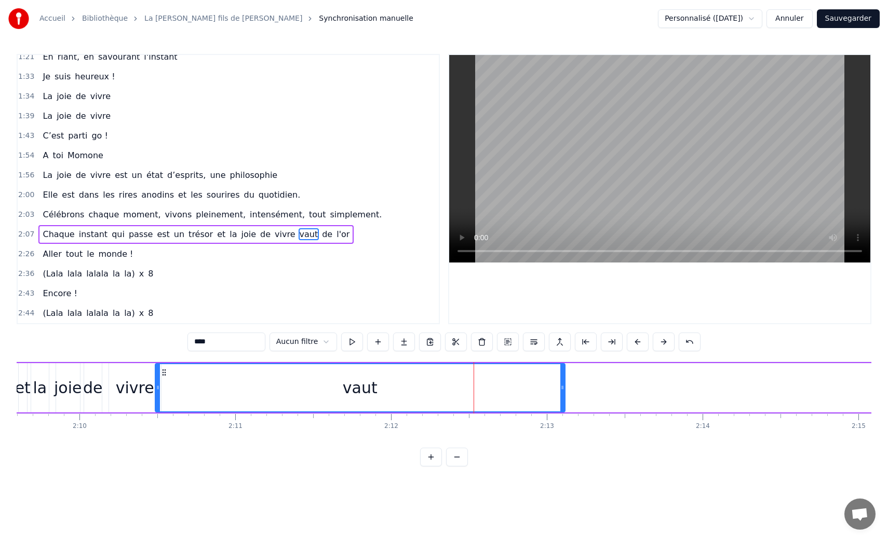
drag, startPoint x: 477, startPoint y: 394, endPoint x: 157, endPoint y: 383, distance: 320.0
click at [157, 383] on div at bounding box center [158, 387] width 4 height 47
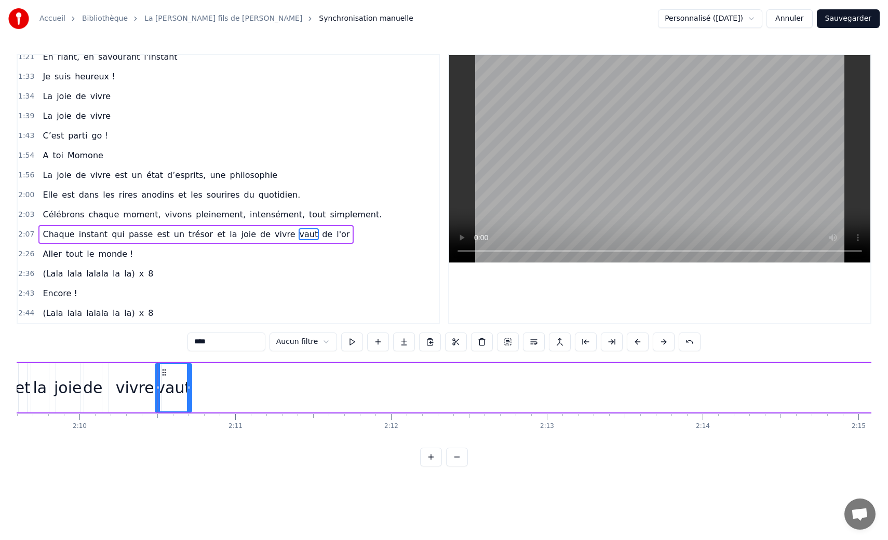
drag, startPoint x: 564, startPoint y: 388, endPoint x: 190, endPoint y: 390, distance: 373.8
click at [190, 390] on div "vaut" at bounding box center [173, 387] width 37 height 49
click at [137, 388] on div "vivre" at bounding box center [135, 387] width 38 height 23
click at [109, 389] on div "vivre" at bounding box center [135, 387] width 53 height 49
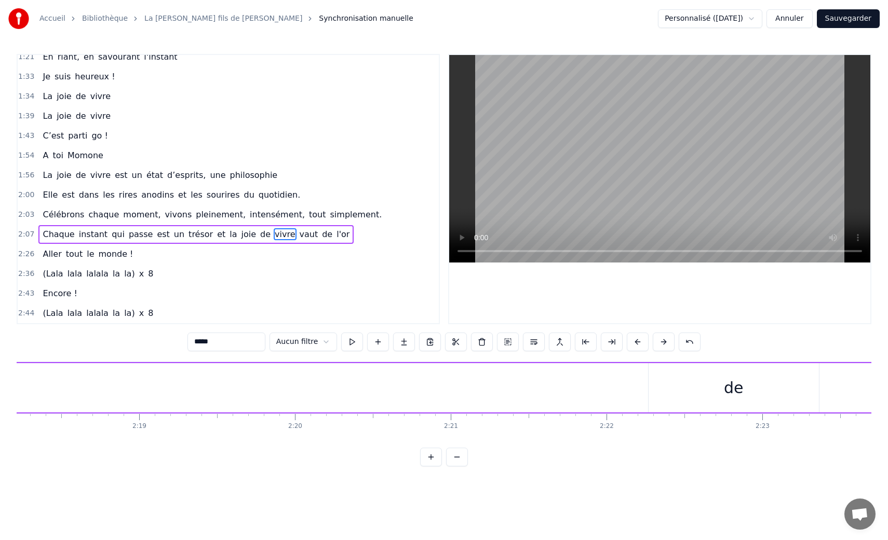
scroll to position [0, 21529]
click at [734, 384] on div "de" at bounding box center [731, 387] width 20 height 23
type input "**"
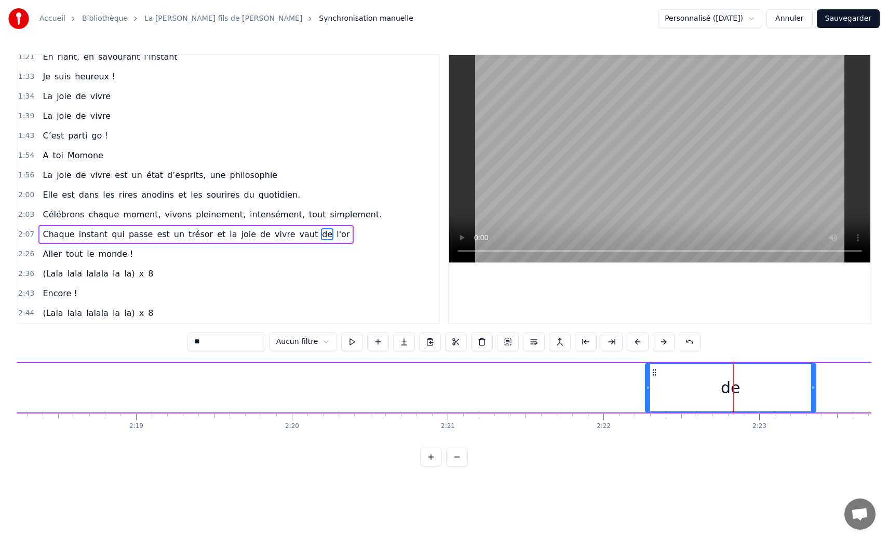
drag, startPoint x: 734, startPoint y: 384, endPoint x: 622, endPoint y: 372, distance: 112.3
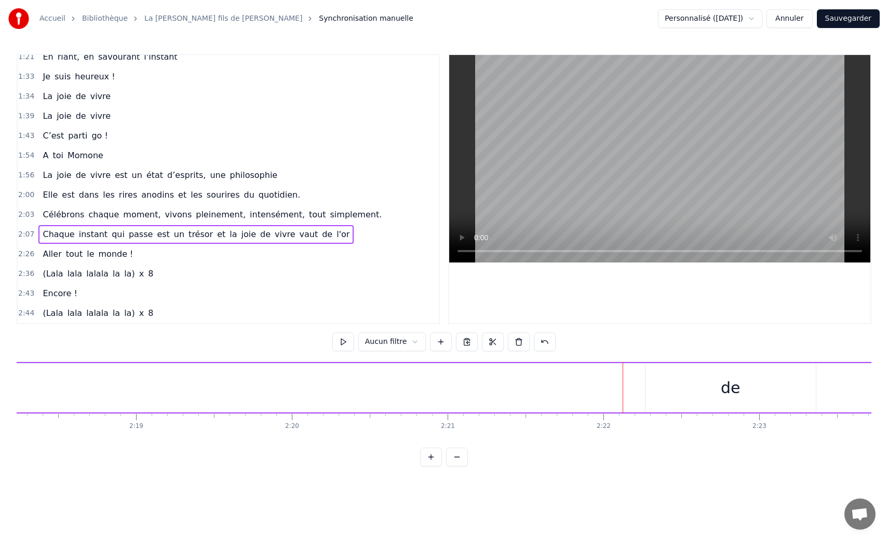
click at [649, 385] on div "de" at bounding box center [730, 387] width 170 height 49
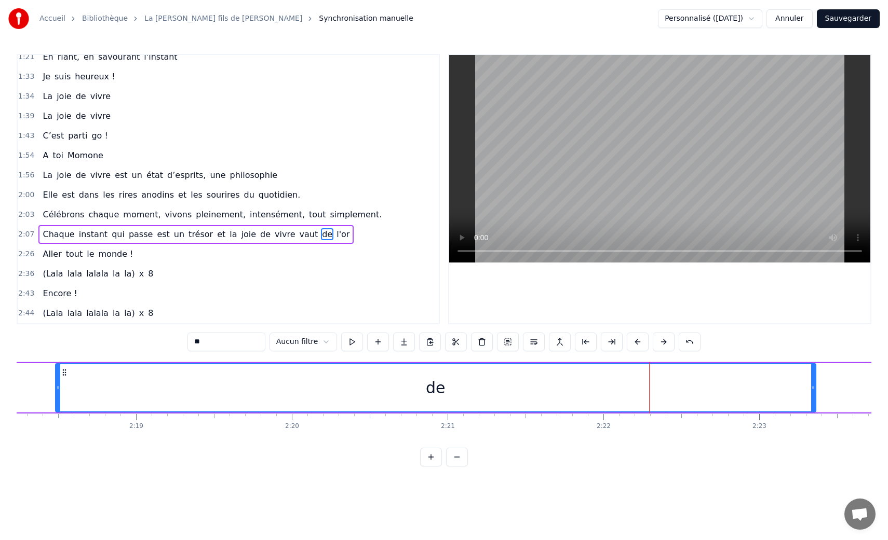
drag, startPoint x: 646, startPoint y: 388, endPoint x: 39, endPoint y: 368, distance: 607.2
click at [56, 368] on div at bounding box center [58, 387] width 4 height 47
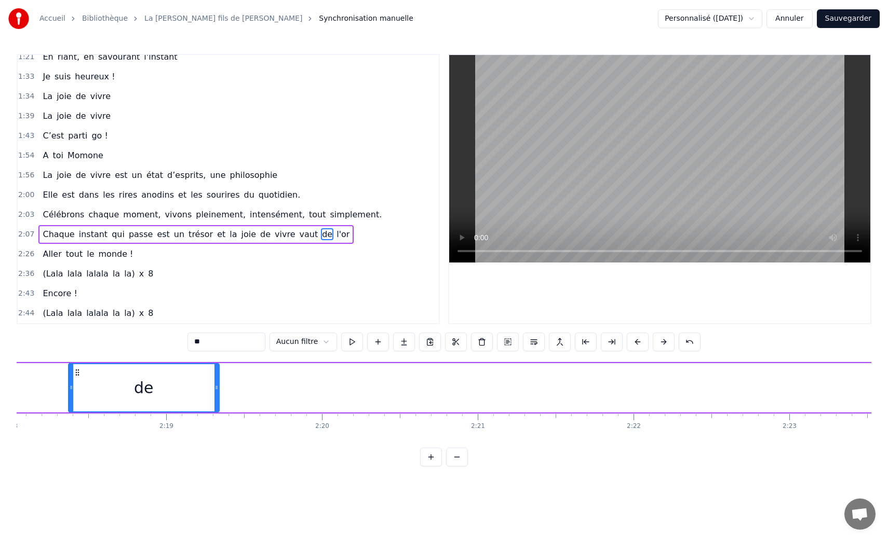
drag, startPoint x: 844, startPoint y: 388, endPoint x: 218, endPoint y: 394, distance: 626.6
click at [218, 394] on div at bounding box center [216, 387] width 4 height 47
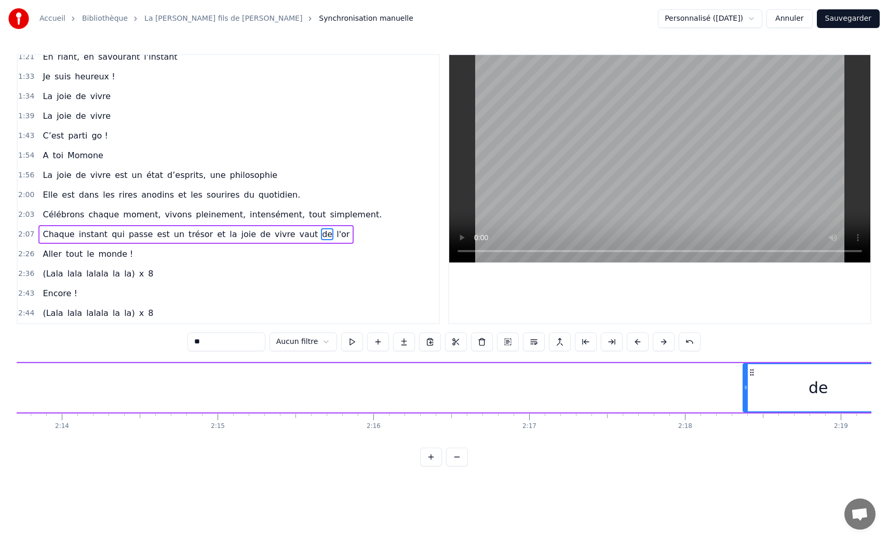
scroll to position [0, 20817]
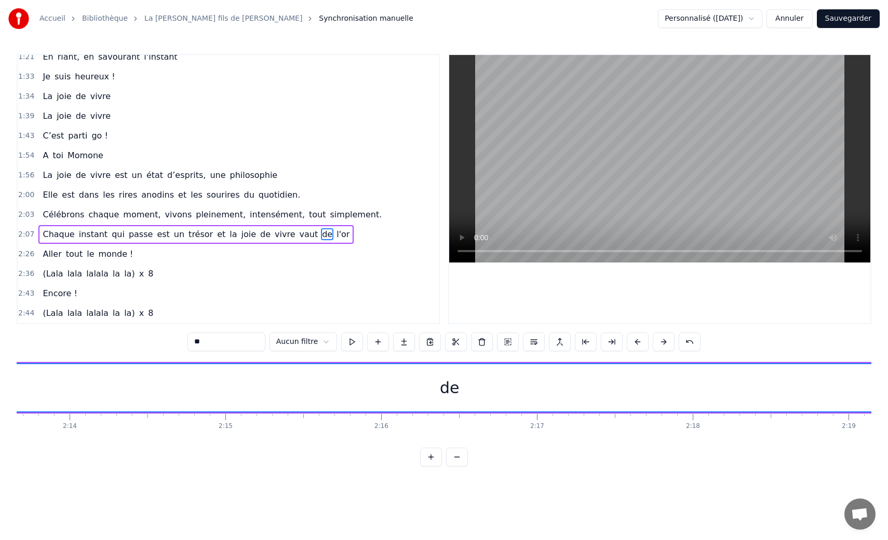
drag, startPoint x: 753, startPoint y: 388, endPoint x: 0, endPoint y: 365, distance: 753.1
click at [0, 365] on div "Accueil Bibliothèque La [PERSON_NAME] fils de Momone • Momone Synchronisation m…" at bounding box center [444, 233] width 888 height 467
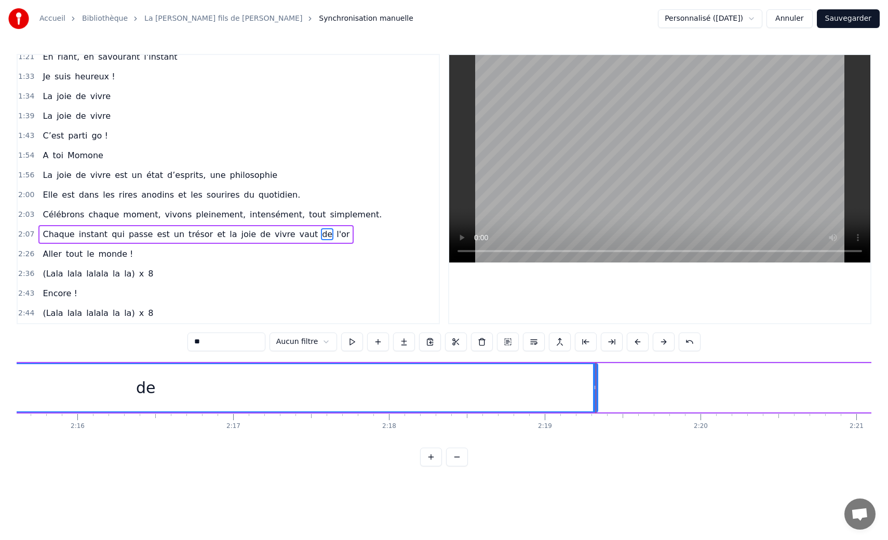
scroll to position [0, 21123]
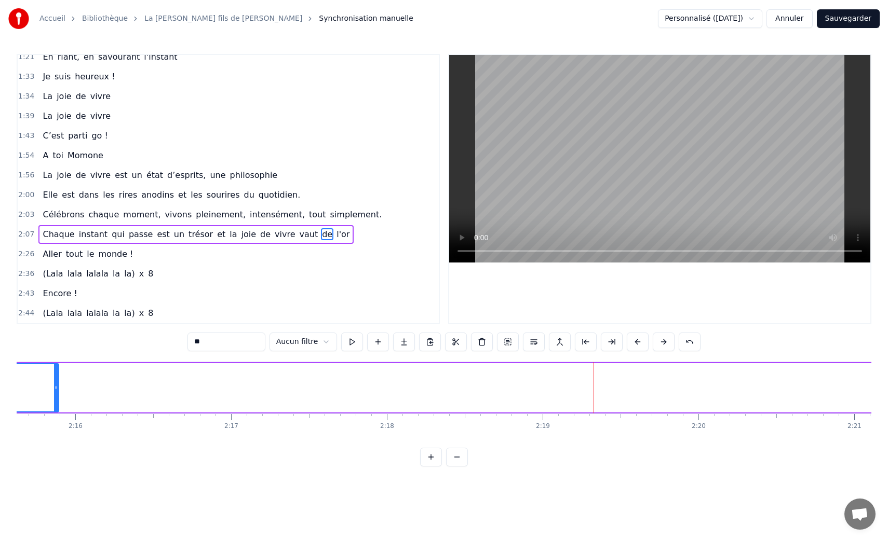
drag, startPoint x: 593, startPoint y: 391, endPoint x: 53, endPoint y: 400, distance: 540.5
click at [54, 400] on div at bounding box center [56, 387] width 4 height 47
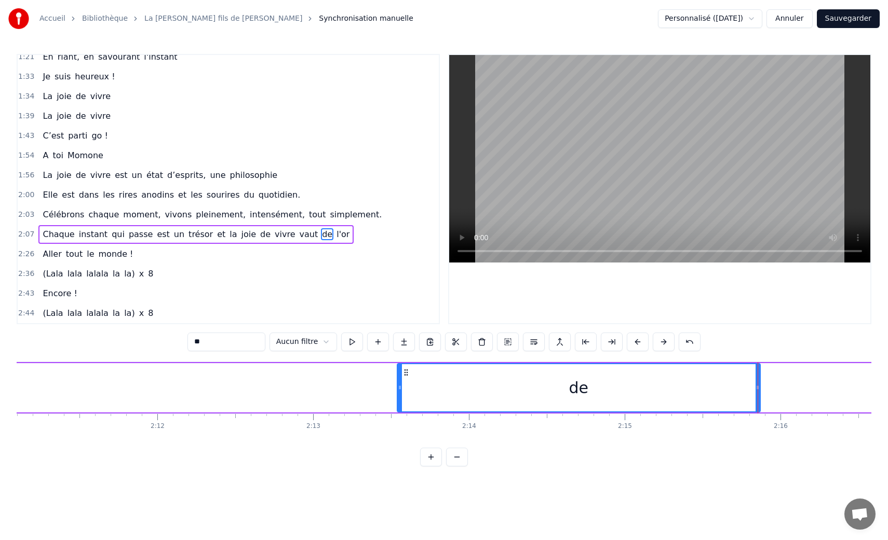
scroll to position [0, 20417]
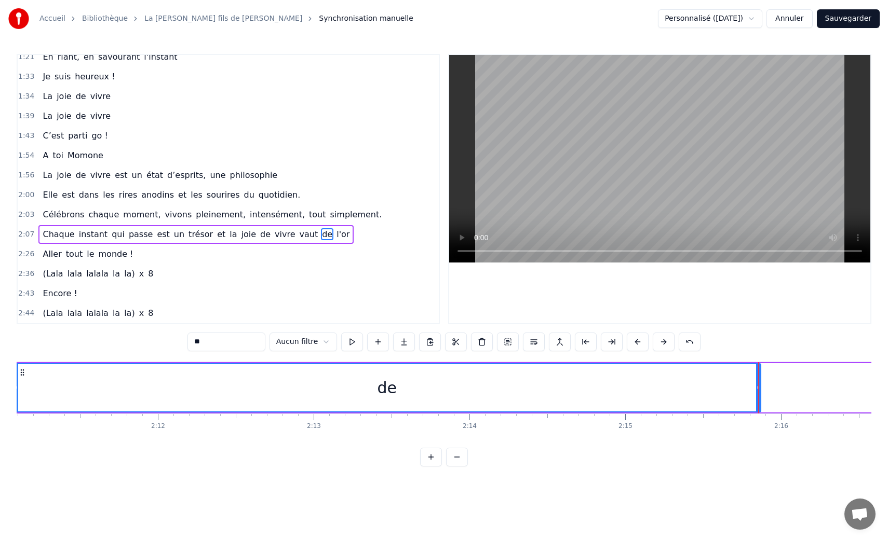
drag, startPoint x: 400, startPoint y: 389, endPoint x: 13, endPoint y: 384, distance: 386.3
click at [13, 384] on div "Accueil Bibliothèque La [PERSON_NAME] fils de Momone • Momone Synchronisation m…" at bounding box center [444, 233] width 888 height 467
click at [758, 391] on div at bounding box center [758, 387] width 1 height 51
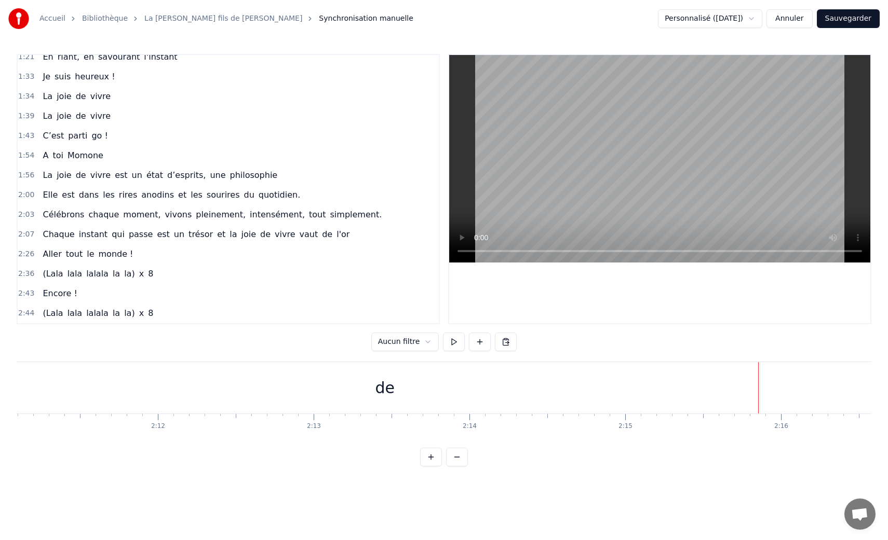
click at [742, 387] on div "de" at bounding box center [384, 387] width 749 height 51
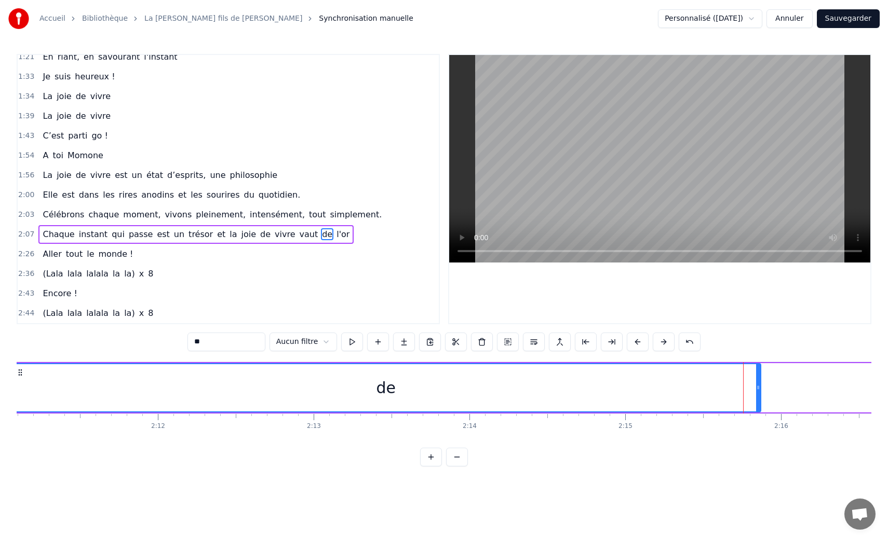
drag, startPoint x: 755, startPoint y: 390, endPoint x: 590, endPoint y: 384, distance: 164.7
click at [590, 384] on div "de" at bounding box center [386, 387] width 748 height 47
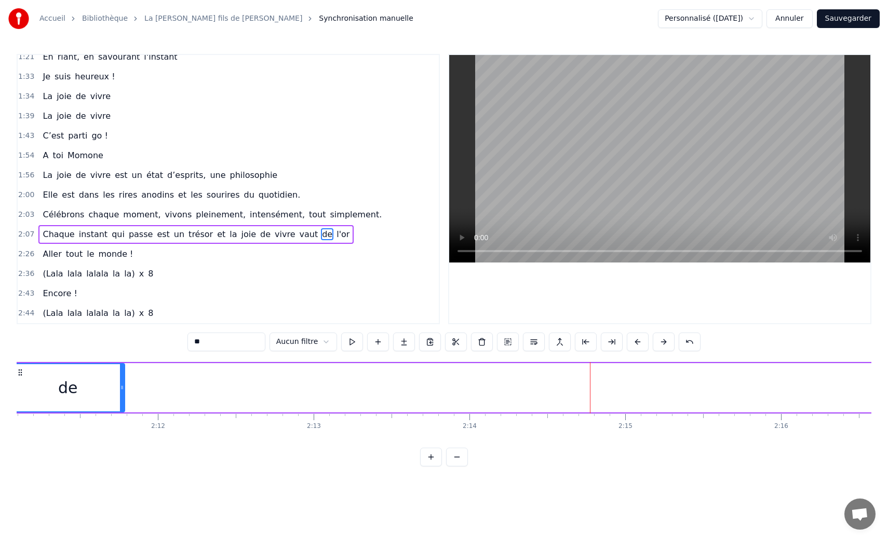
drag, startPoint x: 758, startPoint y: 388, endPoint x: 117, endPoint y: 376, distance: 640.8
click at [120, 376] on div at bounding box center [122, 387] width 4 height 47
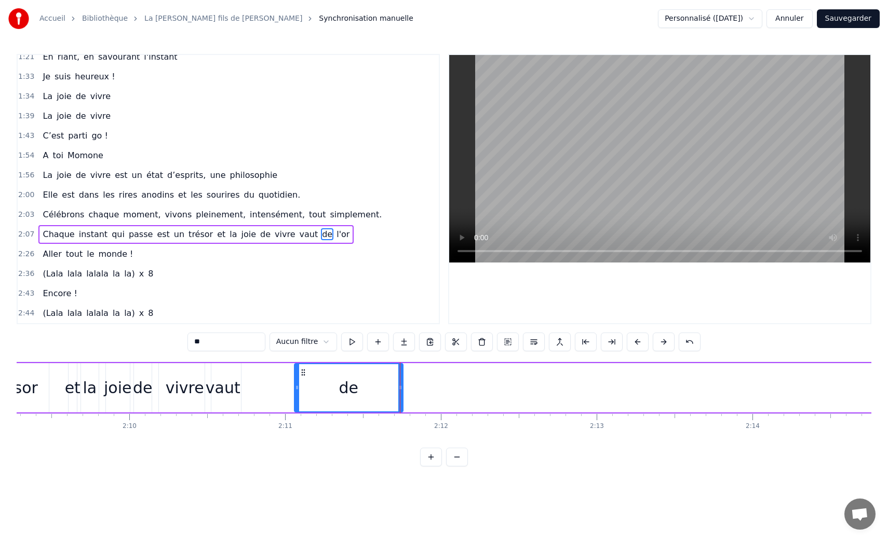
scroll to position [0, 20131]
drag, startPoint x: 298, startPoint y: 386, endPoint x: 240, endPoint y: 384, distance: 57.7
click at [242, 384] on icon at bounding box center [244, 388] width 4 height 8
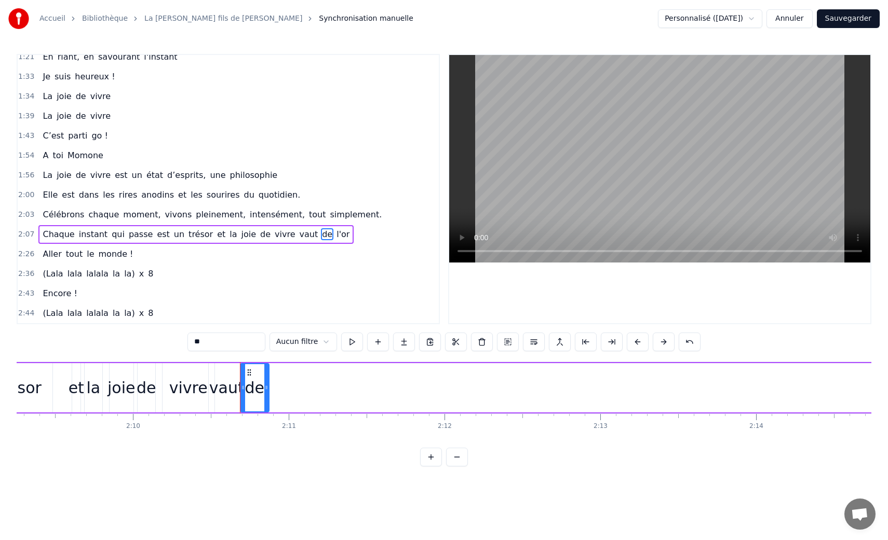
drag, startPoint x: 403, startPoint y: 389, endPoint x: 266, endPoint y: 380, distance: 137.9
click at [266, 380] on div at bounding box center [266, 387] width 4 height 47
click at [207, 380] on div "vivre" at bounding box center [188, 387] width 52 height 49
click at [158, 355] on div "0:20 La joie de vivre, c’est de vivre sa vie 0:23 Vraiment tranquille en étant …" at bounding box center [444, 260] width 855 height 413
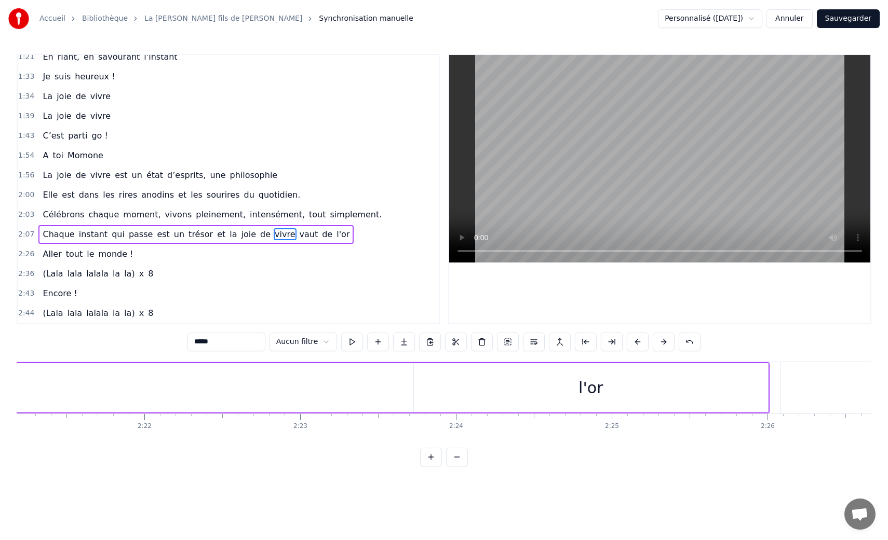
scroll to position [0, 21993]
click at [585, 392] on div "l'or" at bounding box center [585, 387] width 24 height 23
type input "****"
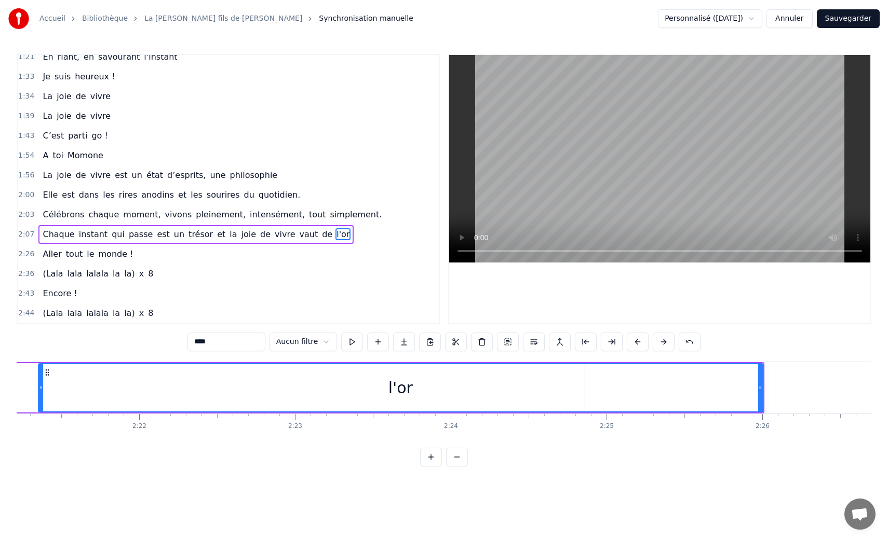
drag, startPoint x: 411, startPoint y: 388, endPoint x: 40, endPoint y: 354, distance: 371.7
click at [40, 354] on div "0:20 La joie de vivre, c’est de vivre sa vie 0:23 Vraiment tranquille en étant …" at bounding box center [444, 260] width 855 height 413
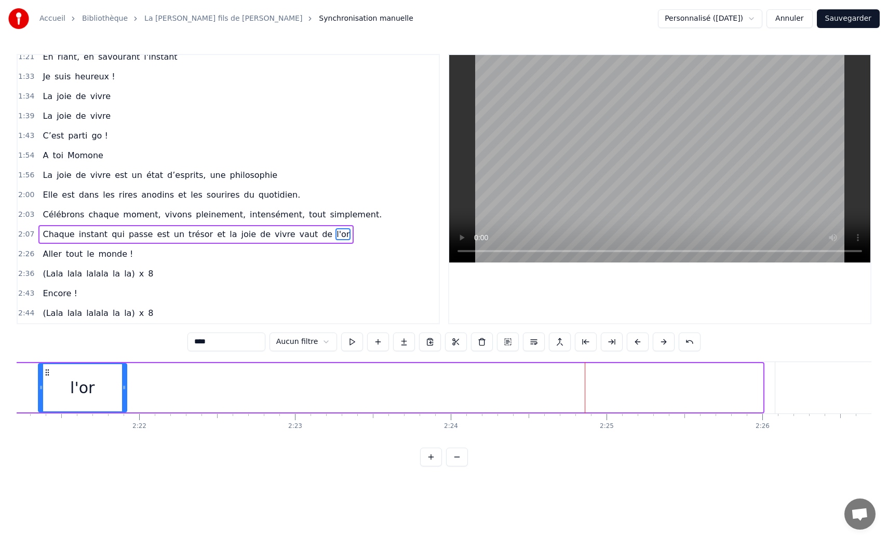
drag, startPoint x: 760, startPoint y: 389, endPoint x: 123, endPoint y: 361, distance: 637.6
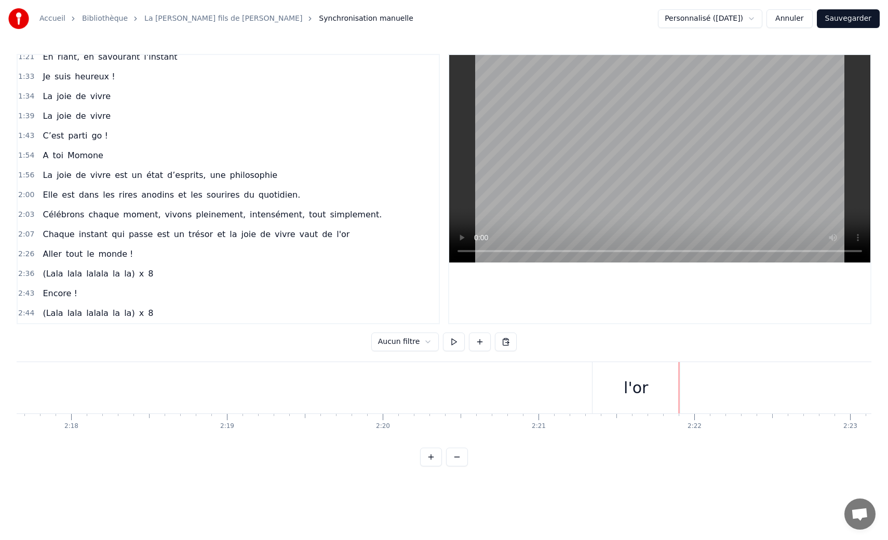
scroll to position [0, 21435]
click at [639, 389] on div "l'or" at bounding box center [639, 387] width 24 height 23
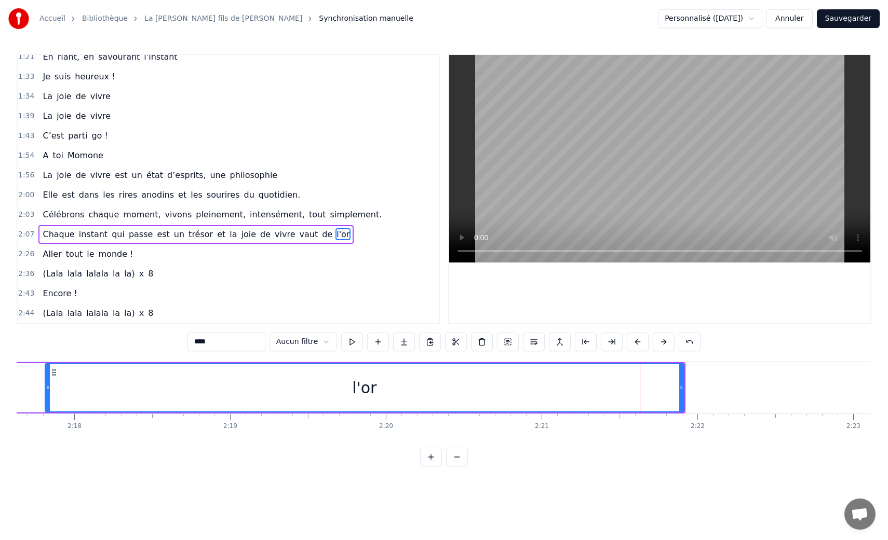
drag, startPoint x: 600, startPoint y: 389, endPoint x: 49, endPoint y: 350, distance: 552.7
click at [49, 350] on div "0:20 La joie de vivre, c’est de vivre sa vie 0:23 Vraiment tranquille en étant …" at bounding box center [444, 260] width 855 height 413
drag, startPoint x: 683, startPoint y: 389, endPoint x: 540, endPoint y: 375, distance: 142.9
click at [540, 375] on div "l'or" at bounding box center [365, 387] width 640 height 49
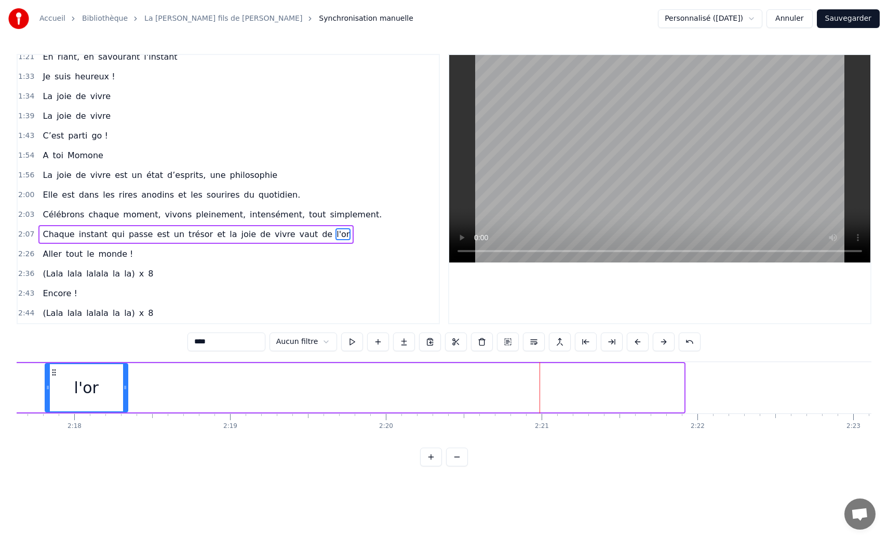
drag, startPoint x: 680, startPoint y: 390, endPoint x: 121, endPoint y: 380, distance: 558.7
click at [123, 380] on div at bounding box center [125, 387] width 4 height 47
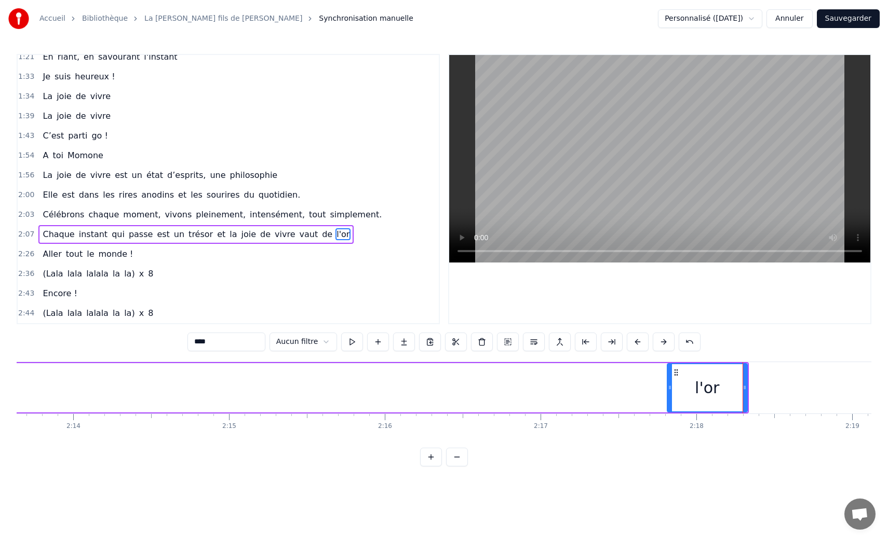
scroll to position [0, 20812]
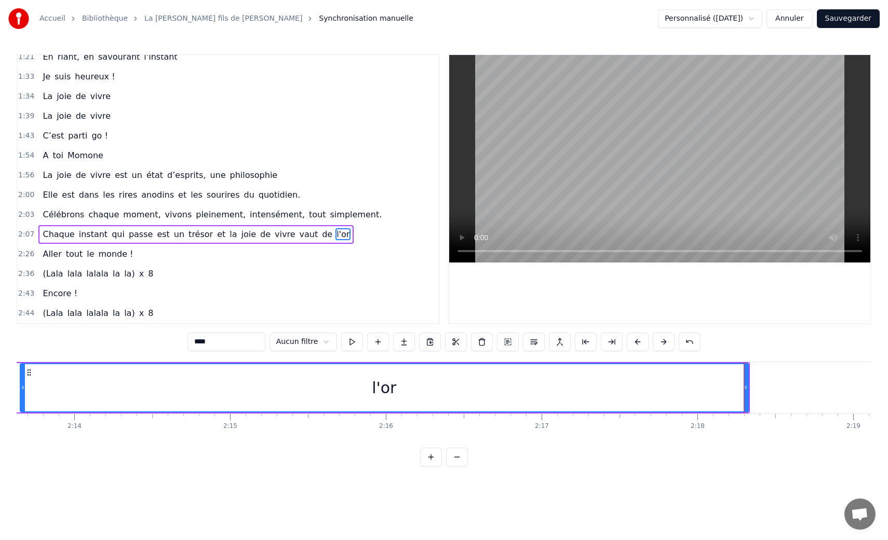
drag, startPoint x: 670, startPoint y: 390, endPoint x: 22, endPoint y: 391, distance: 647.9
click at [22, 391] on icon at bounding box center [23, 388] width 4 height 8
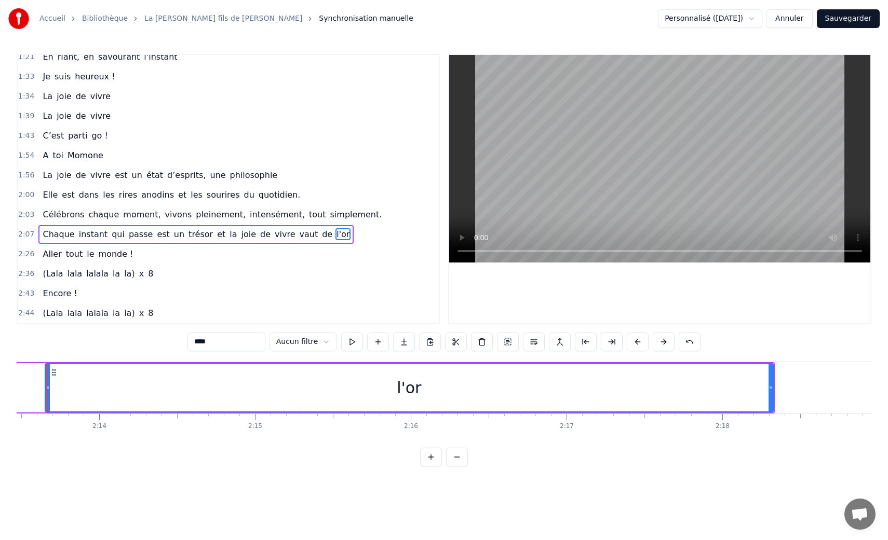
scroll to position [0, 20765]
click at [794, 391] on div "l'or" at bounding box center [431, 387] width 729 height 49
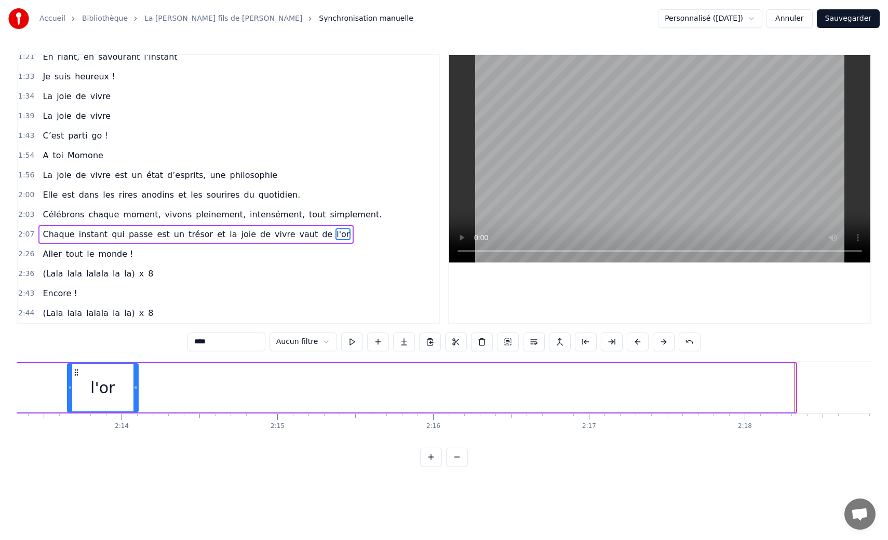
drag, startPoint x: 794, startPoint y: 390, endPoint x: 137, endPoint y: 385, distance: 657.3
click at [137, 385] on icon at bounding box center [135, 388] width 4 height 8
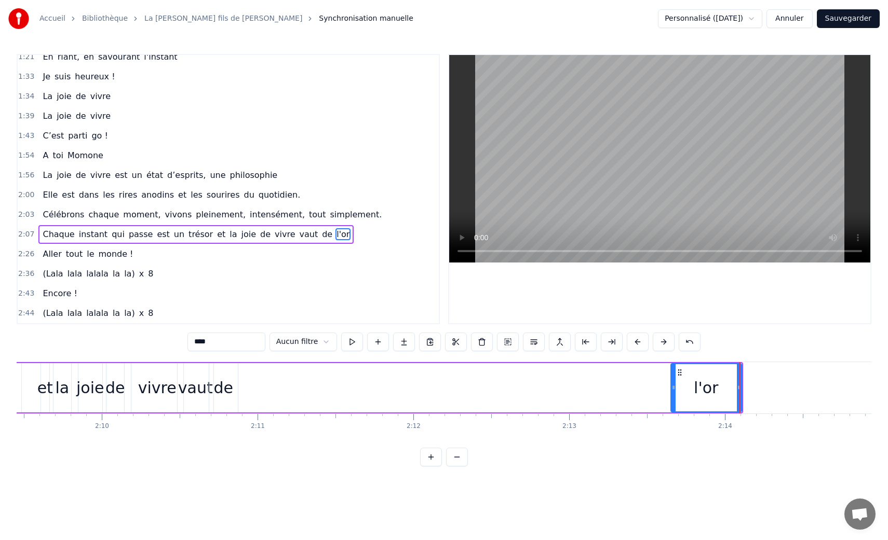
scroll to position [0, 20159]
click at [678, 388] on div "l'or" at bounding box center [709, 387] width 70 height 47
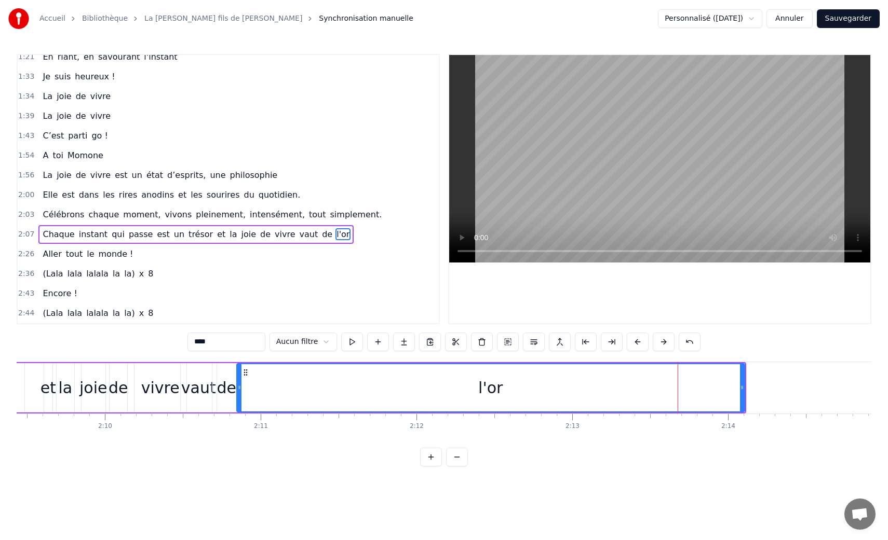
drag, startPoint x: 676, startPoint y: 389, endPoint x: 238, endPoint y: 376, distance: 438.3
click at [238, 377] on div at bounding box center [239, 387] width 4 height 47
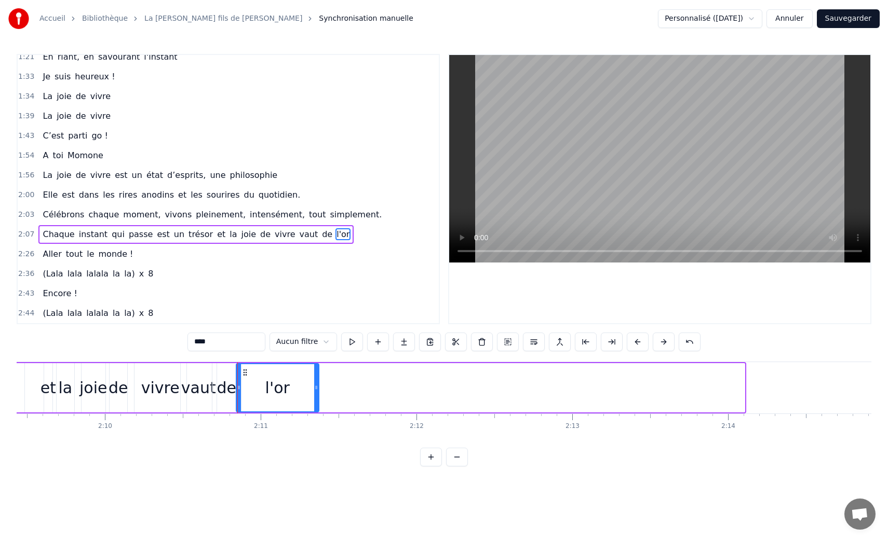
drag, startPoint x: 742, startPoint y: 389, endPoint x: 316, endPoint y: 399, distance: 426.8
click at [316, 399] on div at bounding box center [316, 387] width 4 height 47
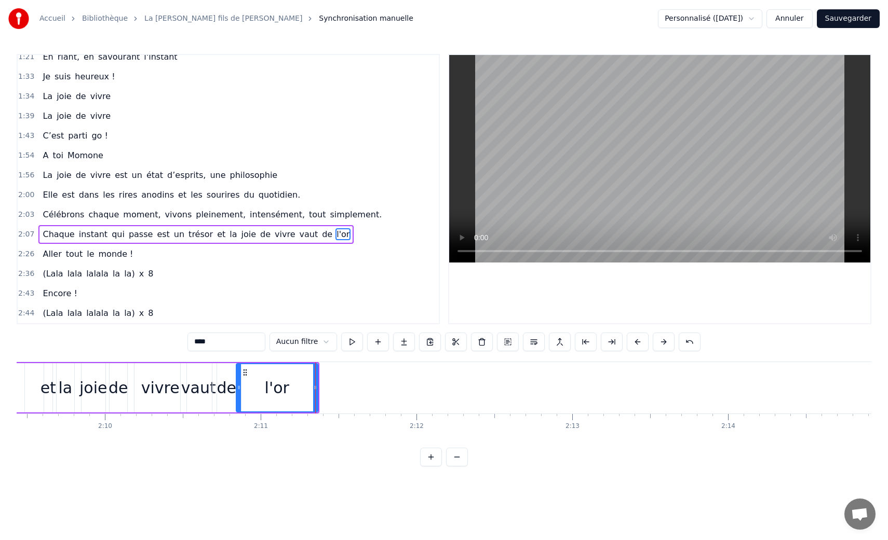
click at [207, 387] on div "vaut" at bounding box center [198, 387] width 35 height 23
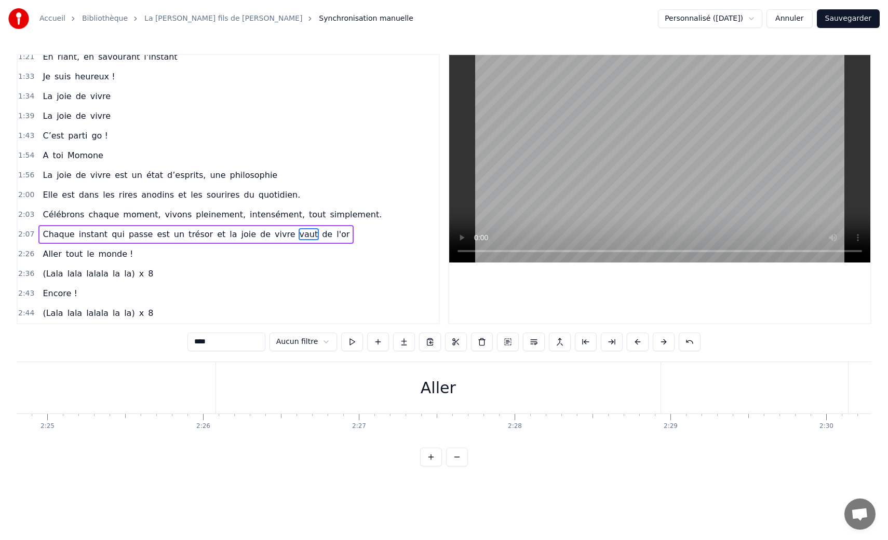
scroll to position [0, 22553]
click at [602, 383] on div "Aller" at bounding box center [437, 387] width 444 height 51
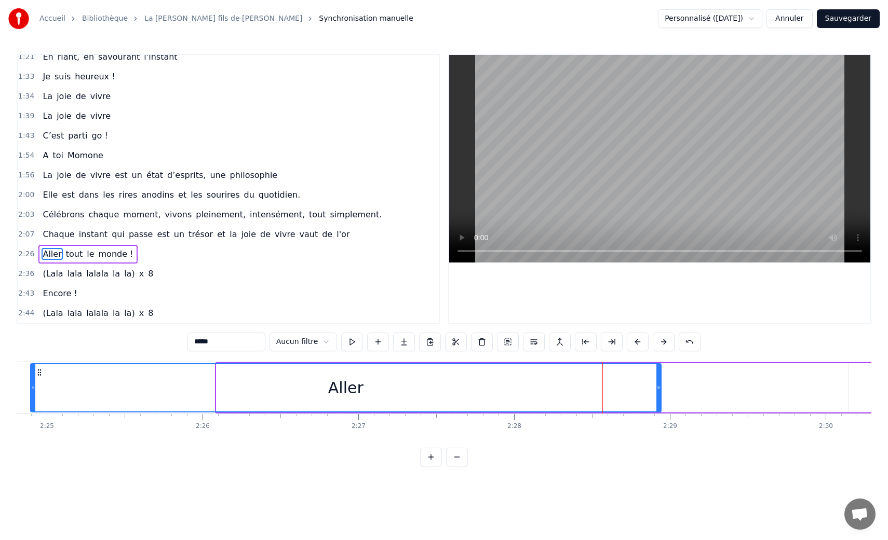
drag, startPoint x: 220, startPoint y: 390, endPoint x: 36, endPoint y: 386, distance: 183.3
click at [35, 386] on icon at bounding box center [33, 388] width 4 height 8
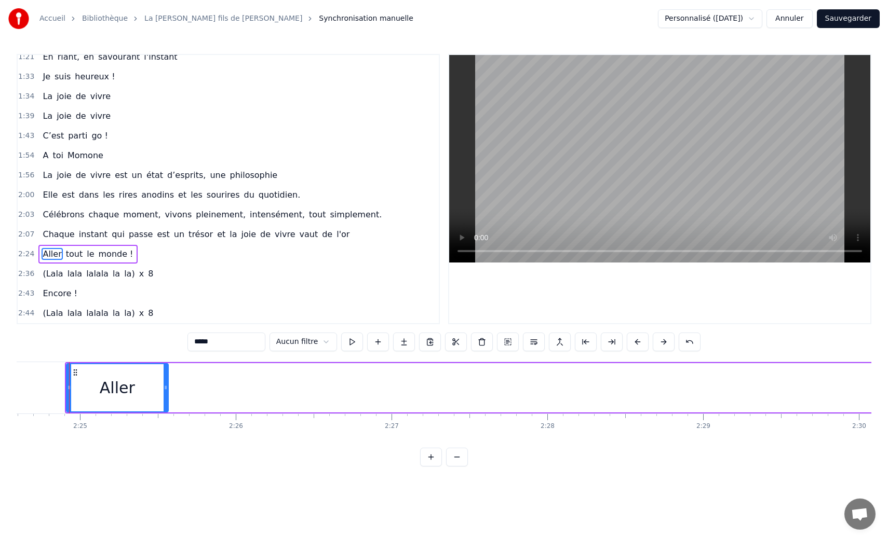
drag, startPoint x: 692, startPoint y: 386, endPoint x: 166, endPoint y: 424, distance: 527.3
click at [166, 424] on div "La joie de vivre, c’est de vivre sa vie Vraiment tranquille en étant ravis La j…" at bounding box center [444, 401] width 855 height 78
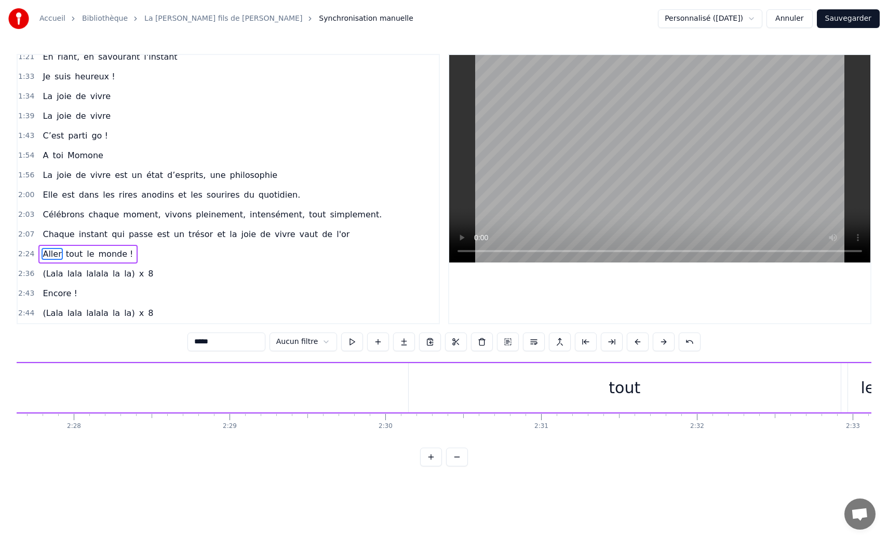
scroll to position [0, 23030]
click at [590, 388] on div "tout" at bounding box center [588, 387] width 32 height 23
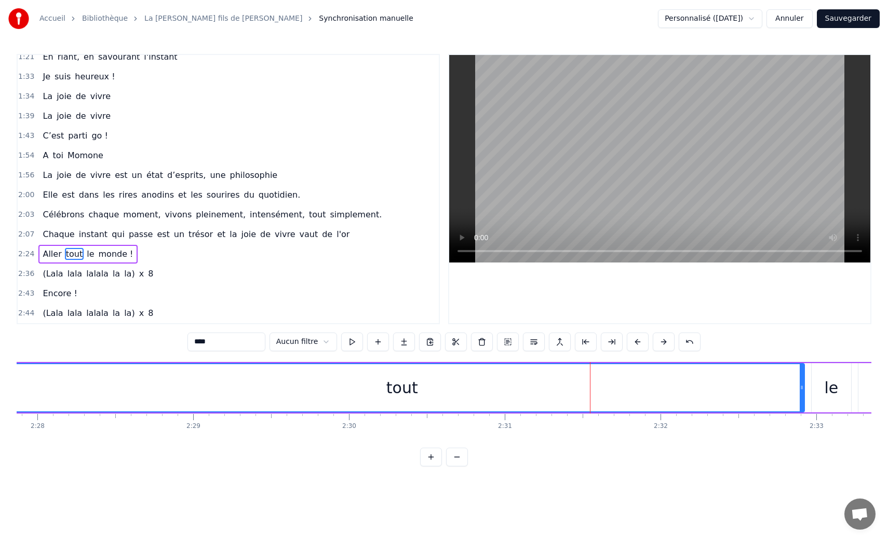
drag, startPoint x: 372, startPoint y: 391, endPoint x: 1, endPoint y: 400, distance: 371.8
click at [1, 400] on div "Accueil Bibliothèque La [PERSON_NAME] fils de Momone • Momone Synchronisation m…" at bounding box center [444, 233] width 888 height 467
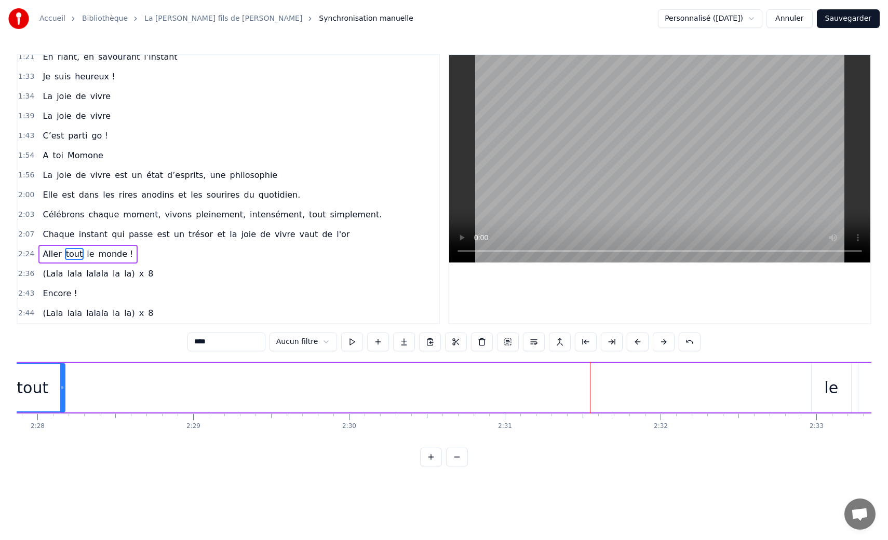
drag, startPoint x: 801, startPoint y: 390, endPoint x: 62, endPoint y: 446, distance: 741.4
click at [62, 446] on div "0:20 La joie de vivre, c’est de vivre sa vie 0:23 Vraiment tranquille en étant …" at bounding box center [444, 260] width 855 height 413
click at [826, 382] on div "le" at bounding box center [831, 387] width 14 height 23
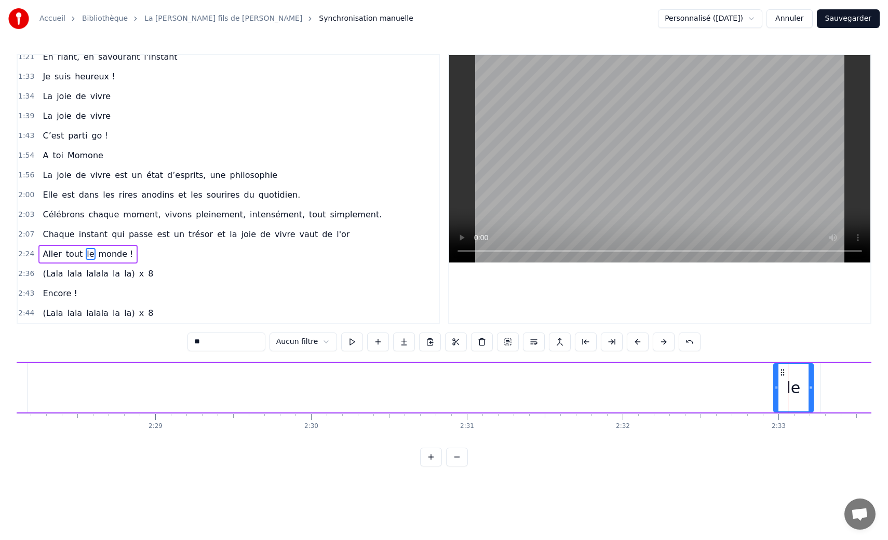
scroll to position [0, 23067]
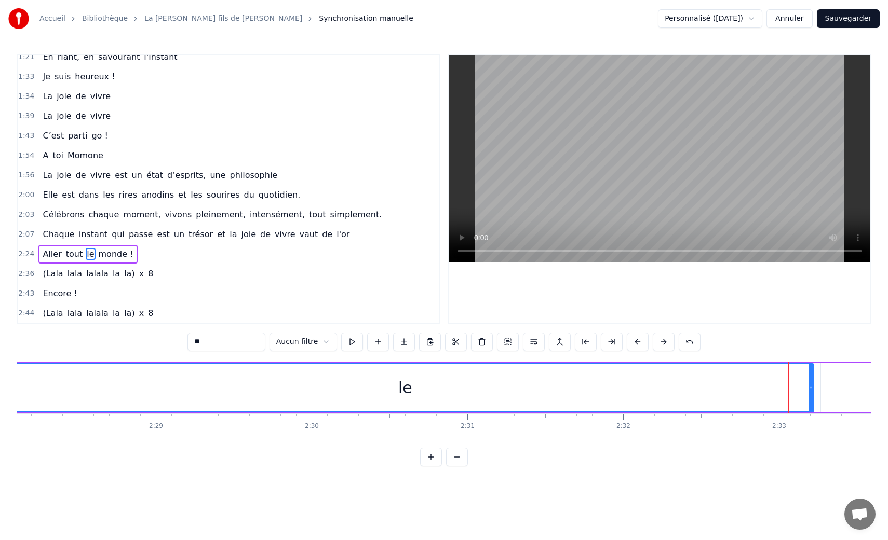
drag, startPoint x: 777, startPoint y: 389, endPoint x: 2, endPoint y: 422, distance: 776.3
click at [1, 422] on div "Accueil Bibliothèque La [PERSON_NAME] fils de Momone • Momone Synchronisation m…" at bounding box center [444, 233] width 888 height 467
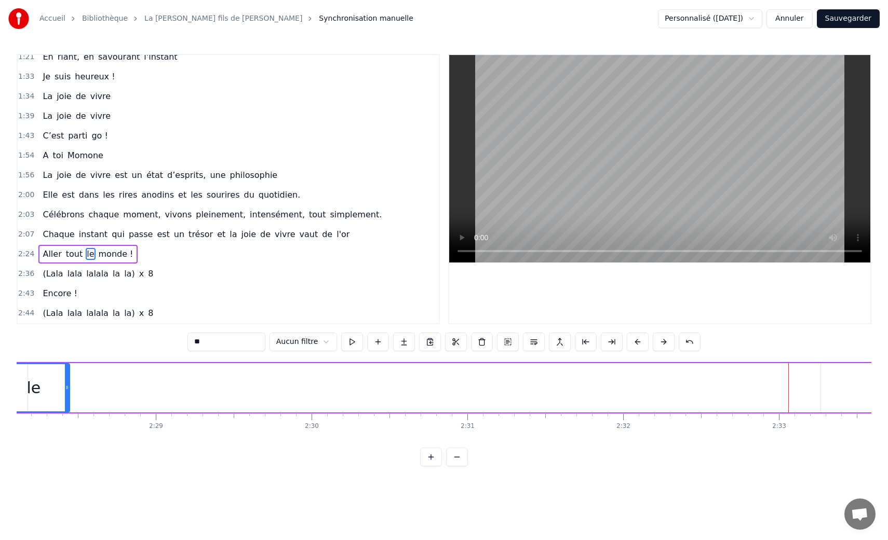
drag, startPoint x: 809, startPoint y: 388, endPoint x: 65, endPoint y: 432, distance: 745.2
click at [65, 432] on div "La joie de vivre, c’est de vivre sa vie Vraiment tranquille en étant ravis La j…" at bounding box center [444, 401] width 855 height 78
click at [589, 382] on div "monde !" at bounding box center [596, 387] width 65 height 23
type input "*******"
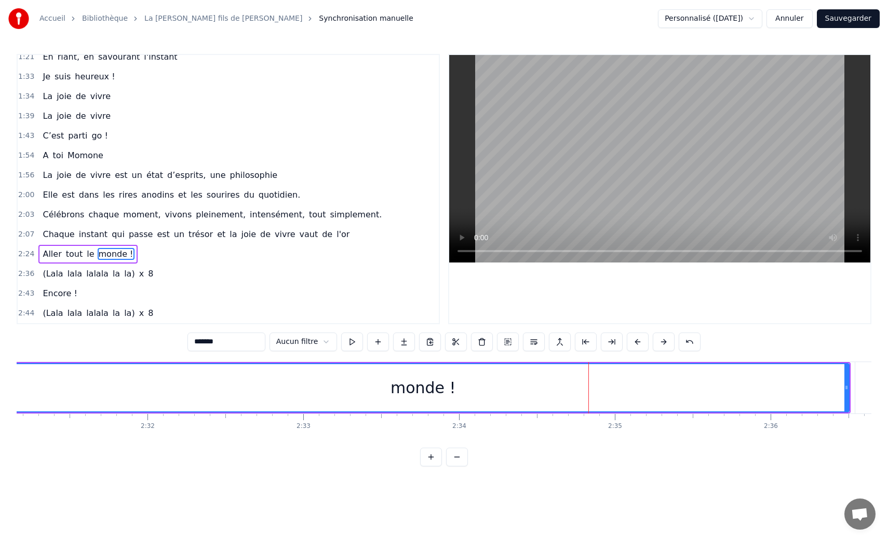
drag, startPoint x: 348, startPoint y: 393, endPoint x: 0, endPoint y: 398, distance: 347.9
click at [0, 398] on div "Accueil Bibliothèque La [PERSON_NAME] fils de Momone • Momone Synchronisation m…" at bounding box center [444, 233] width 888 height 467
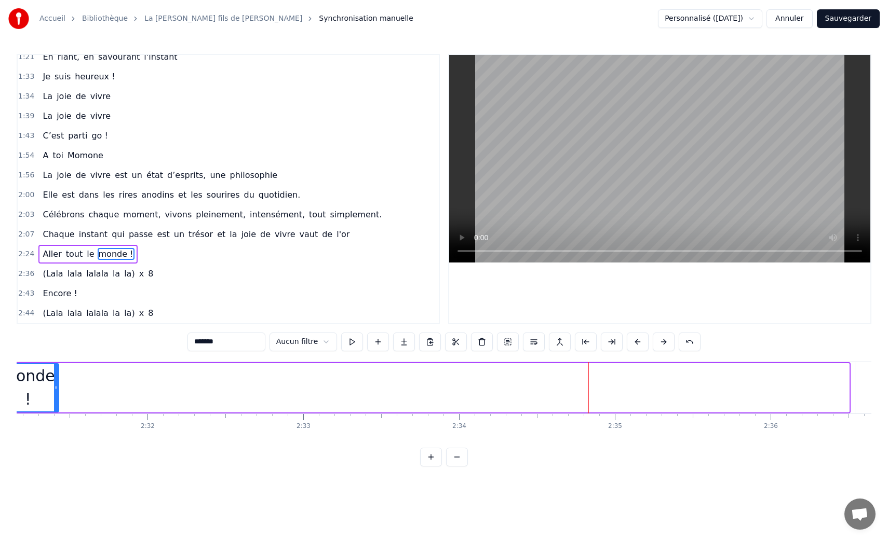
drag, startPoint x: 844, startPoint y: 387, endPoint x: 49, endPoint y: 424, distance: 796.2
click at [49, 424] on div "La joie de vivre, c’est de vivre sa vie Vraiment tranquille en étant ravis La j…" at bounding box center [444, 401] width 855 height 78
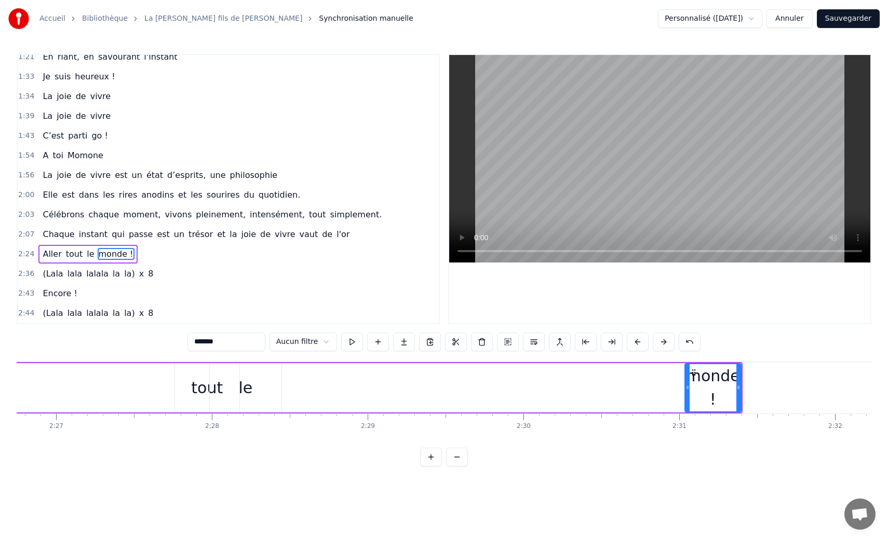
scroll to position [0, 22851]
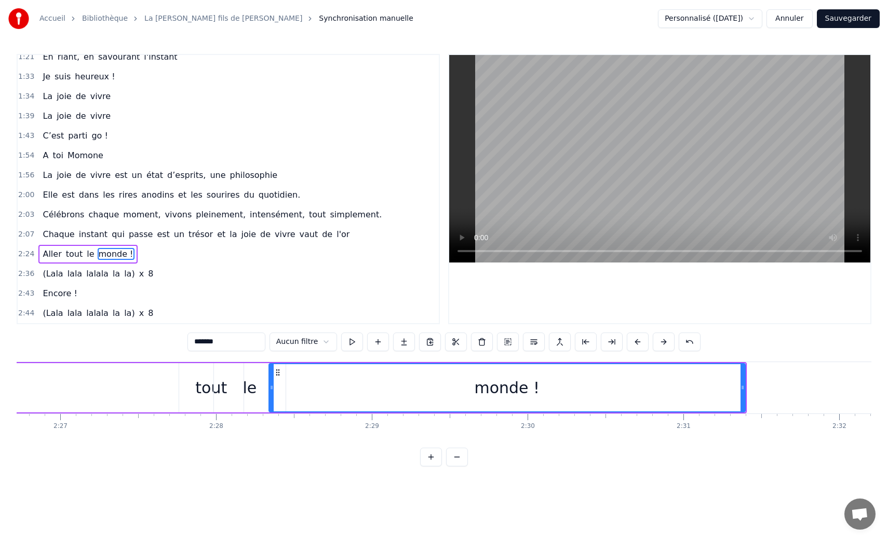
drag, startPoint x: 692, startPoint y: 392, endPoint x: 271, endPoint y: 410, distance: 421.4
click at [271, 410] on div at bounding box center [271, 387] width 4 height 47
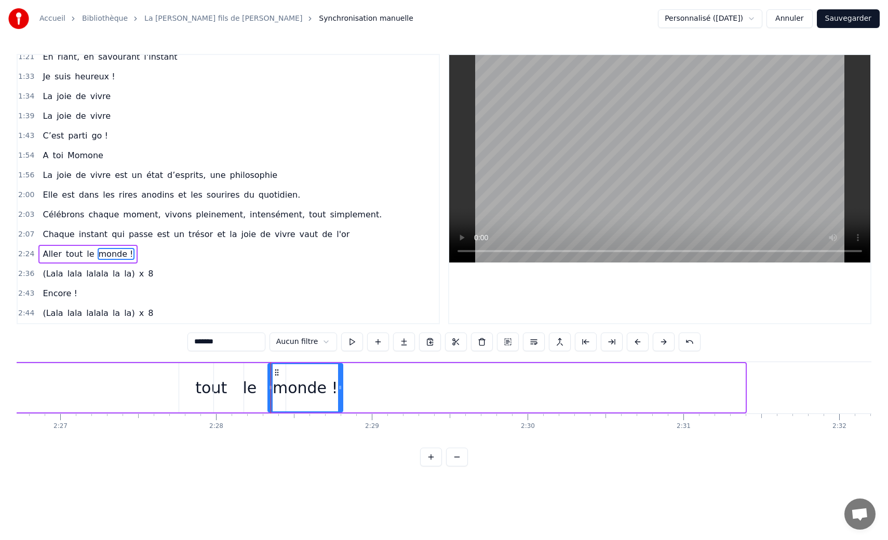
drag, startPoint x: 743, startPoint y: 388, endPoint x: 341, endPoint y: 403, distance: 402.6
click at [341, 403] on div at bounding box center [340, 387] width 4 height 47
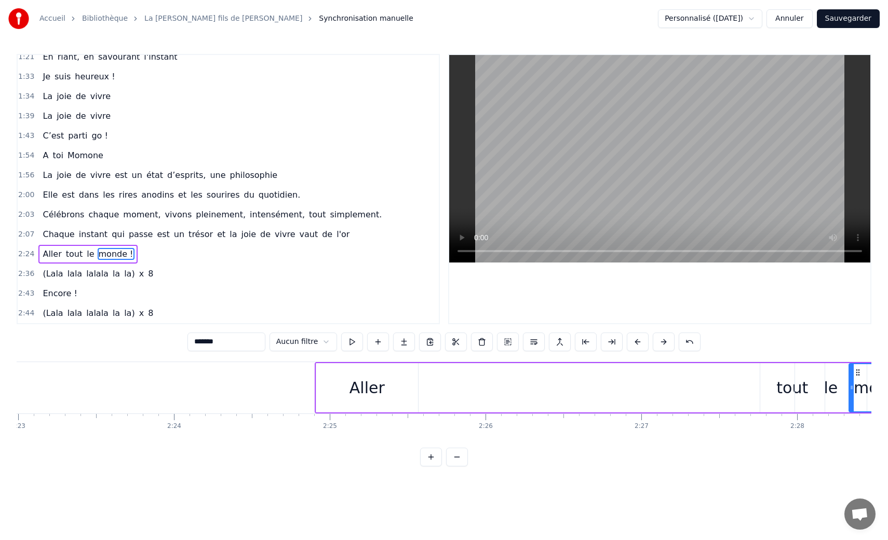
scroll to position [0, 22261]
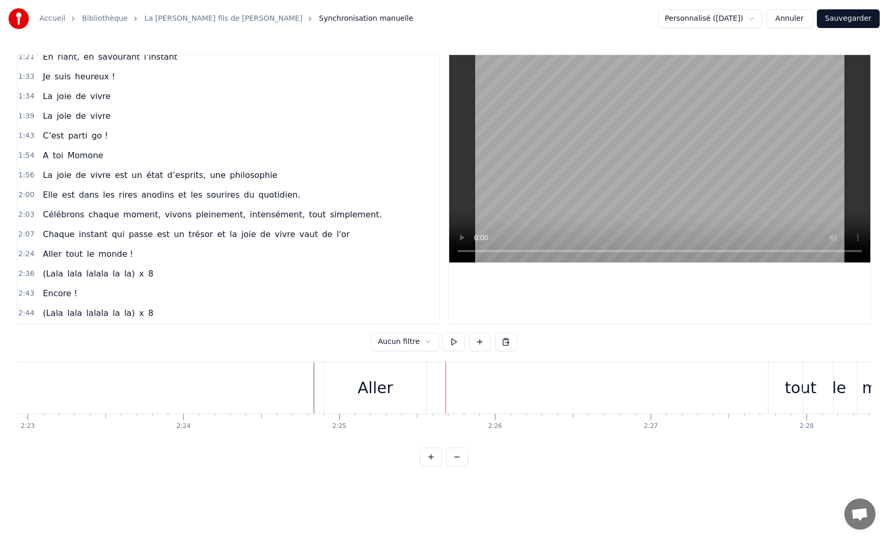
click at [368, 386] on div "Aller" at bounding box center [375, 387] width 35 height 23
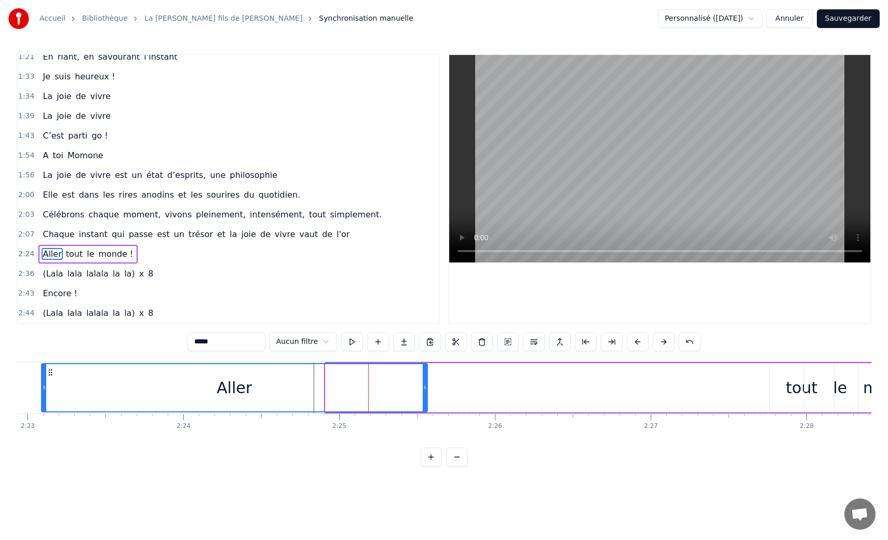
drag, startPoint x: 329, startPoint y: 387, endPoint x: 45, endPoint y: 378, distance: 284.1
click at [45, 378] on div at bounding box center [44, 387] width 4 height 47
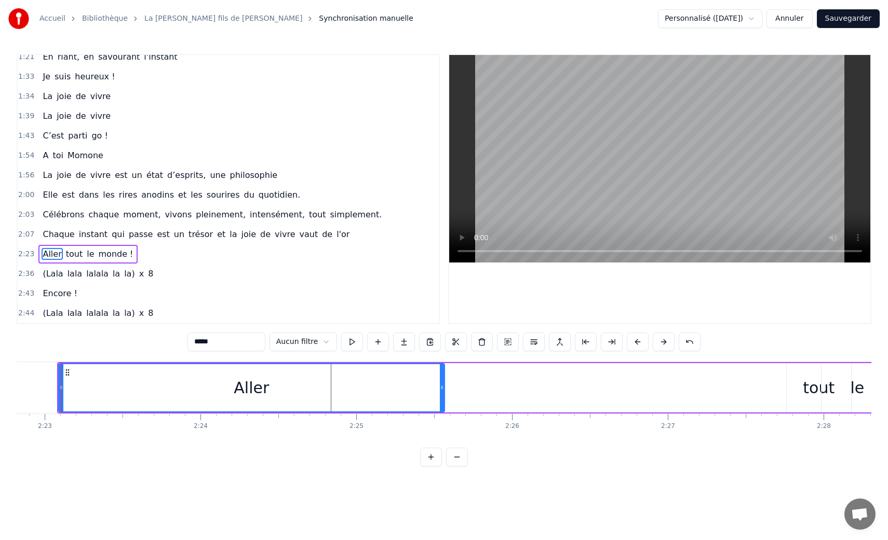
scroll to position [0, 22236]
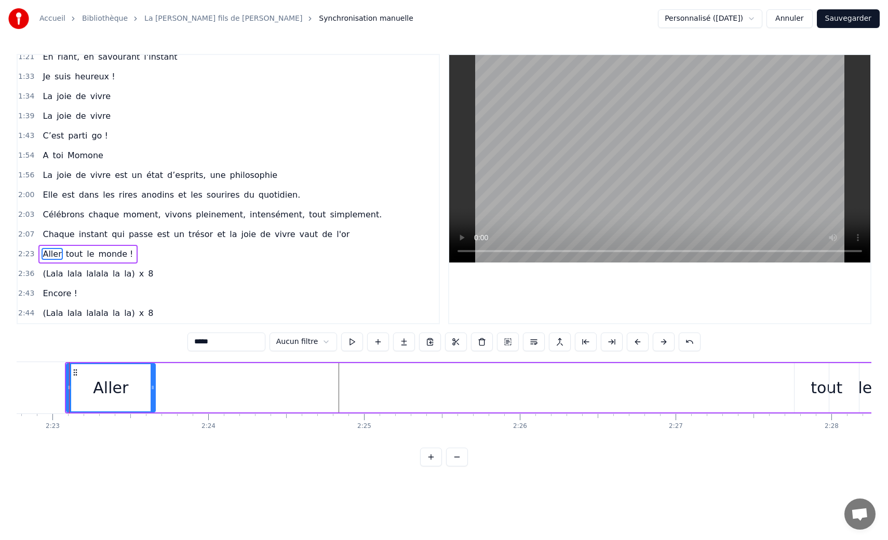
drag, startPoint x: 450, startPoint y: 387, endPoint x: 152, endPoint y: 384, distance: 298.5
click at [152, 384] on icon at bounding box center [153, 388] width 4 height 8
click at [812, 384] on div "tout" at bounding box center [826, 387] width 64 height 49
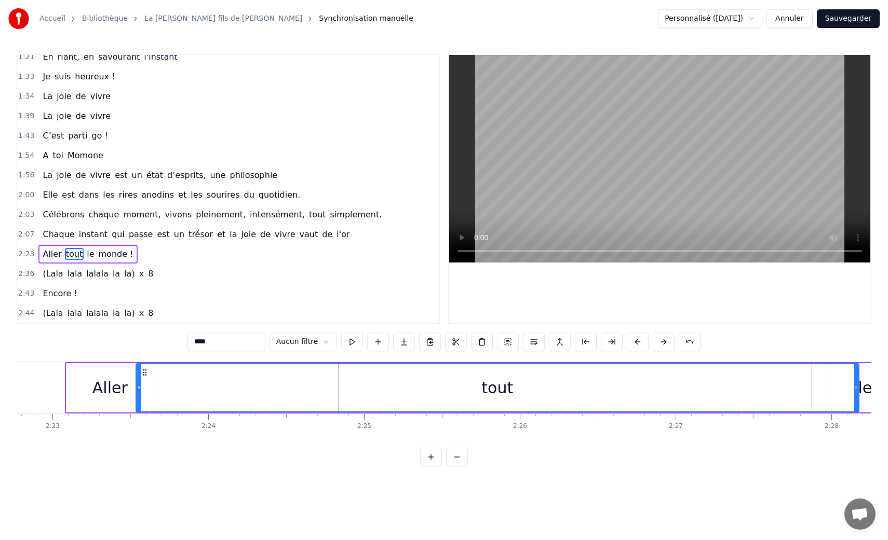
drag, startPoint x: 796, startPoint y: 388, endPoint x: 138, endPoint y: 387, distance: 658.3
click at [138, 387] on icon at bounding box center [139, 388] width 4 height 8
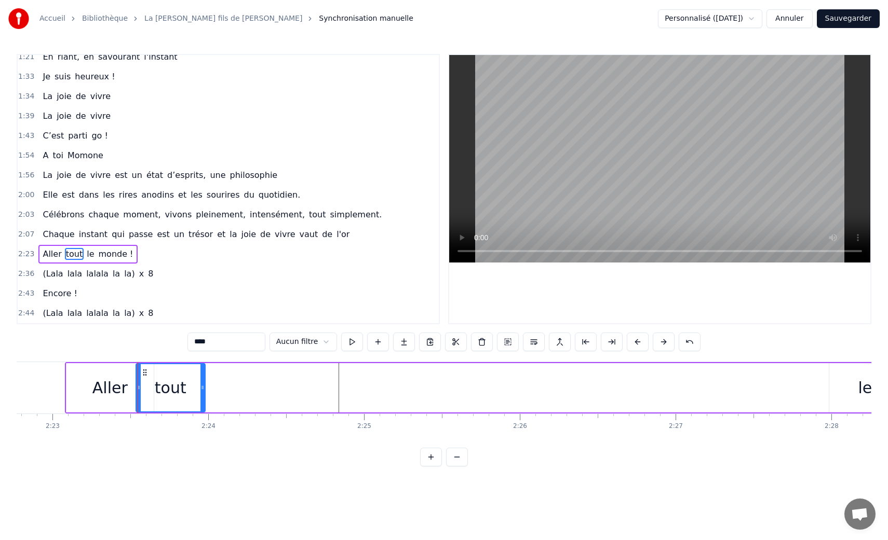
drag, startPoint x: 856, startPoint y: 387, endPoint x: 202, endPoint y: 404, distance: 653.8
click at [202, 404] on div at bounding box center [202, 387] width 4 height 47
click at [92, 399] on div "Aller" at bounding box center [109, 387] width 87 height 49
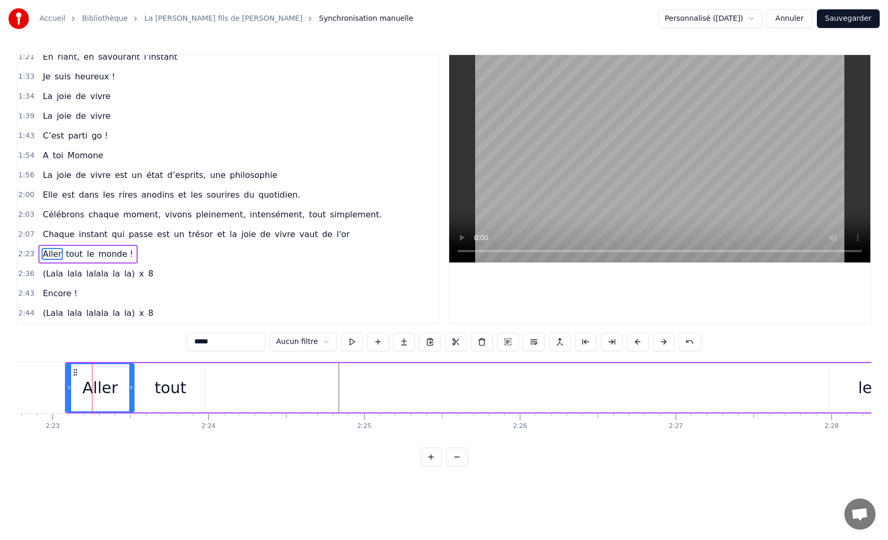
drag, startPoint x: 152, startPoint y: 391, endPoint x: 132, endPoint y: 393, distance: 19.8
click at [132, 393] on div at bounding box center [131, 387] width 4 height 47
click at [838, 371] on div "le" at bounding box center [865, 387] width 72 height 49
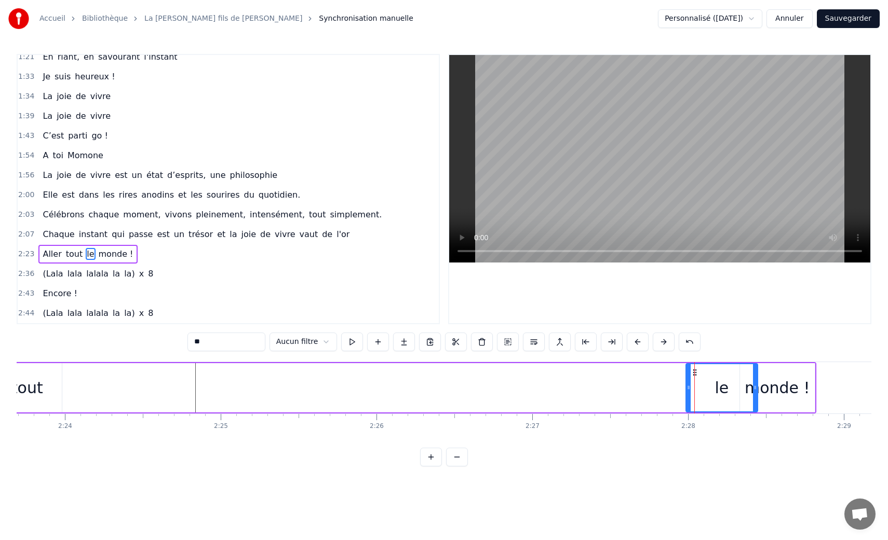
scroll to position [0, 22385]
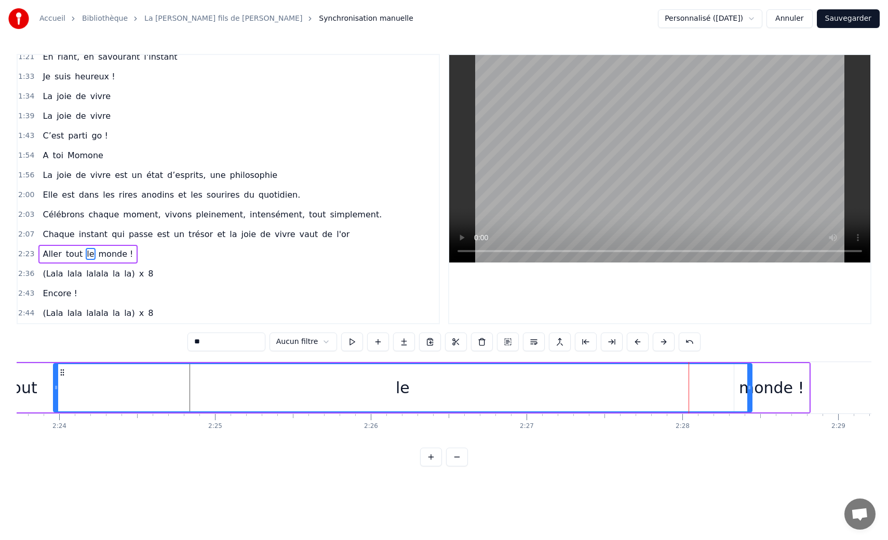
drag, startPoint x: 682, startPoint y: 391, endPoint x: 55, endPoint y: 385, distance: 627.2
click at [54, 385] on icon at bounding box center [56, 388] width 4 height 8
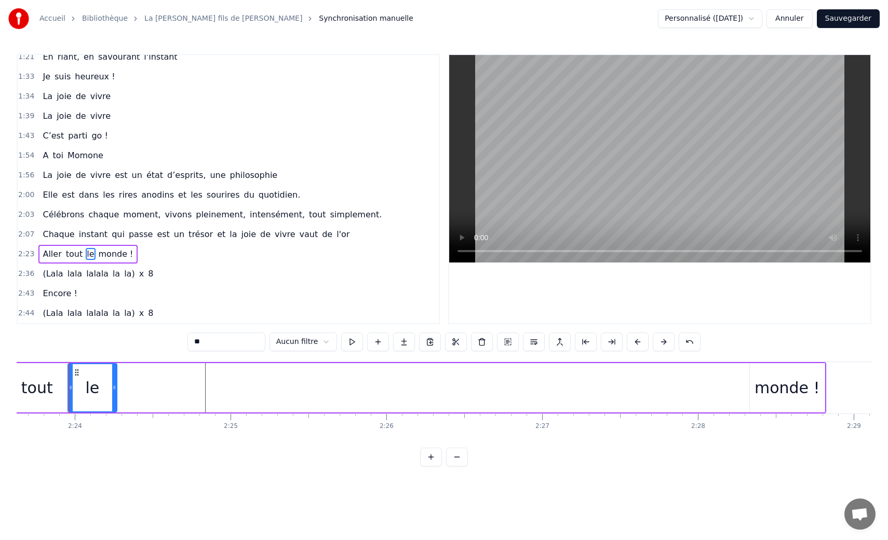
drag, startPoint x: 765, startPoint y: 394, endPoint x: 114, endPoint y: 415, distance: 650.8
click at [114, 415] on div "La joie de vivre, c’est de vivre sa vie Vraiment tranquille en étant ravis La j…" at bounding box center [444, 401] width 855 height 78
click at [766, 399] on div "monde !" at bounding box center [787, 387] width 75 height 49
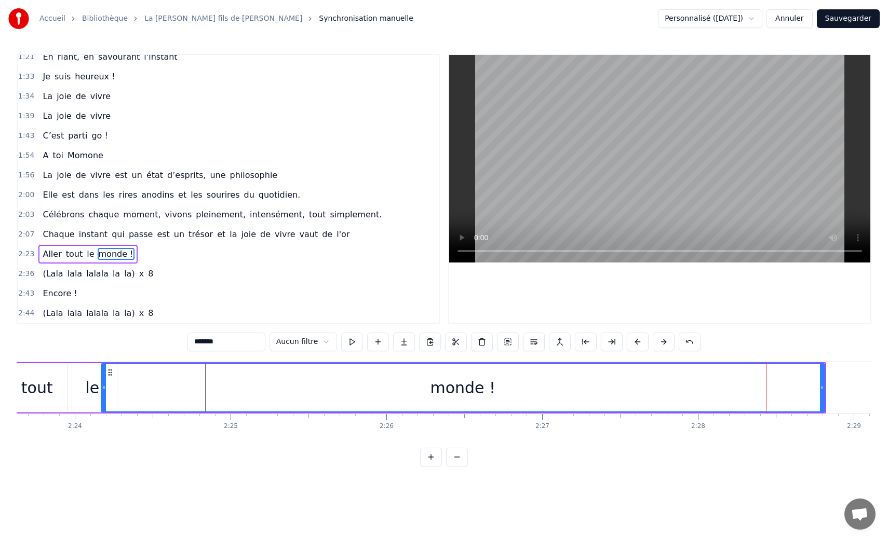
drag, startPoint x: 752, startPoint y: 394, endPoint x: 104, endPoint y: 387, distance: 648.5
click at [104, 387] on div at bounding box center [104, 387] width 4 height 47
click at [824, 385] on div "monde !" at bounding box center [463, 387] width 724 height 49
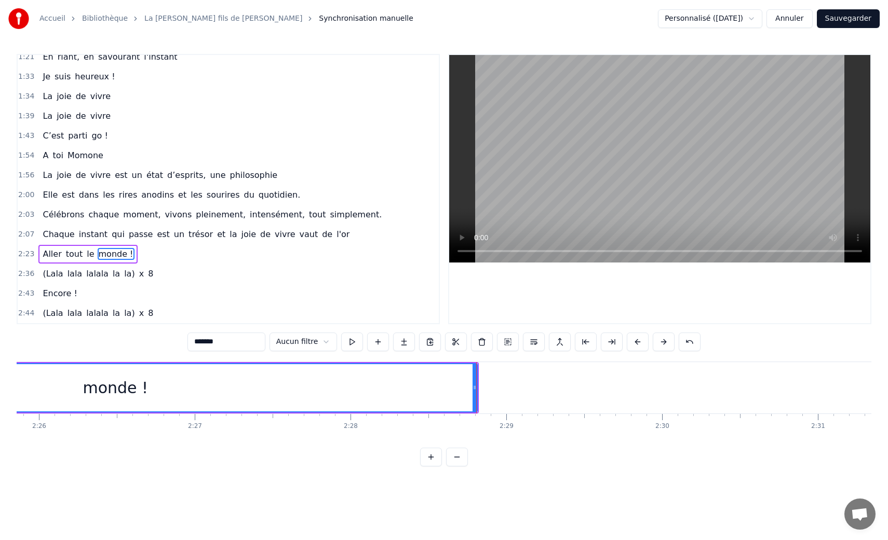
scroll to position [0, 22716]
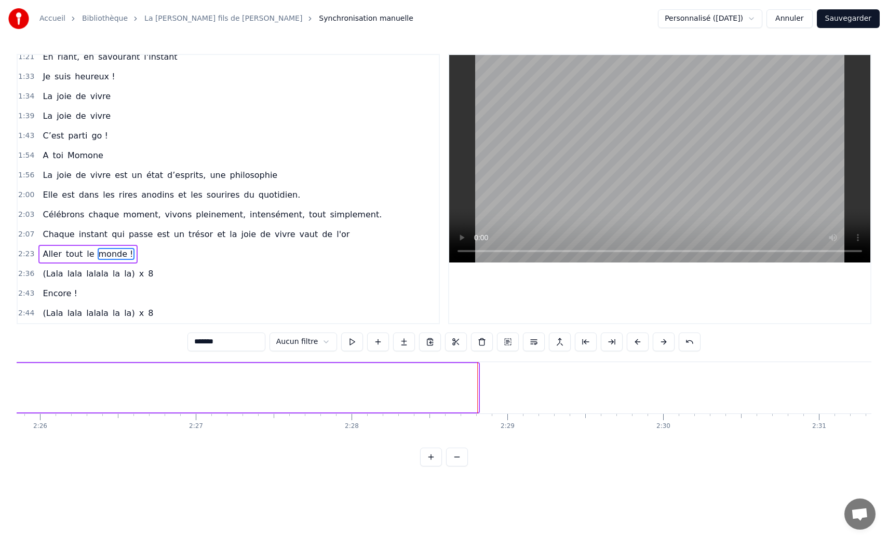
drag, startPoint x: 475, startPoint y: 389, endPoint x: 0, endPoint y: 388, distance: 475.0
click at [0, 388] on div "Accueil Bibliothèque La [PERSON_NAME] fils de Momone • Momone Synchronisation m…" at bounding box center [444, 233] width 888 height 467
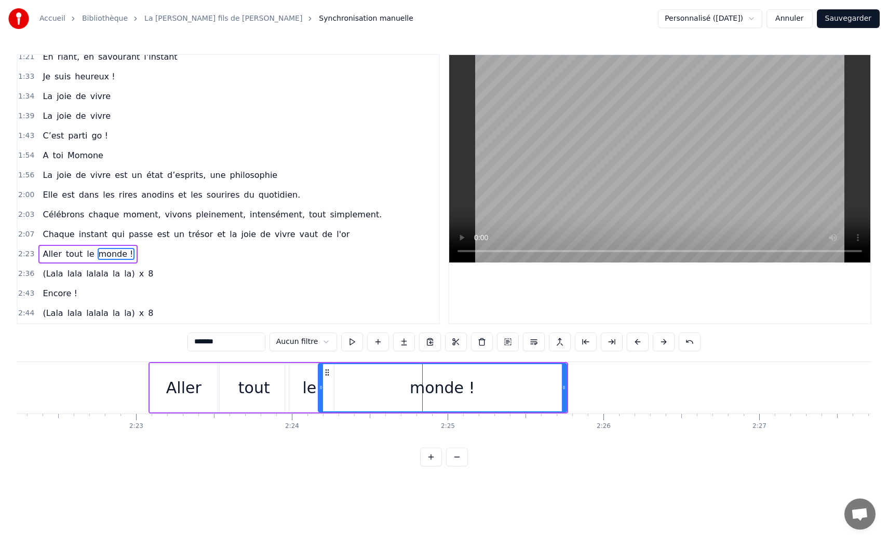
scroll to position [0, 22132]
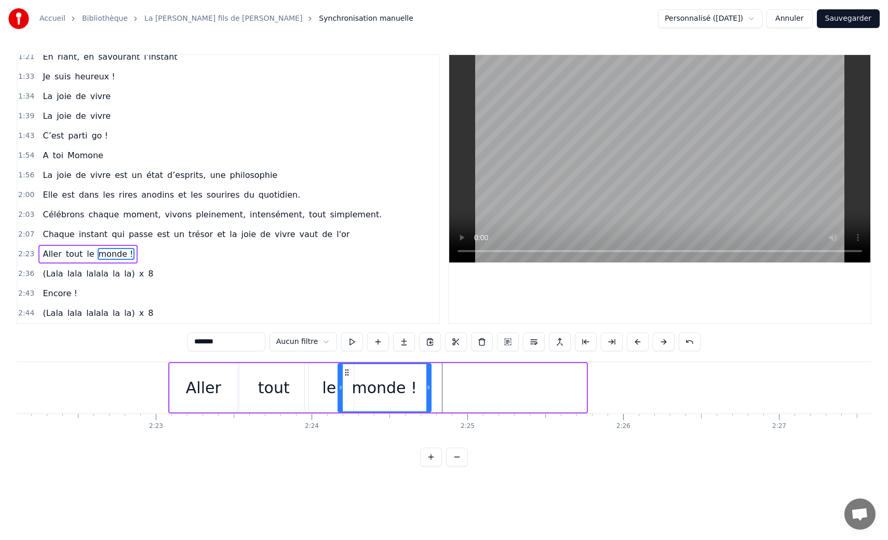
drag, startPoint x: 584, startPoint y: 388, endPoint x: 427, endPoint y: 390, distance: 156.8
click at [427, 390] on icon at bounding box center [428, 388] width 4 height 8
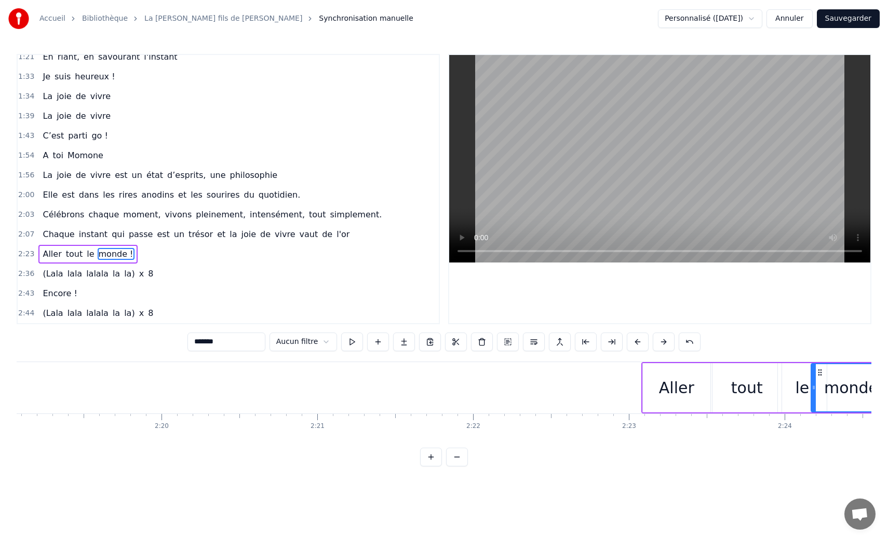
scroll to position [0, 21657]
click at [667, 379] on div "Aller" at bounding box center [678, 387] width 35 height 23
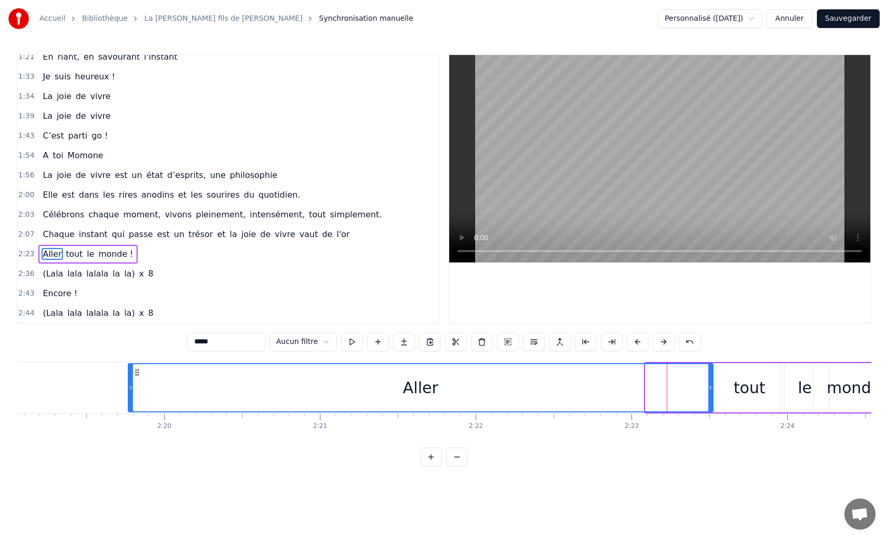
drag, startPoint x: 646, startPoint y: 387, endPoint x: 129, endPoint y: 402, distance: 517.3
click at [129, 402] on div at bounding box center [131, 387] width 4 height 47
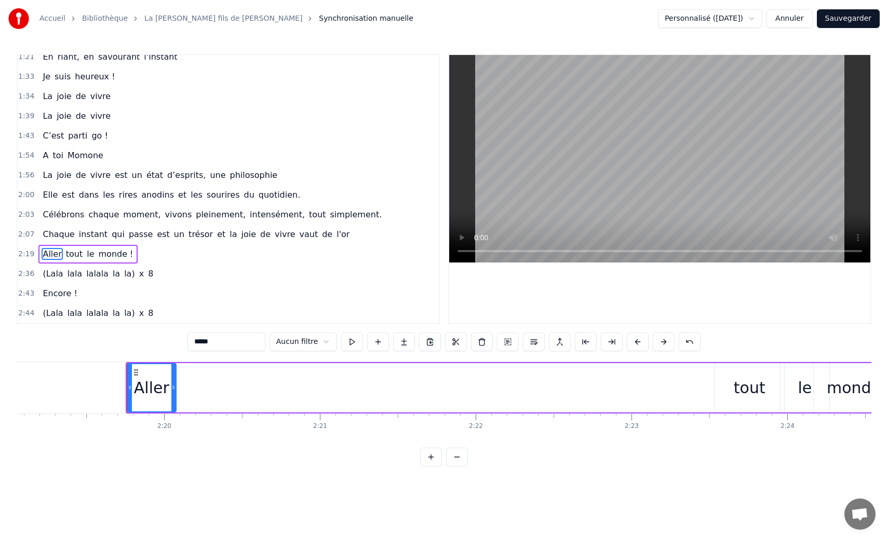
drag, startPoint x: 711, startPoint y: 385, endPoint x: 174, endPoint y: 386, distance: 536.8
click at [174, 386] on icon at bounding box center [173, 388] width 4 height 8
click at [739, 383] on div "tout" at bounding box center [750, 387] width 32 height 23
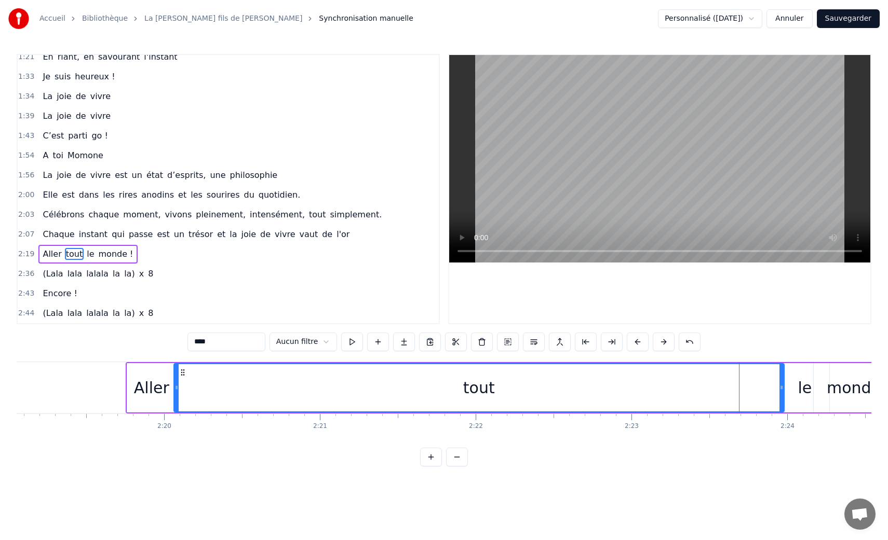
drag, startPoint x: 717, startPoint y: 388, endPoint x: 177, endPoint y: 383, distance: 541.0
click at [177, 384] on icon at bounding box center [176, 388] width 4 height 8
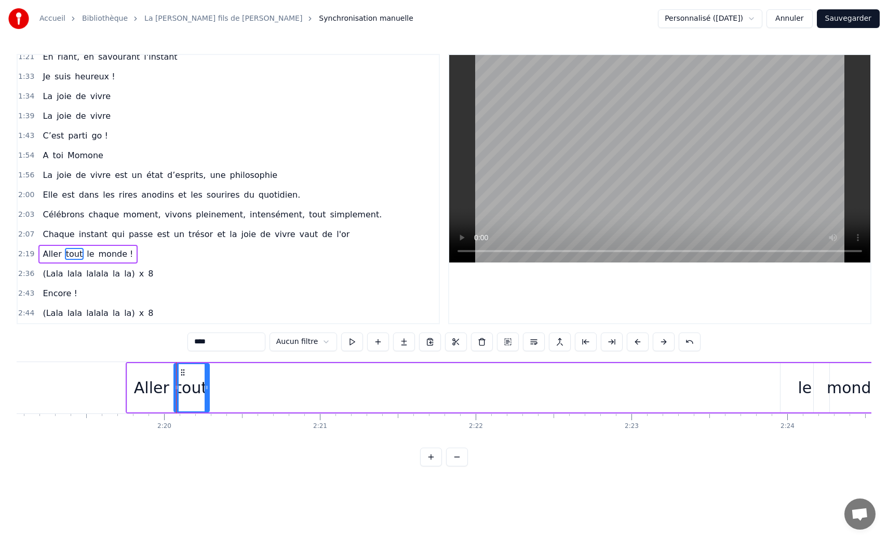
drag, startPoint x: 782, startPoint y: 393, endPoint x: 208, endPoint y: 391, distance: 574.2
click at [207, 391] on div at bounding box center [207, 387] width 4 height 47
click at [803, 389] on div "le" at bounding box center [804, 387] width 14 height 23
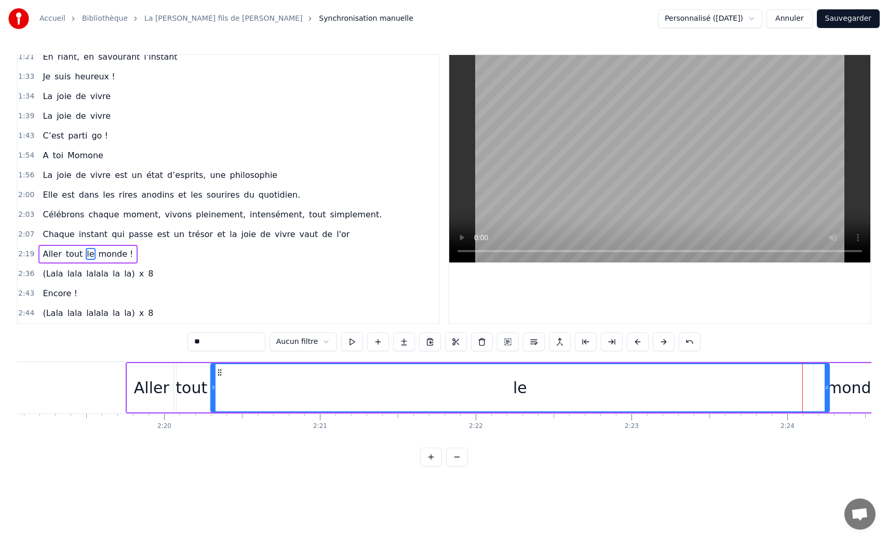
drag, startPoint x: 783, startPoint y: 389, endPoint x: 215, endPoint y: 383, distance: 568.5
click at [214, 383] on div at bounding box center [213, 387] width 4 height 47
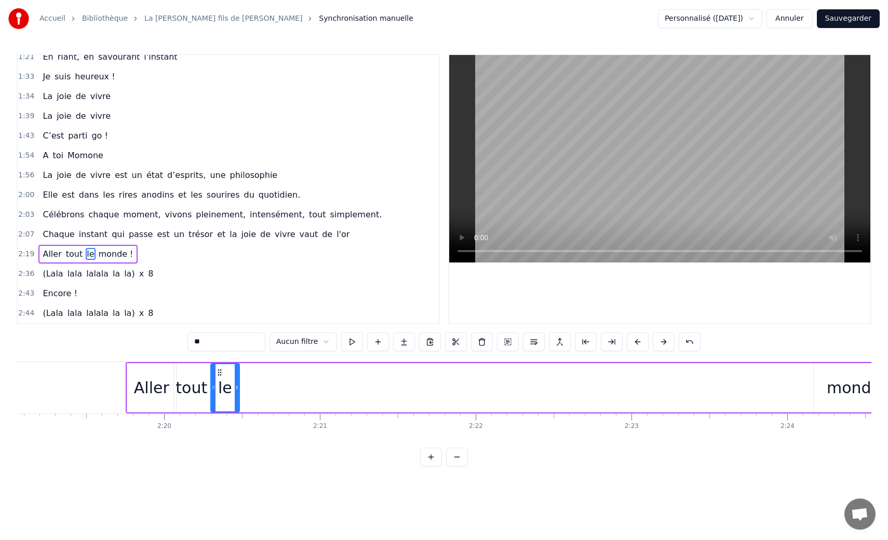
drag, startPoint x: 824, startPoint y: 391, endPoint x: 234, endPoint y: 388, distance: 589.8
click at [235, 388] on icon at bounding box center [237, 388] width 4 height 8
click at [846, 380] on div "monde !" at bounding box center [858, 387] width 65 height 23
type input "*******"
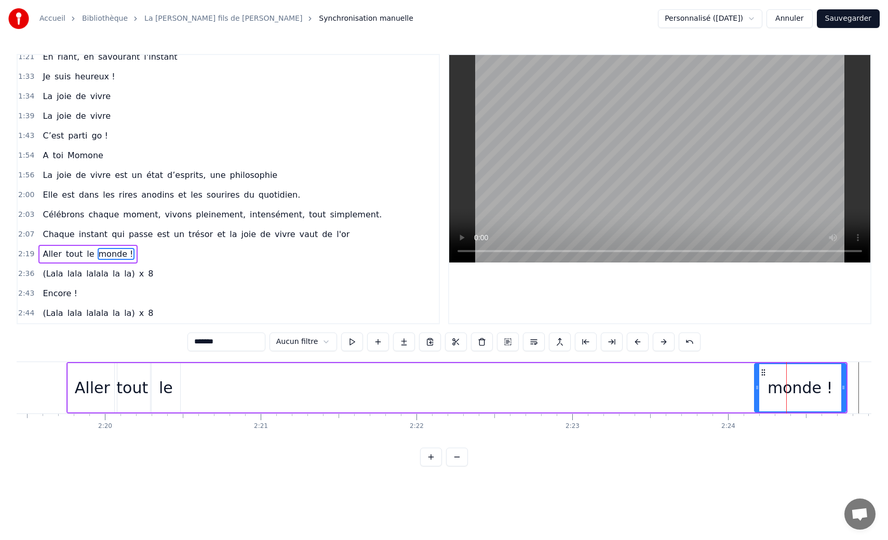
scroll to position [0, 21708]
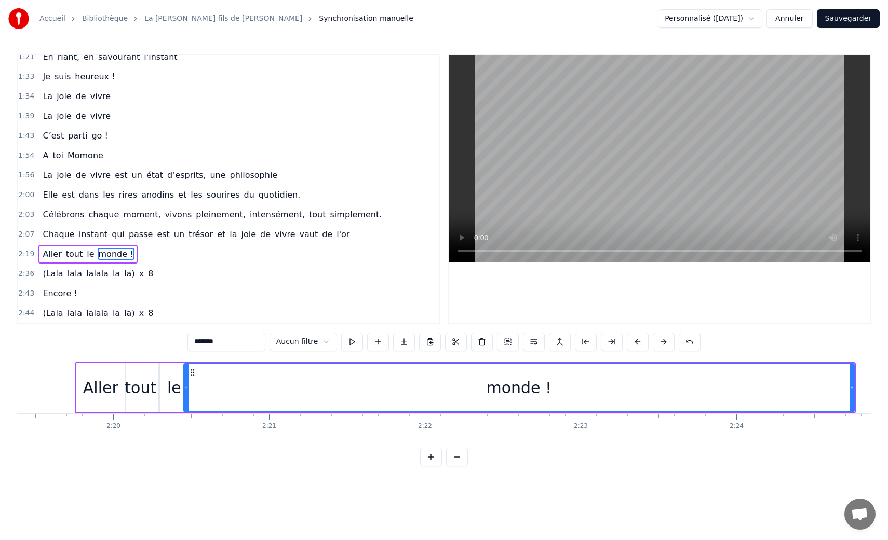
drag, startPoint x: 764, startPoint y: 386, endPoint x: 188, endPoint y: 385, distance: 576.3
click at [186, 382] on div at bounding box center [186, 387] width 4 height 47
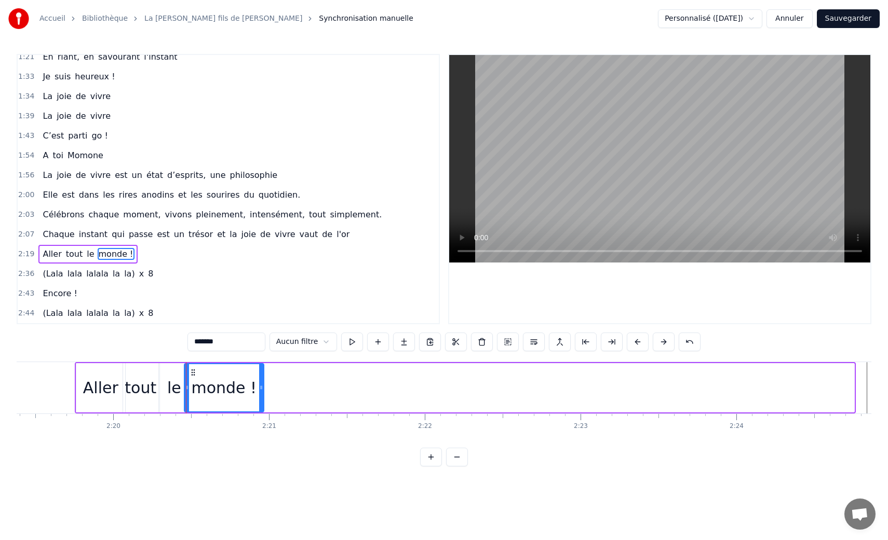
drag, startPoint x: 849, startPoint y: 388, endPoint x: 258, endPoint y: 360, distance: 592.0
click at [258, 360] on div "0:20 La joie de vivre, c’est de vivre sa vie 0:23 Vraiment tranquille en étant …" at bounding box center [444, 260] width 855 height 413
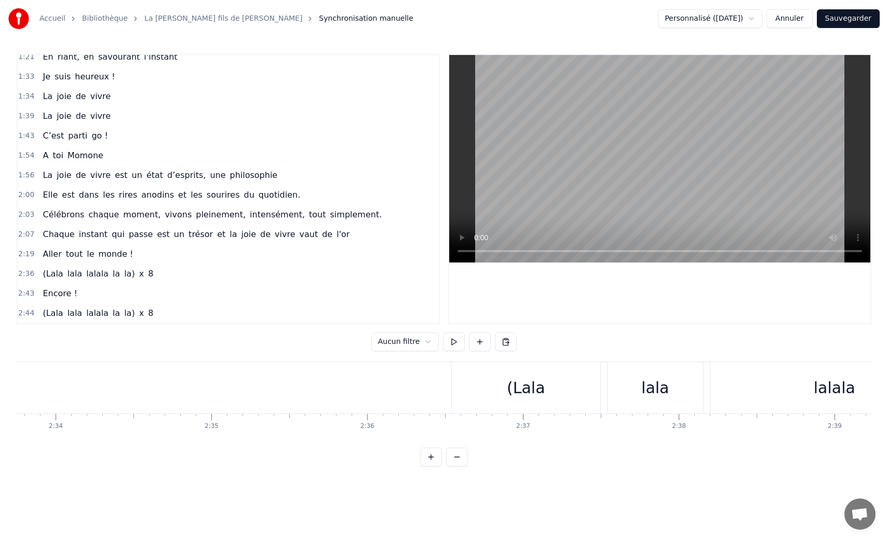
scroll to position [0, 23948]
click at [522, 387] on div "(Lala" at bounding box center [524, 387] width 38 height 23
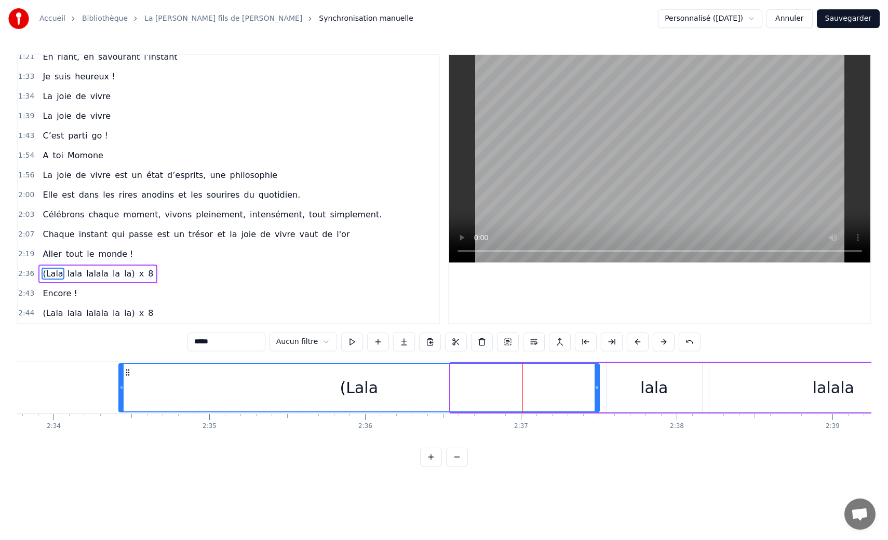
drag, startPoint x: 454, startPoint y: 393, endPoint x: 122, endPoint y: 382, distance: 331.9
click at [122, 382] on div at bounding box center [121, 387] width 4 height 47
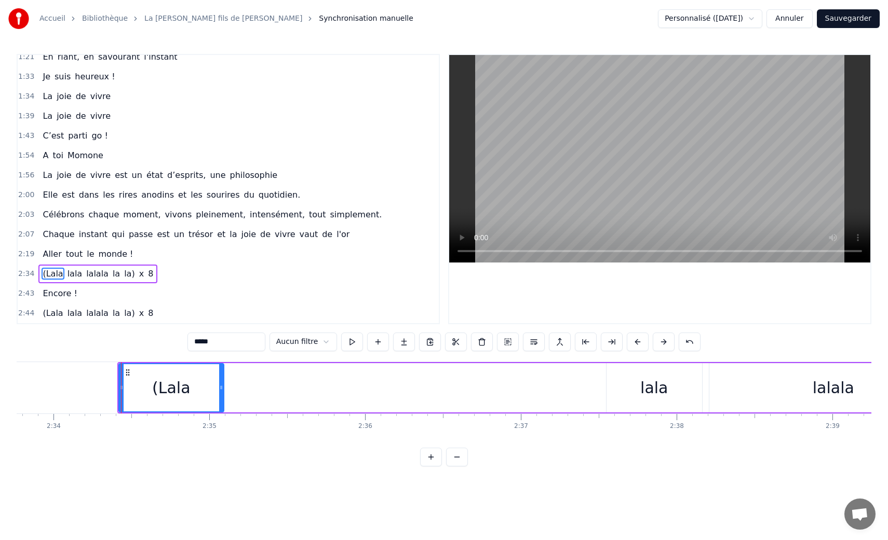
drag, startPoint x: 595, startPoint y: 384, endPoint x: 220, endPoint y: 380, distance: 375.4
click at [220, 380] on div at bounding box center [221, 387] width 4 height 47
click at [643, 381] on div "lala" at bounding box center [654, 387] width 28 height 23
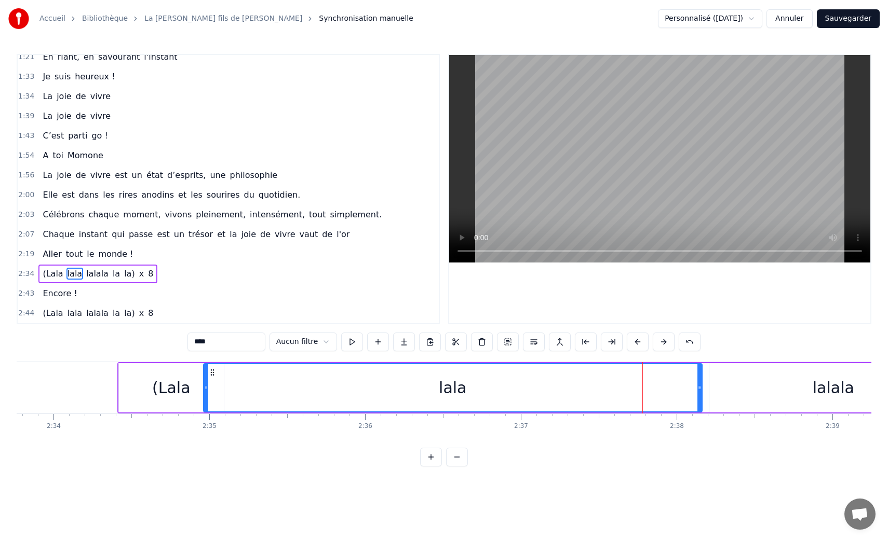
drag, startPoint x: 608, startPoint y: 387, endPoint x: 206, endPoint y: 370, distance: 402.7
click at [206, 370] on div at bounding box center [206, 387] width 4 height 47
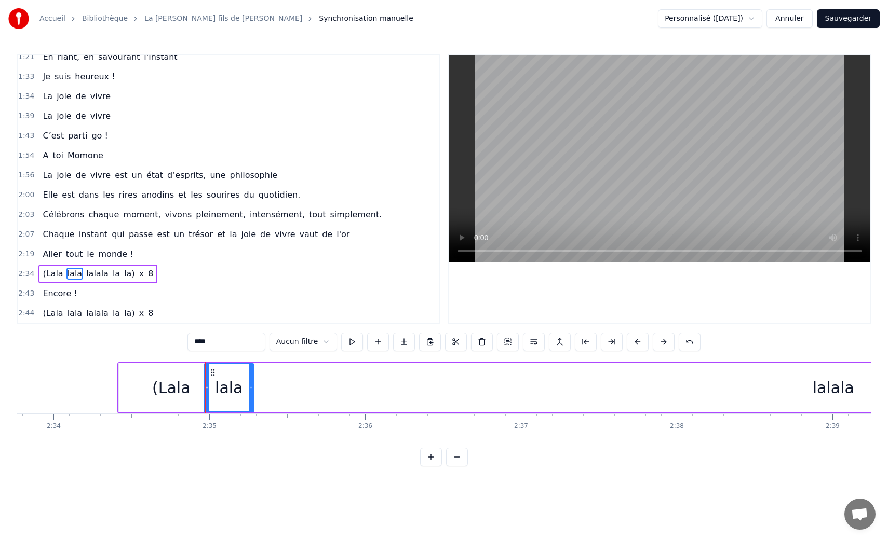
drag, startPoint x: 698, startPoint y: 390, endPoint x: 249, endPoint y: 375, distance: 449.3
click at [249, 375] on div at bounding box center [251, 387] width 4 height 47
click at [765, 400] on div "lalala" at bounding box center [833, 387] width 248 height 49
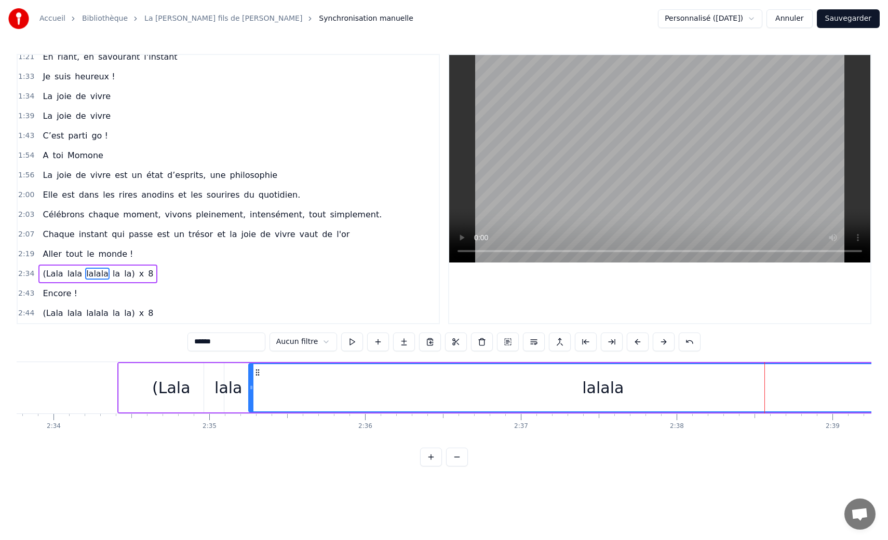
drag, startPoint x: 712, startPoint y: 388, endPoint x: 251, endPoint y: 356, distance: 461.6
click at [251, 356] on div "0:20 La joie de vivre, c’est de vivre sa vie 0:23 Vraiment tranquille en étant …" at bounding box center [444, 260] width 855 height 413
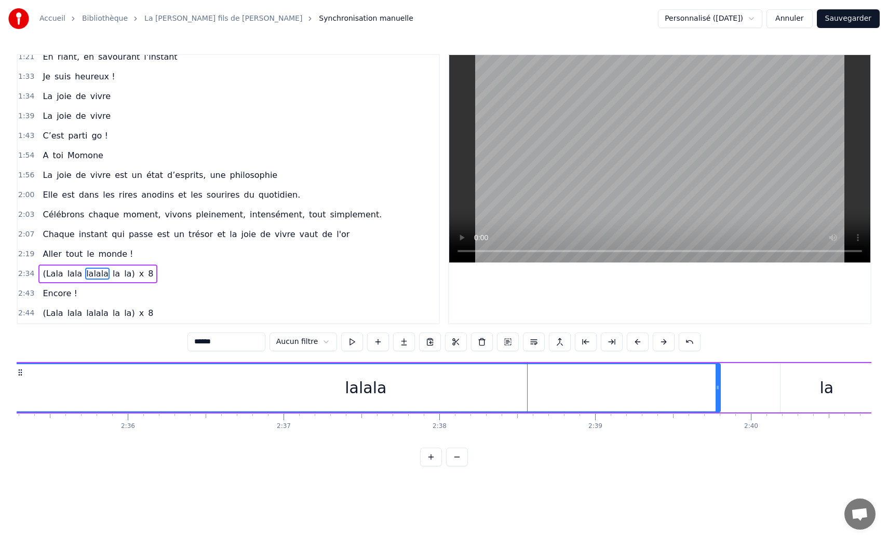
scroll to position [0, 24195]
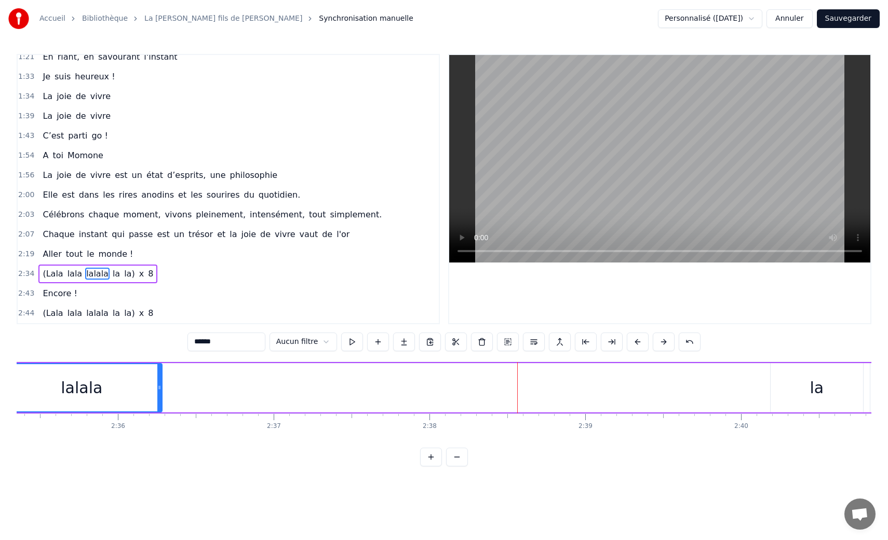
drag, startPoint x: 709, startPoint y: 390, endPoint x: 154, endPoint y: 367, distance: 555.0
click at [157, 367] on div at bounding box center [159, 387] width 4 height 47
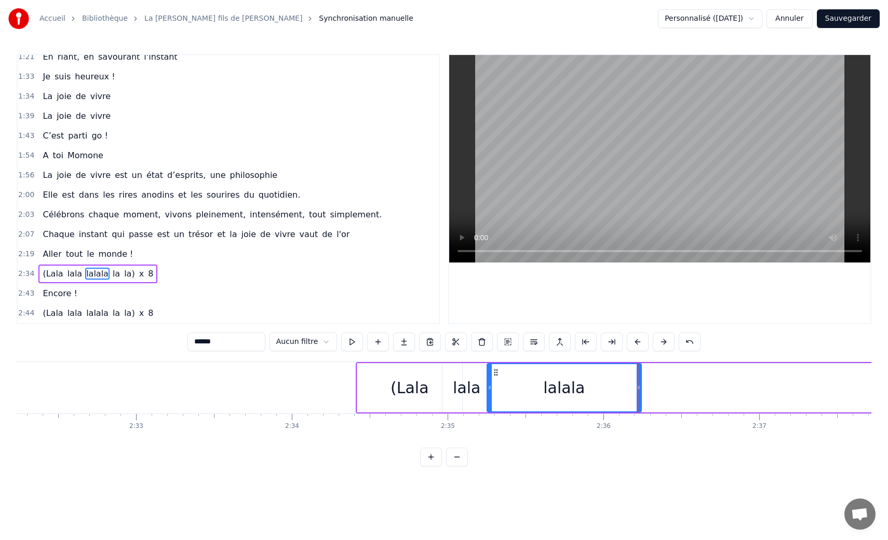
scroll to position [0, 23708]
click at [381, 391] on div "(Lala" at bounding box center [411, 387] width 105 height 49
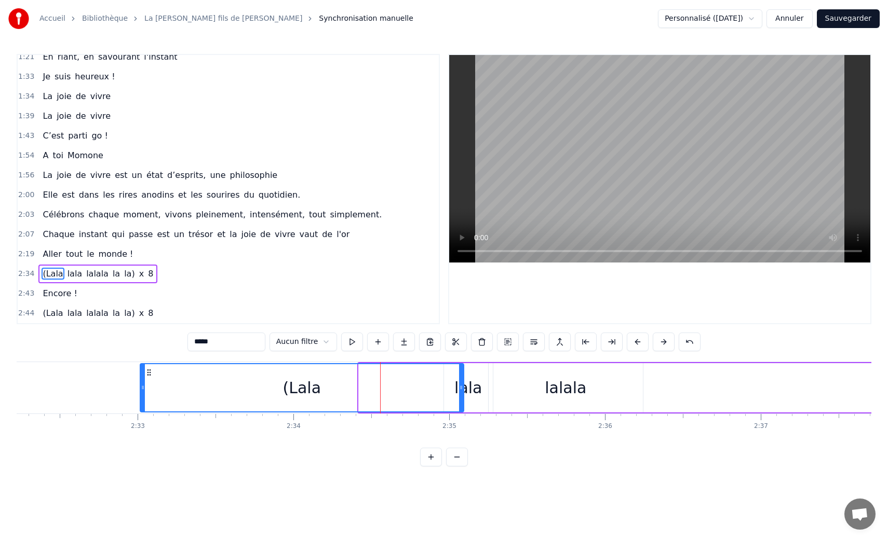
drag, startPoint x: 361, startPoint y: 390, endPoint x: 140, endPoint y: 384, distance: 221.8
click at [141, 384] on icon at bounding box center [143, 388] width 4 height 8
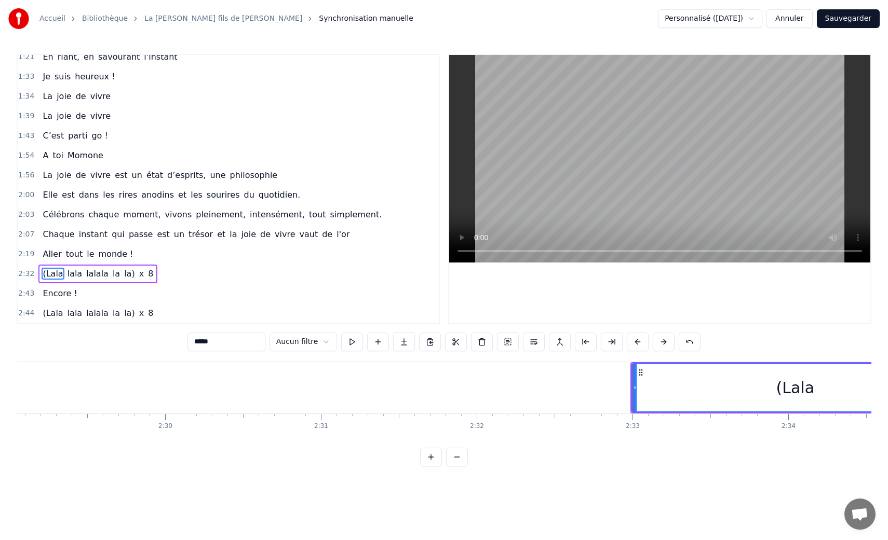
scroll to position [0, 23188]
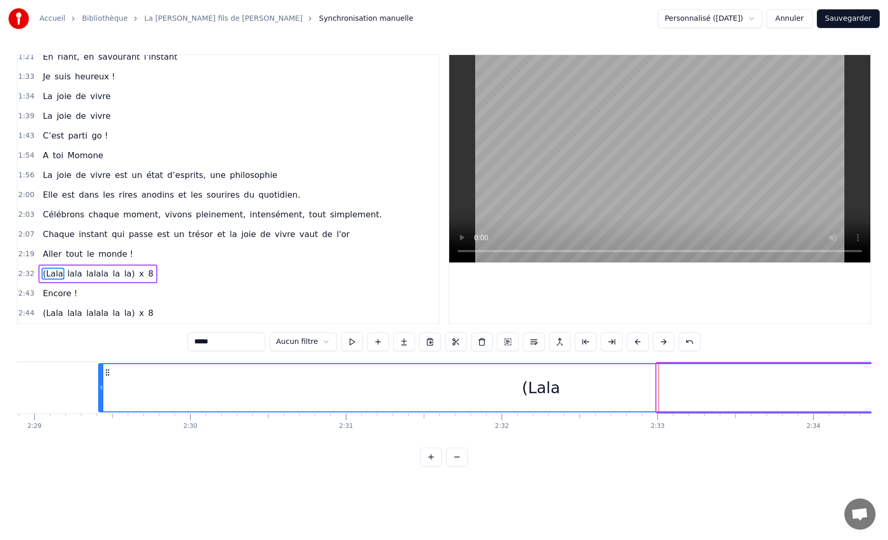
drag, startPoint x: 660, startPoint y: 390, endPoint x: 104, endPoint y: 390, distance: 556.5
click at [103, 390] on icon at bounding box center [101, 388] width 4 height 8
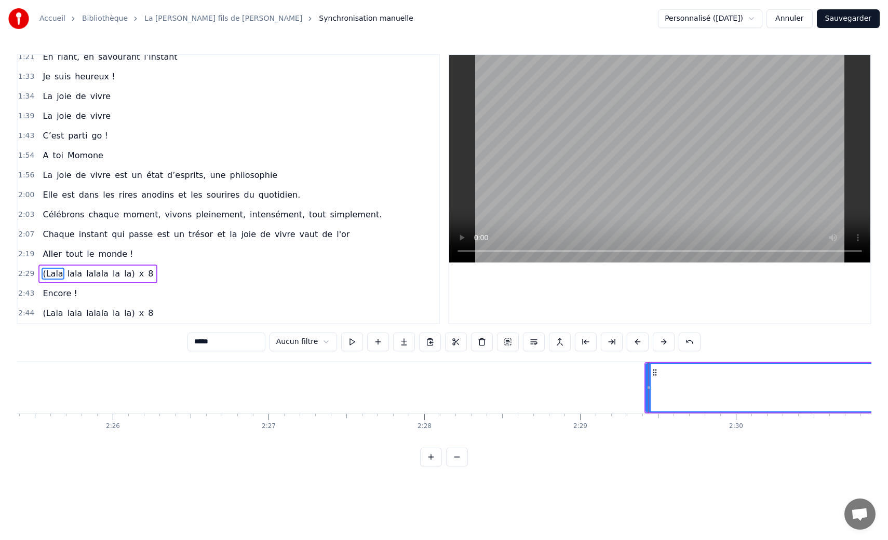
scroll to position [0, 22642]
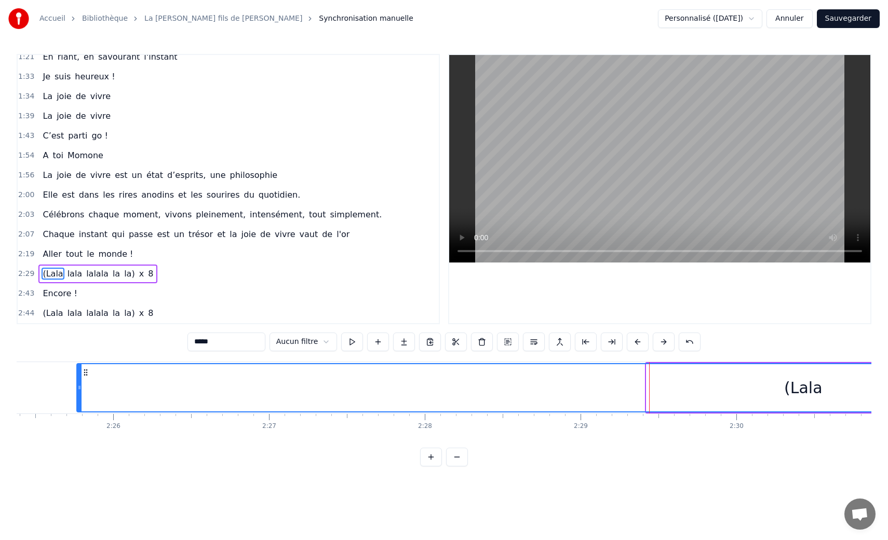
drag, startPoint x: 649, startPoint y: 390, endPoint x: 77, endPoint y: 395, distance: 572.1
click at [77, 395] on div at bounding box center [79, 387] width 4 height 47
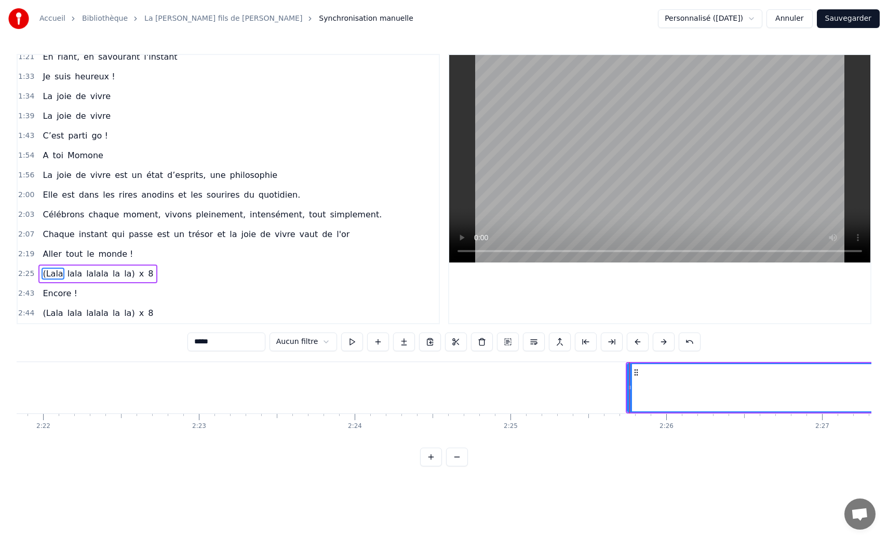
scroll to position [0, 22088]
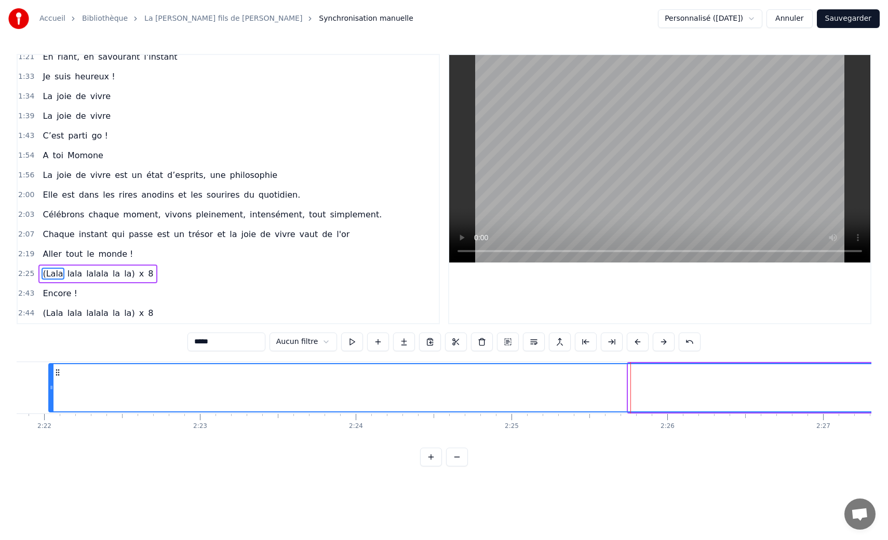
drag, startPoint x: 631, startPoint y: 389, endPoint x: 52, endPoint y: 380, distance: 579.4
click at [52, 380] on div at bounding box center [51, 387] width 4 height 47
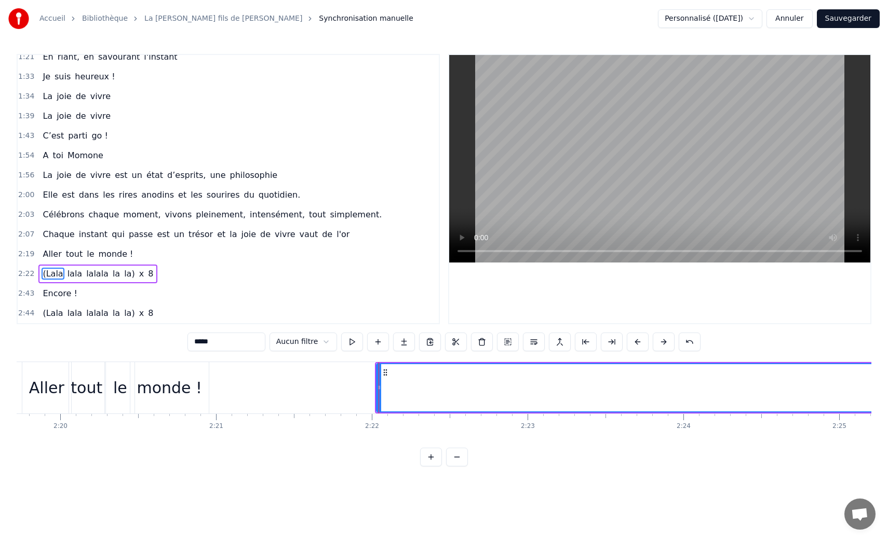
scroll to position [0, 21737]
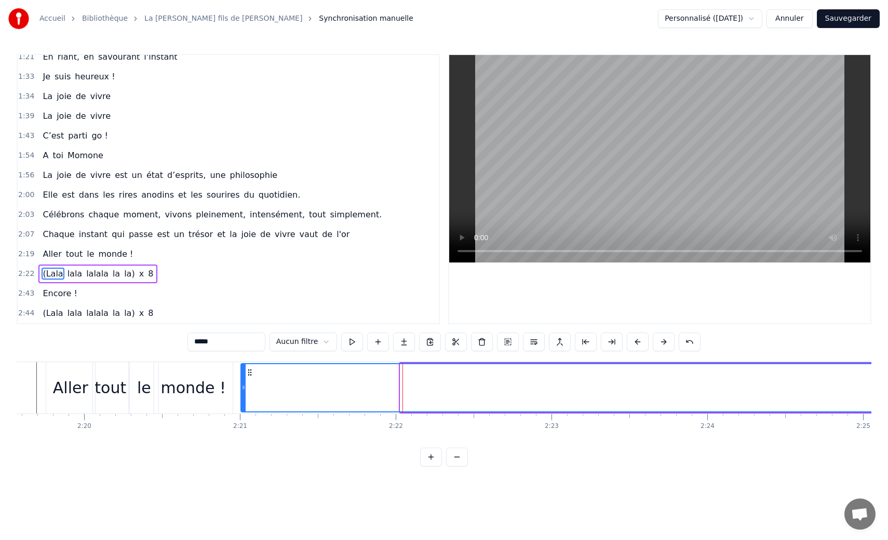
drag, startPoint x: 402, startPoint y: 389, endPoint x: 241, endPoint y: 389, distance: 160.4
click at [241, 389] on icon at bounding box center [243, 388] width 4 height 8
click at [179, 385] on div "monde !" at bounding box center [192, 387] width 65 height 23
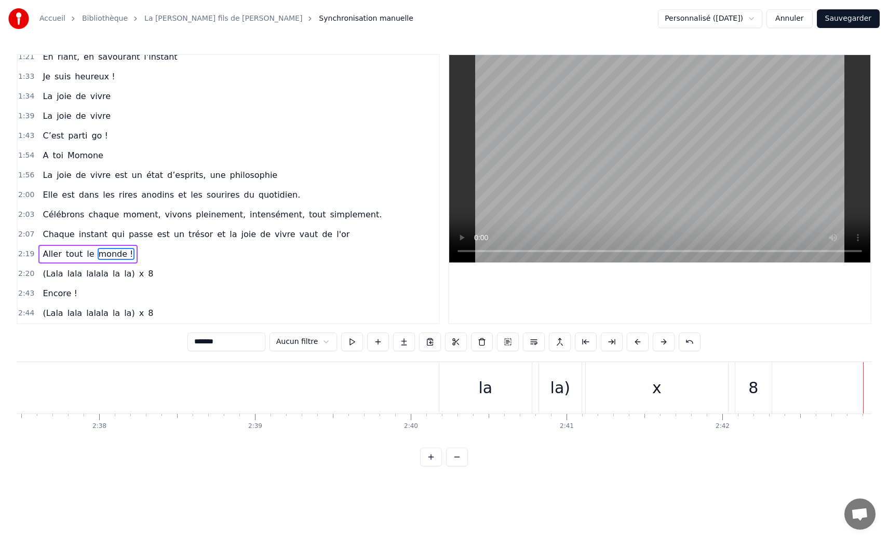
scroll to position [0, 24523]
click at [479, 388] on div "la" at bounding box center [488, 387] width 92 height 51
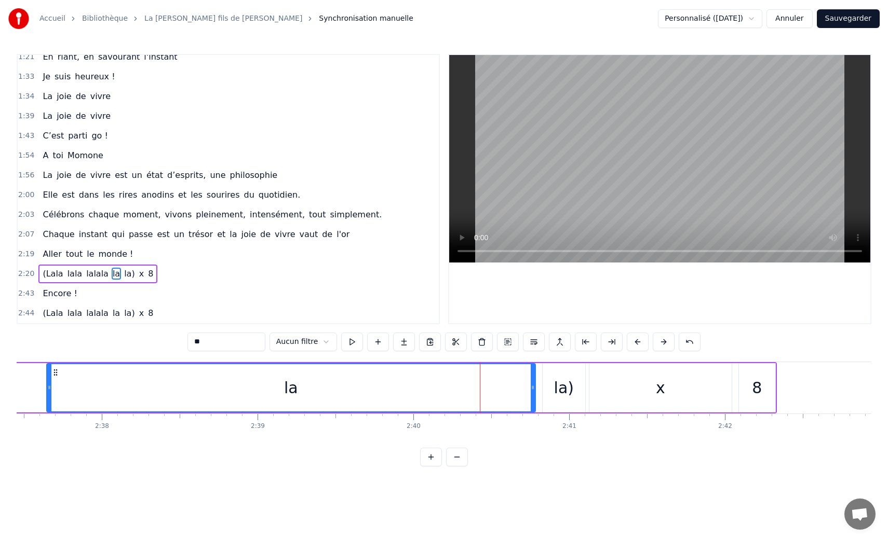
drag, startPoint x: 444, startPoint y: 388, endPoint x: 49, endPoint y: 374, distance: 395.8
click at [49, 374] on div at bounding box center [49, 387] width 4 height 47
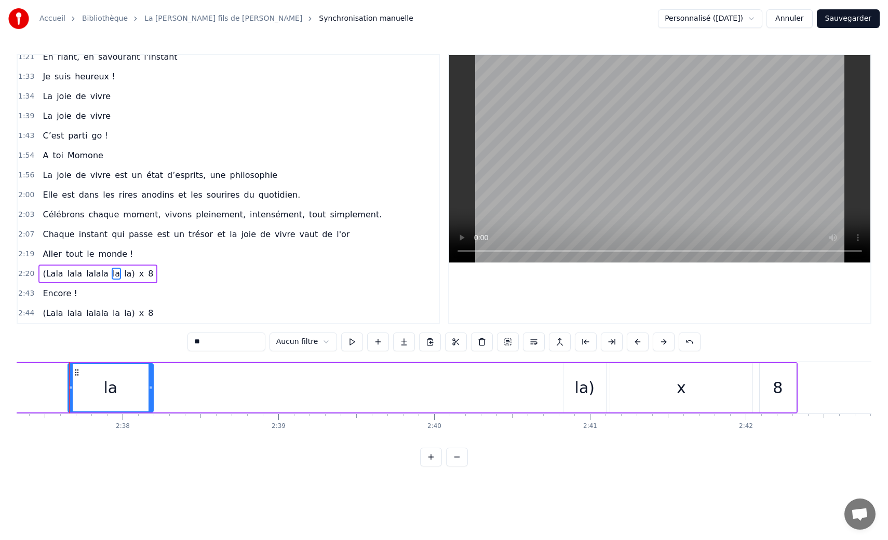
drag, startPoint x: 552, startPoint y: 387, endPoint x: 148, endPoint y: 380, distance: 404.0
click at [148, 380] on div at bounding box center [150, 387] width 4 height 47
click at [579, 383] on div "la)" at bounding box center [585, 387] width 20 height 23
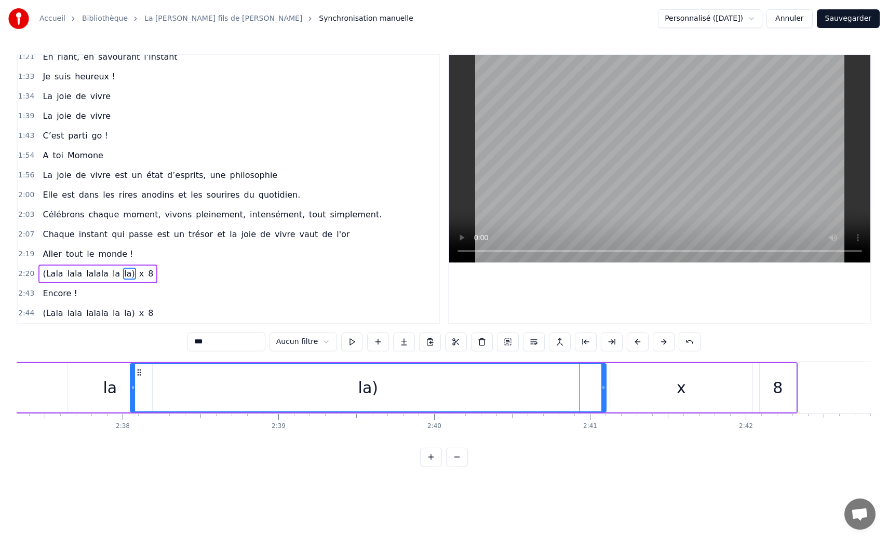
drag, startPoint x: 566, startPoint y: 387, endPoint x: 132, endPoint y: 387, distance: 434.5
click at [132, 387] on icon at bounding box center [133, 388] width 4 height 8
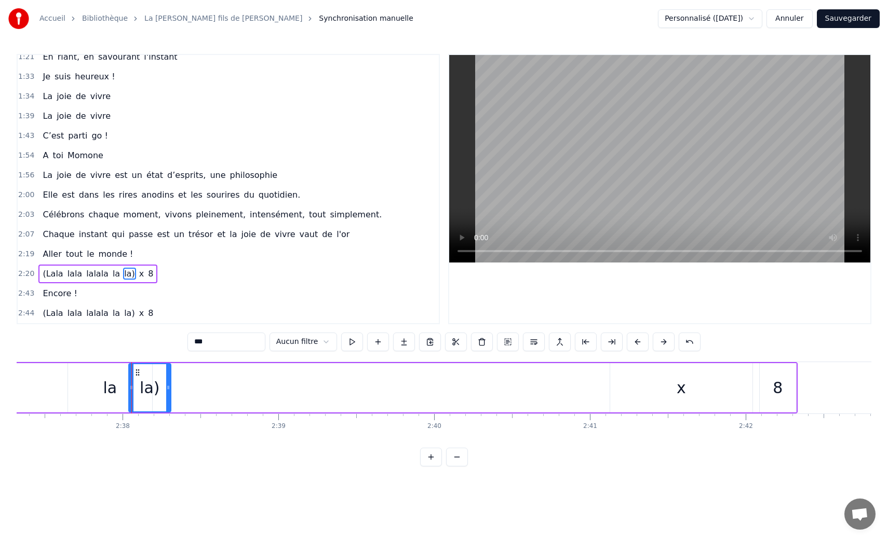
drag, startPoint x: 603, startPoint y: 391, endPoint x: 168, endPoint y: 383, distance: 435.1
click at [168, 383] on div at bounding box center [168, 387] width 4 height 47
click at [690, 381] on div "x" at bounding box center [681, 387] width 142 height 49
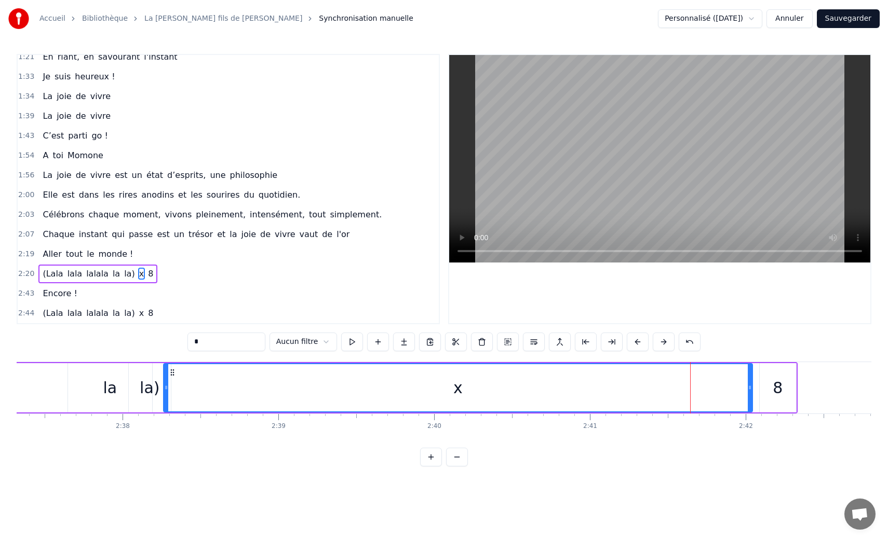
drag, startPoint x: 611, startPoint y: 389, endPoint x: 165, endPoint y: 374, distance: 446.2
click at [165, 374] on div at bounding box center [166, 387] width 4 height 47
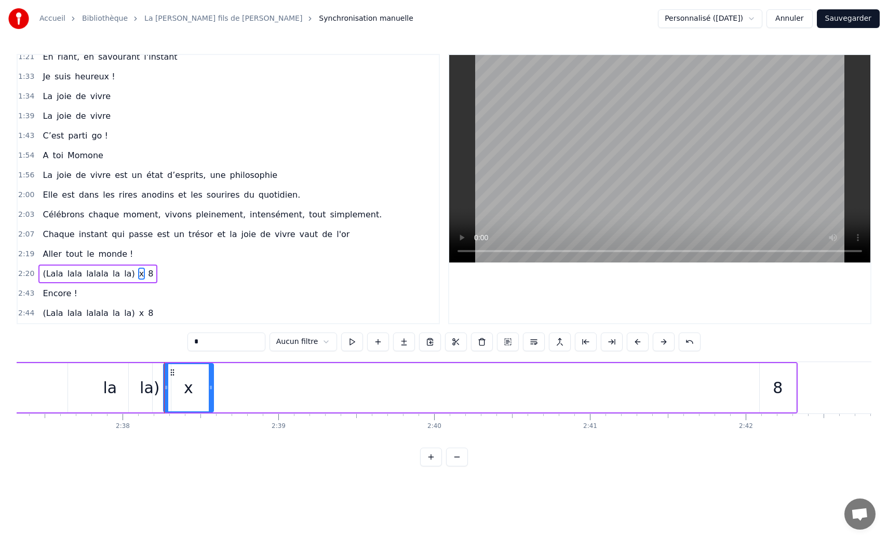
drag, startPoint x: 748, startPoint y: 389, endPoint x: 209, endPoint y: 380, distance: 539.0
click at [209, 380] on div at bounding box center [211, 387] width 4 height 47
click at [787, 400] on div "8" at bounding box center [778, 387] width 36 height 49
type input "*"
drag, startPoint x: 758, startPoint y: 387, endPoint x: 626, endPoint y: 386, distance: 132.4
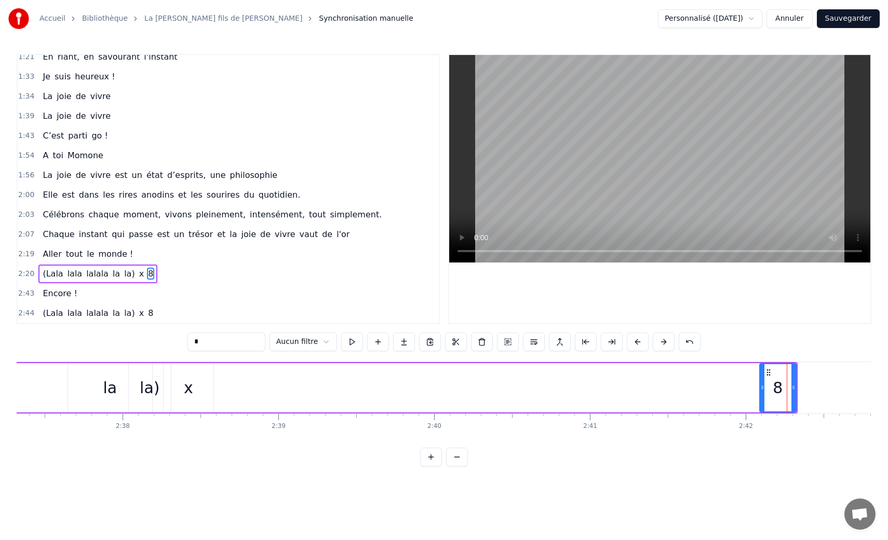
click at [772, 387] on div "8" at bounding box center [778, 387] width 36 height 49
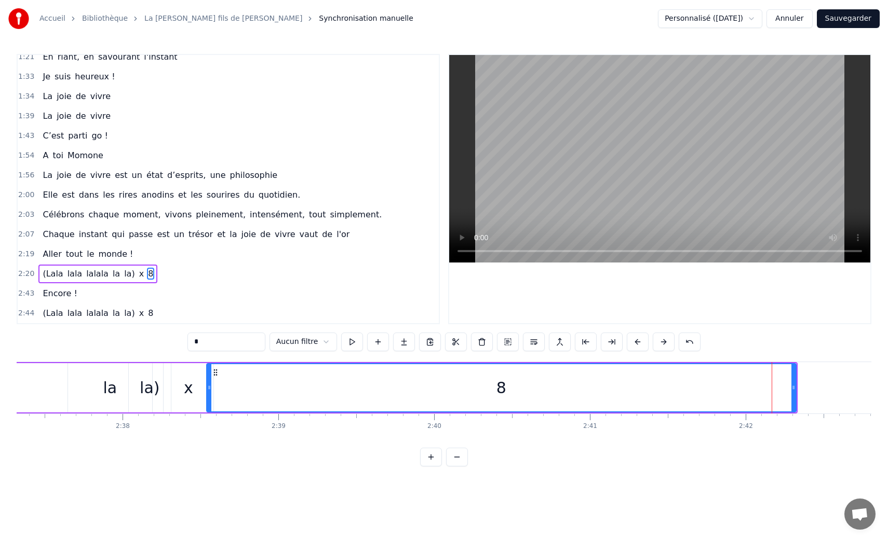
drag, startPoint x: 762, startPoint y: 388, endPoint x: 209, endPoint y: 372, distance: 553.1
click at [209, 372] on div at bounding box center [209, 387] width 4 height 47
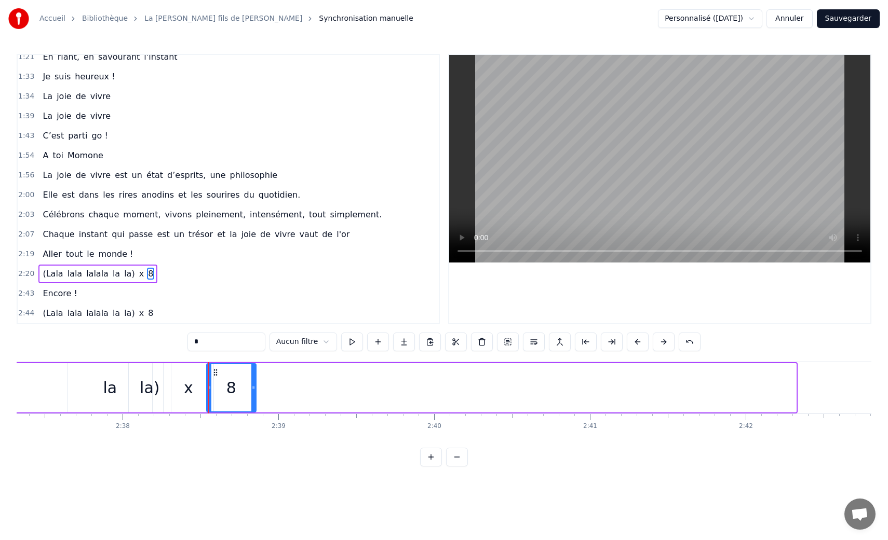
drag, startPoint x: 793, startPoint y: 389, endPoint x: 253, endPoint y: 369, distance: 540.3
click at [253, 369] on div at bounding box center [253, 387] width 4 height 47
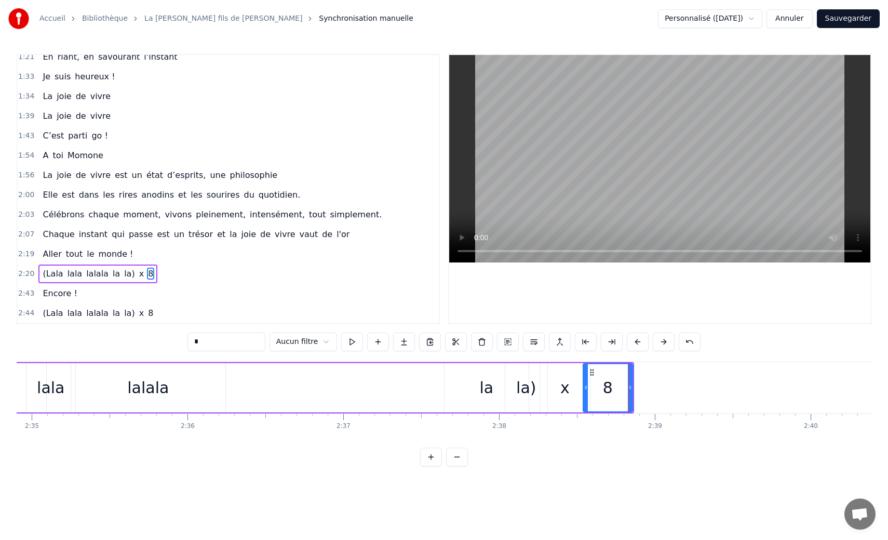
scroll to position [0, 24122]
click at [490, 387] on div "la" at bounding box center [490, 387] width 14 height 23
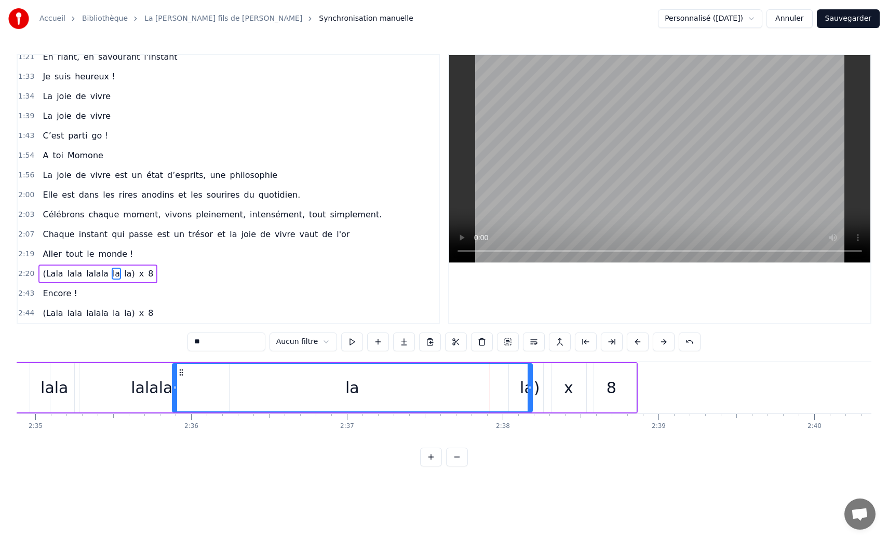
drag, startPoint x: 450, startPoint y: 387, endPoint x: 173, endPoint y: 391, distance: 276.7
click at [173, 391] on icon at bounding box center [175, 388] width 4 height 8
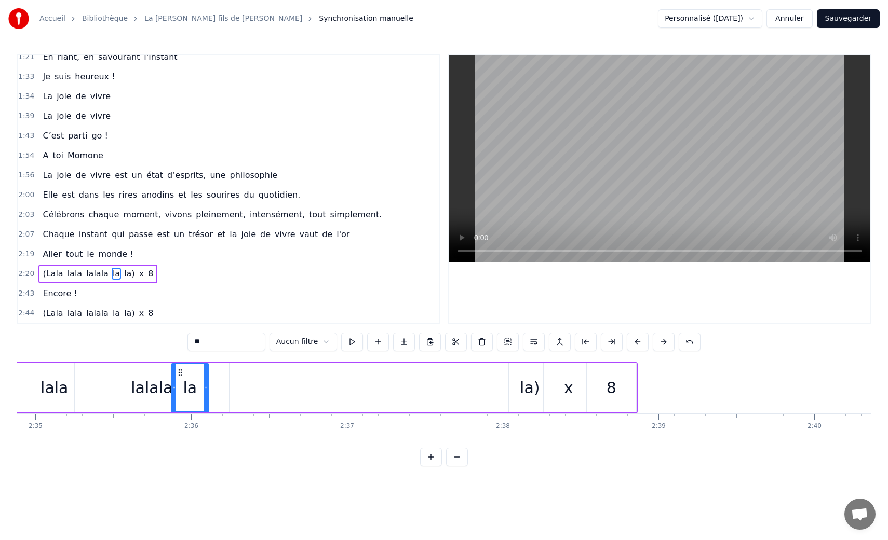
drag, startPoint x: 531, startPoint y: 394, endPoint x: 208, endPoint y: 378, distance: 323.3
click at [208, 378] on div at bounding box center [206, 387] width 4 height 47
click at [525, 384] on div "la)" at bounding box center [530, 387] width 20 height 23
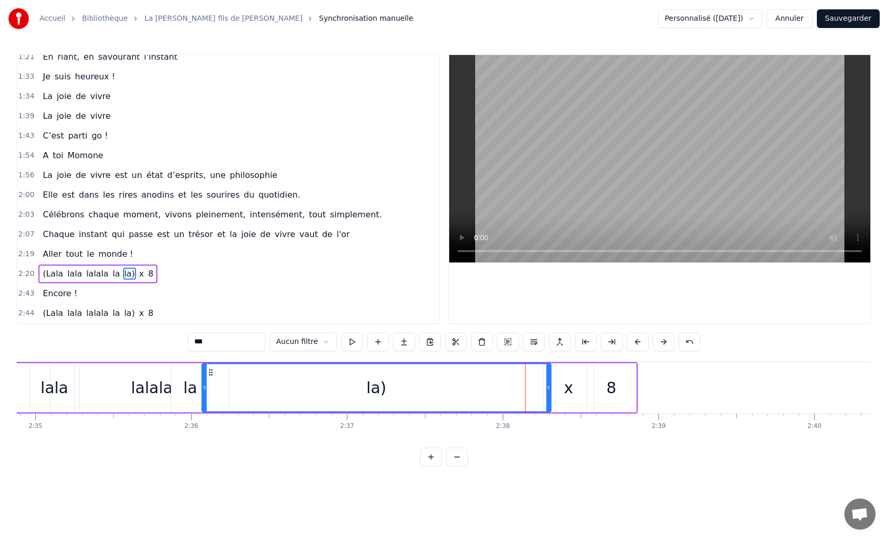
drag, startPoint x: 510, startPoint y: 387, endPoint x: 203, endPoint y: 379, distance: 307.5
click at [203, 379] on div at bounding box center [204, 387] width 4 height 47
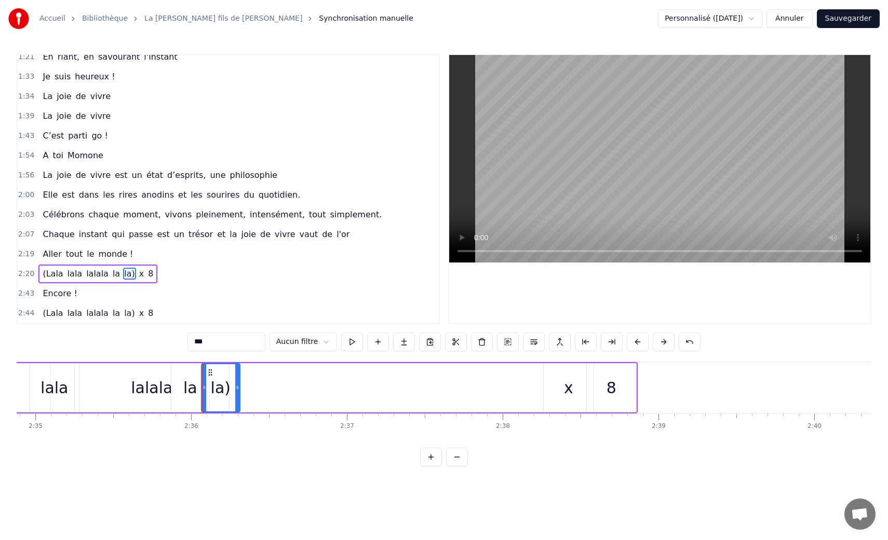
drag, startPoint x: 548, startPoint y: 390, endPoint x: 237, endPoint y: 376, distance: 311.3
click at [237, 376] on div at bounding box center [237, 387] width 4 height 47
click at [559, 381] on div "x" at bounding box center [569, 387] width 50 height 49
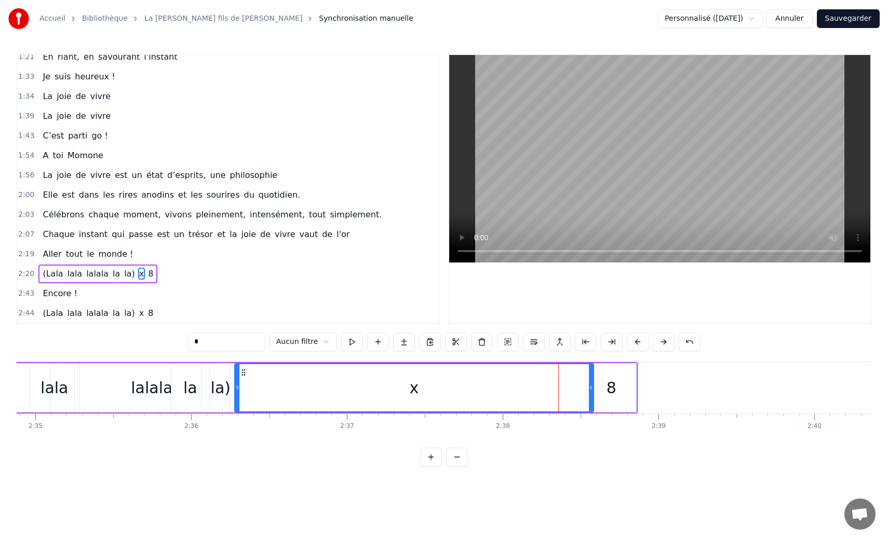
drag, startPoint x: 545, startPoint y: 388, endPoint x: 236, endPoint y: 388, distance: 308.9
click at [237, 388] on icon at bounding box center [237, 388] width 4 height 8
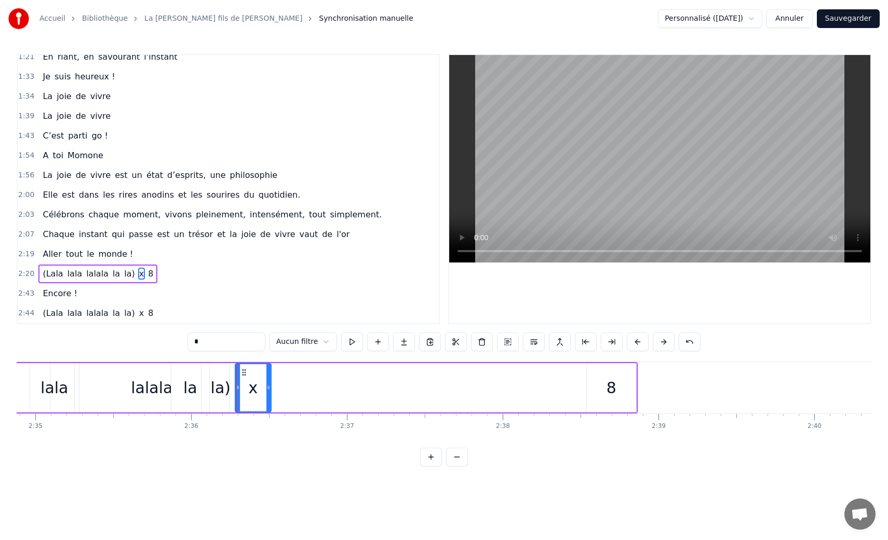
drag, startPoint x: 588, startPoint y: 392, endPoint x: 266, endPoint y: 370, distance: 323.2
click at [266, 368] on div at bounding box center [268, 387] width 4 height 47
click at [601, 390] on div "8" at bounding box center [611, 387] width 49 height 49
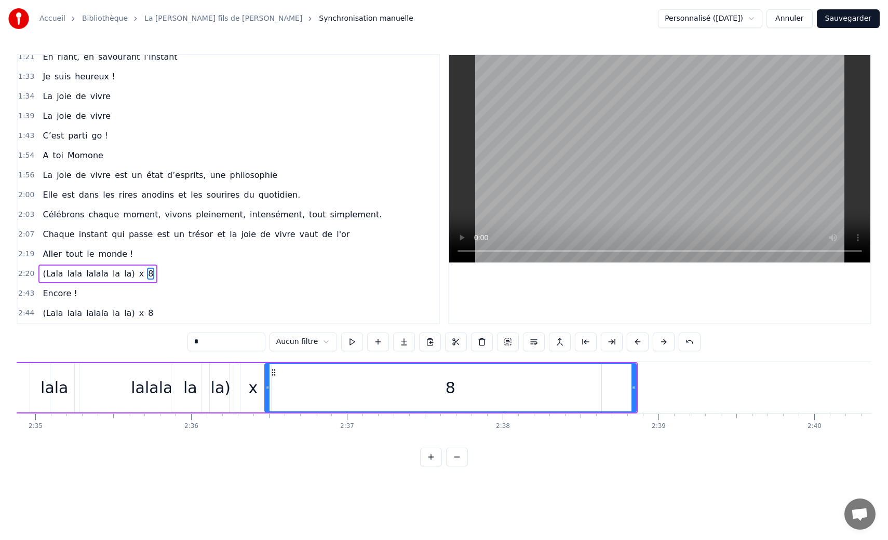
drag, startPoint x: 590, startPoint y: 391, endPoint x: 267, endPoint y: 376, distance: 322.7
click at [267, 376] on div at bounding box center [267, 387] width 4 height 47
click at [635, 391] on div "8" at bounding box center [450, 387] width 373 height 49
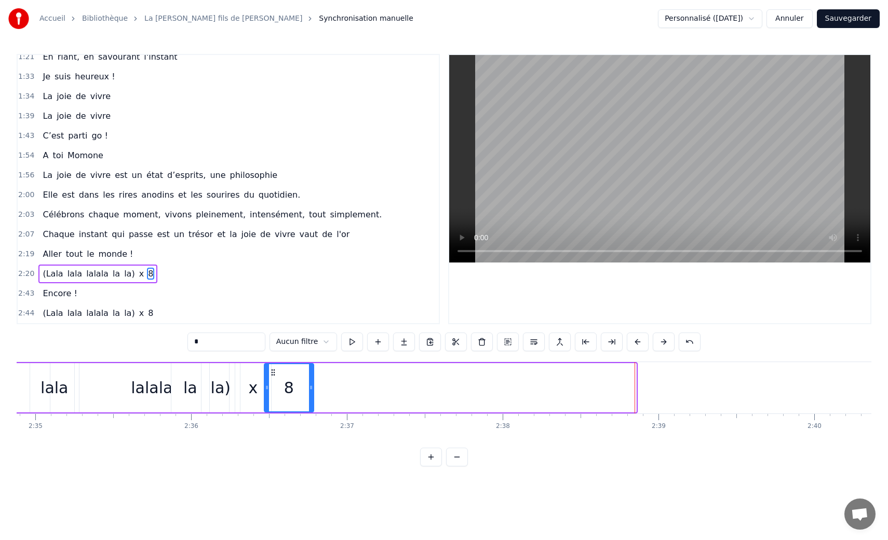
drag, startPoint x: 631, startPoint y: 392, endPoint x: 308, endPoint y: 378, distance: 323.2
click at [309, 378] on div at bounding box center [311, 387] width 4 height 47
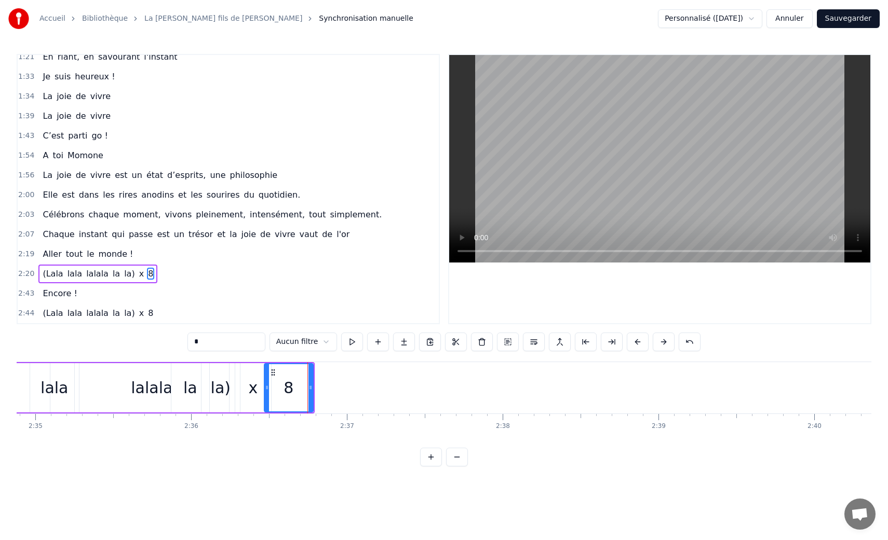
click at [142, 377] on div "lalala" at bounding box center [152, 387] width 42 height 23
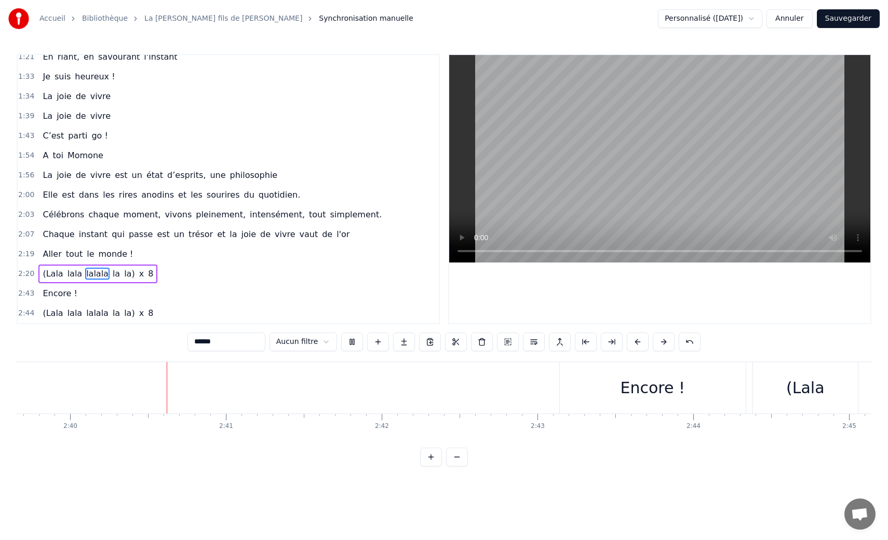
scroll to position [0, 24879]
click at [610, 400] on div "Encore !" at bounding box center [639, 387] width 186 height 51
type input "********"
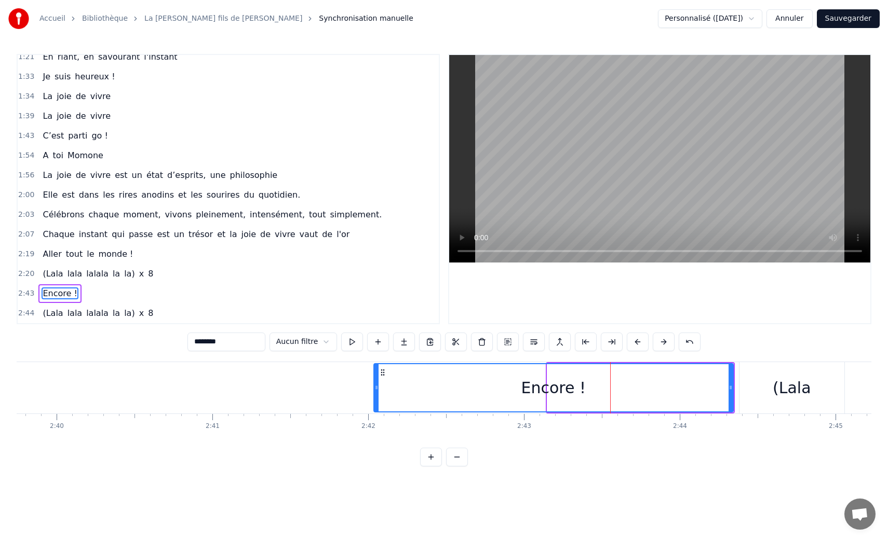
drag, startPoint x: 550, startPoint y: 392, endPoint x: 378, endPoint y: 385, distance: 172.0
click at [378, 385] on div at bounding box center [376, 387] width 4 height 47
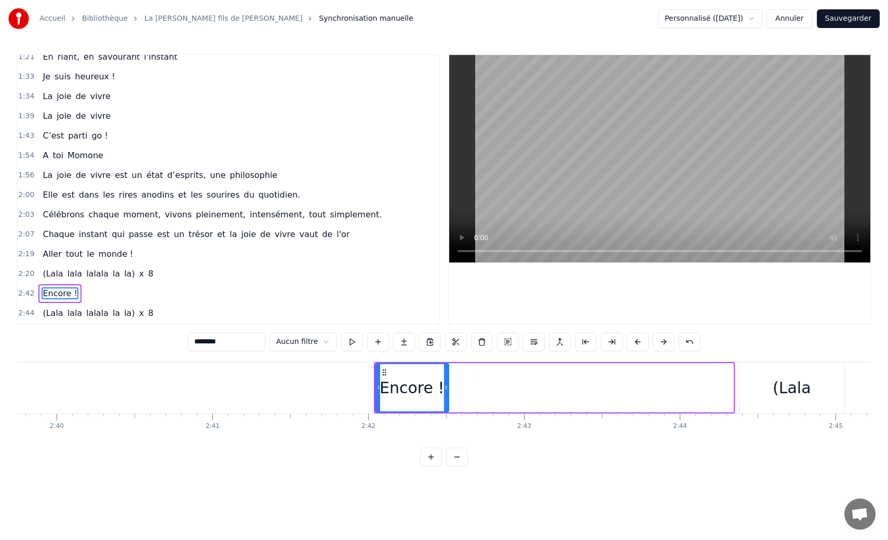
drag, startPoint x: 729, startPoint y: 388, endPoint x: 442, endPoint y: 379, distance: 286.7
click at [444, 379] on div at bounding box center [446, 387] width 4 height 47
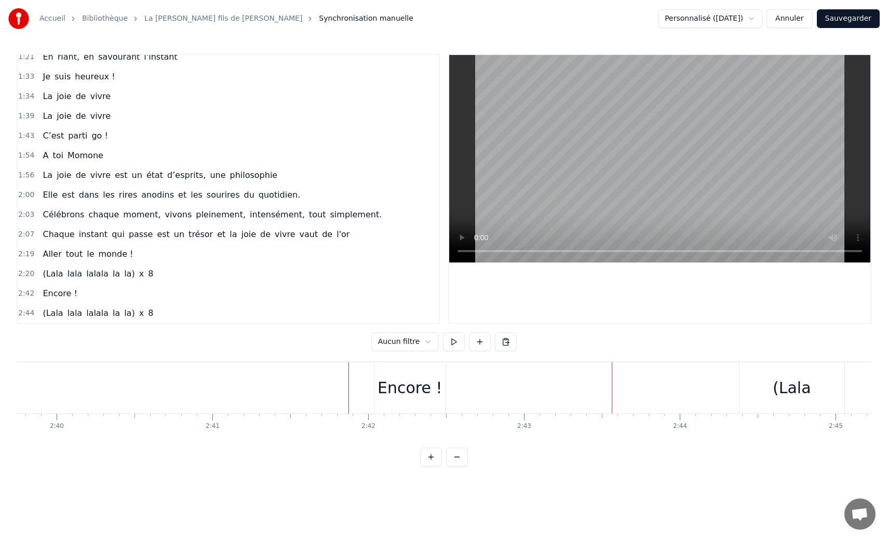
click at [776, 387] on div "(Lala" at bounding box center [791, 387] width 38 height 23
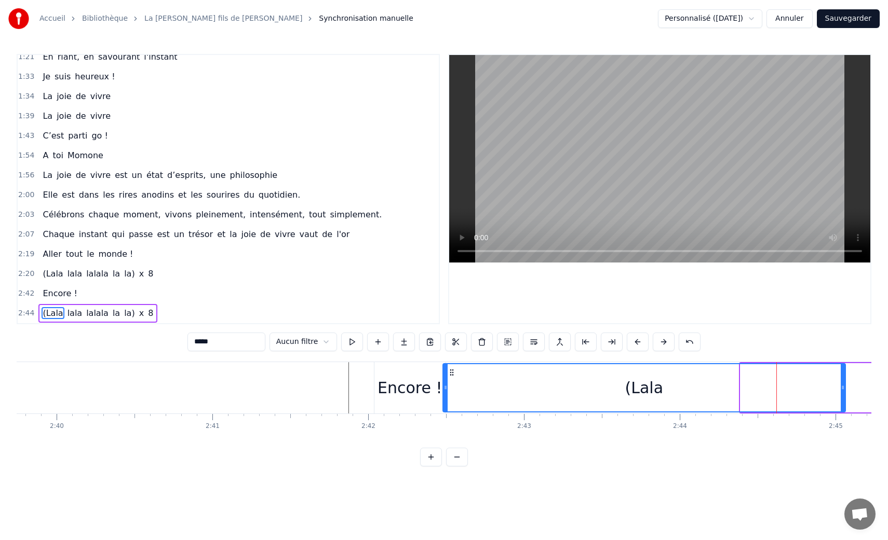
drag, startPoint x: 743, startPoint y: 391, endPoint x: 445, endPoint y: 391, distance: 297.5
click at [445, 391] on icon at bounding box center [445, 388] width 4 height 8
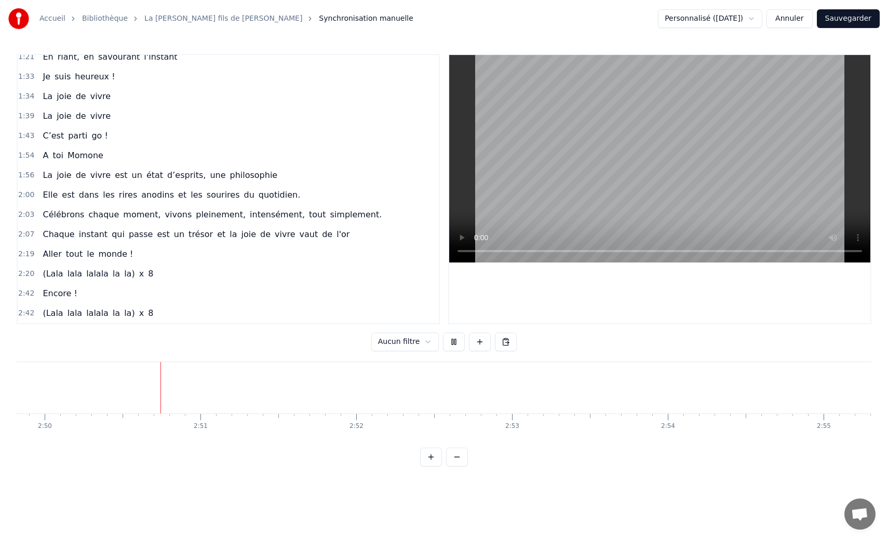
scroll to position [0, 26450]
click at [855, 13] on button "Sauvegarder" at bounding box center [848, 18] width 63 height 19
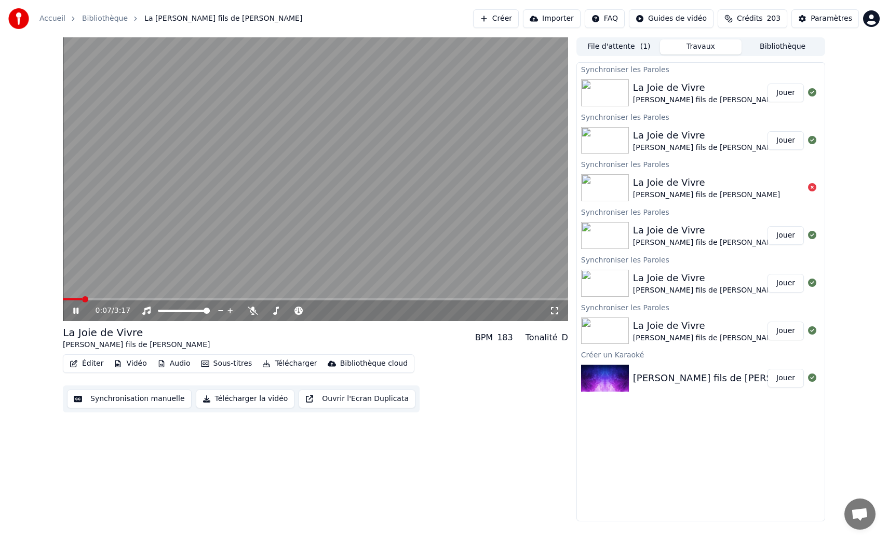
click at [239, 399] on button "Télécharger la vidéo" at bounding box center [245, 399] width 99 height 19
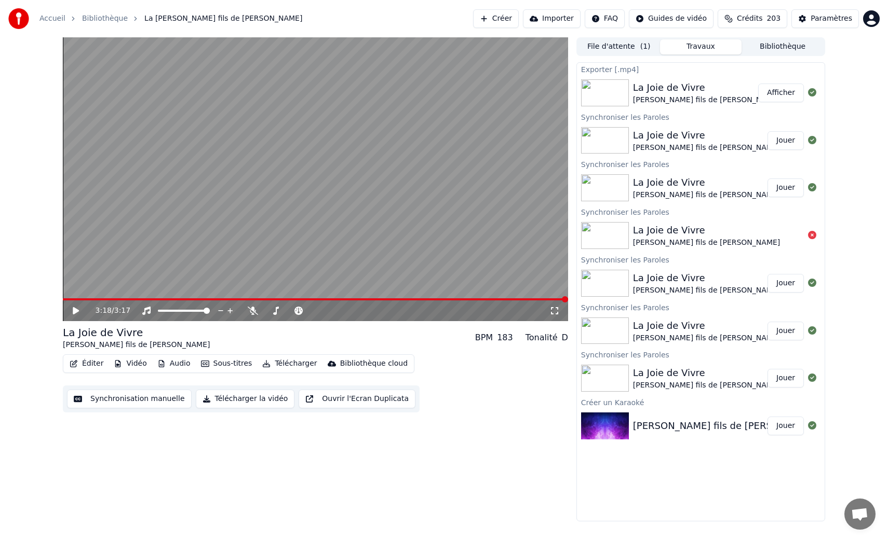
click at [767, 98] on button "Afficher" at bounding box center [781, 93] width 46 height 19
